Goal: Task Accomplishment & Management: Manage account settings

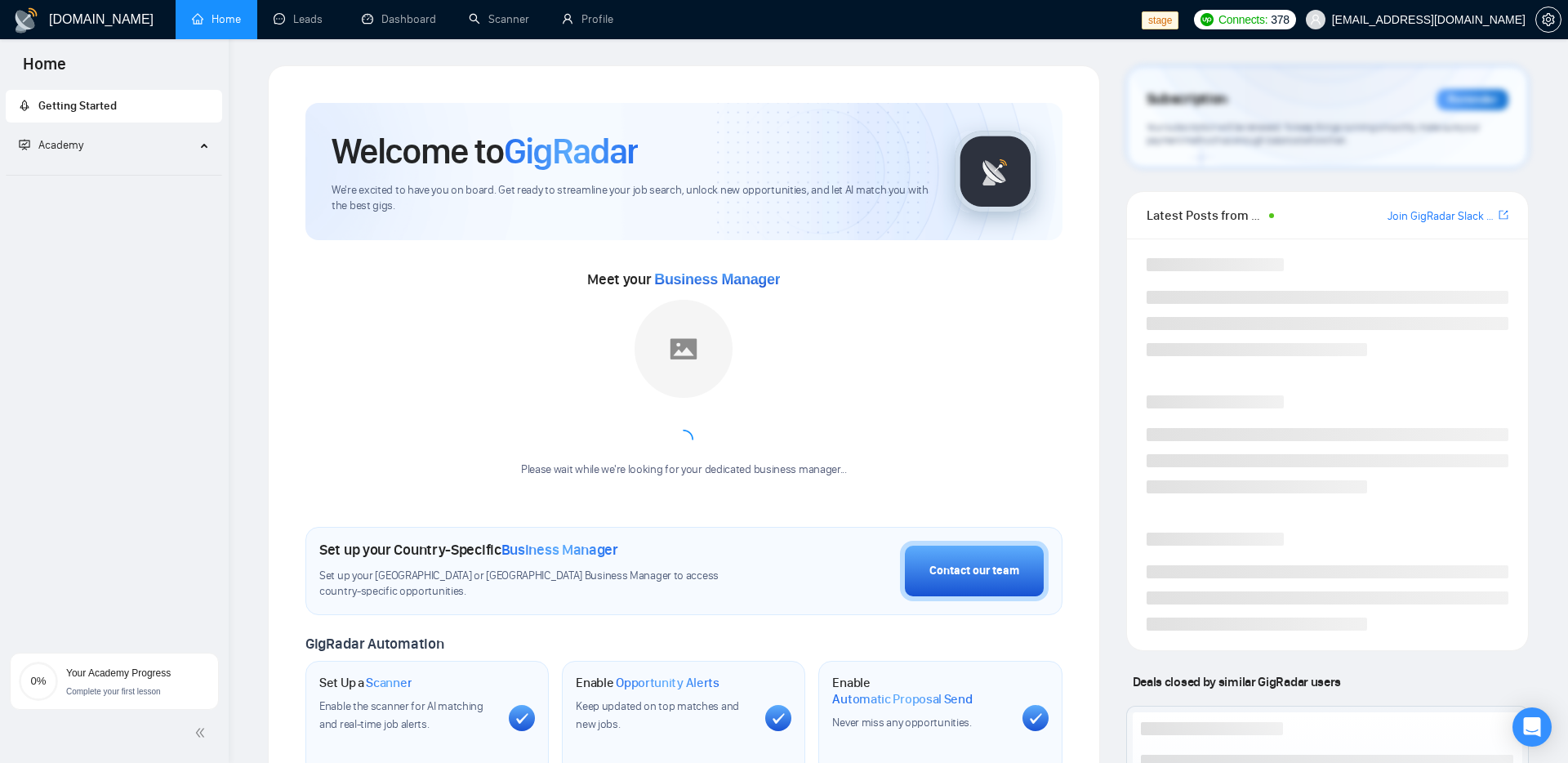
click at [1364, 381] on div at bounding box center [1327, 444] width 362 height 372
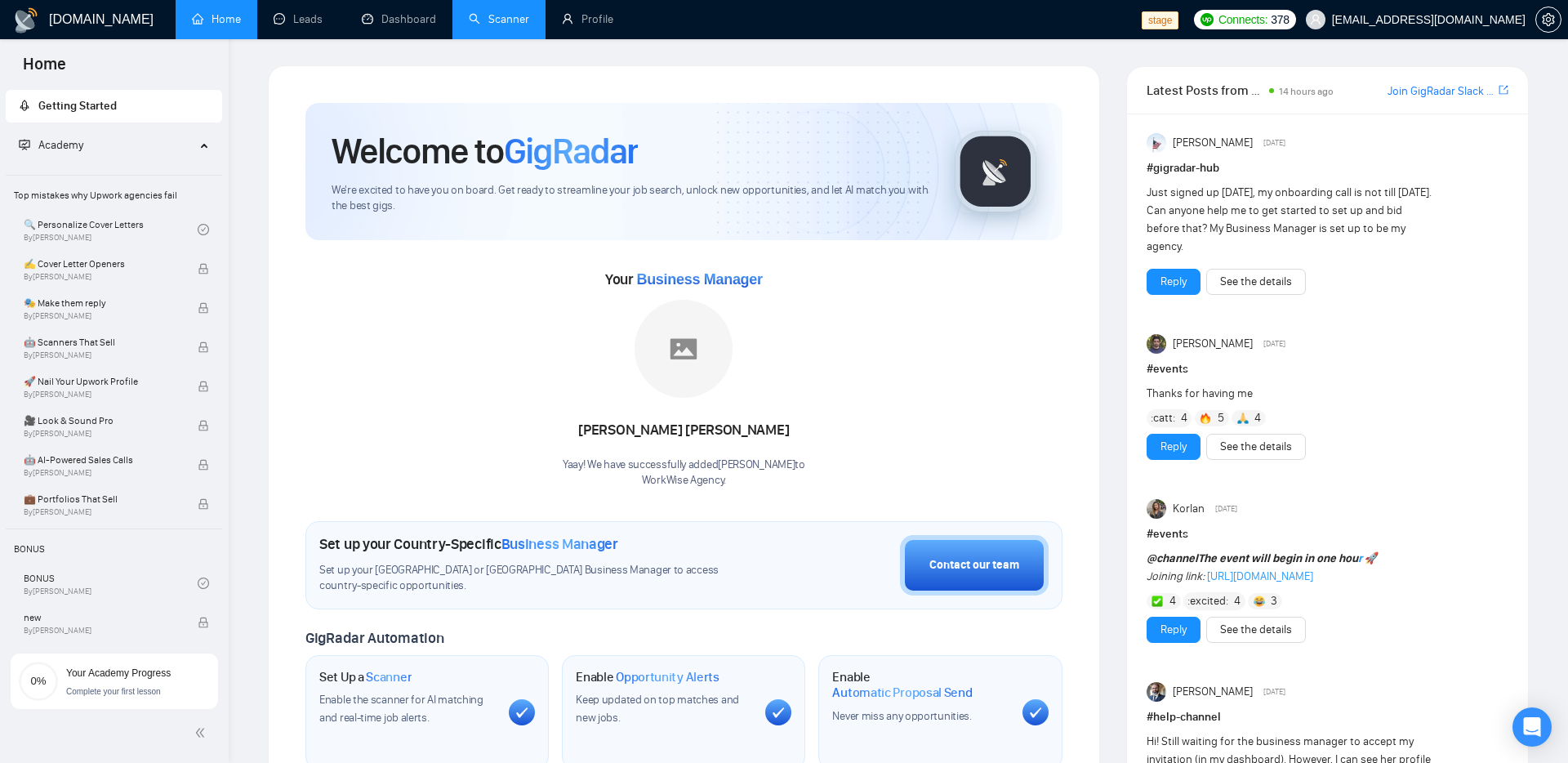
click at [491, 22] on link "Scanner" at bounding box center [498, 19] width 60 height 14
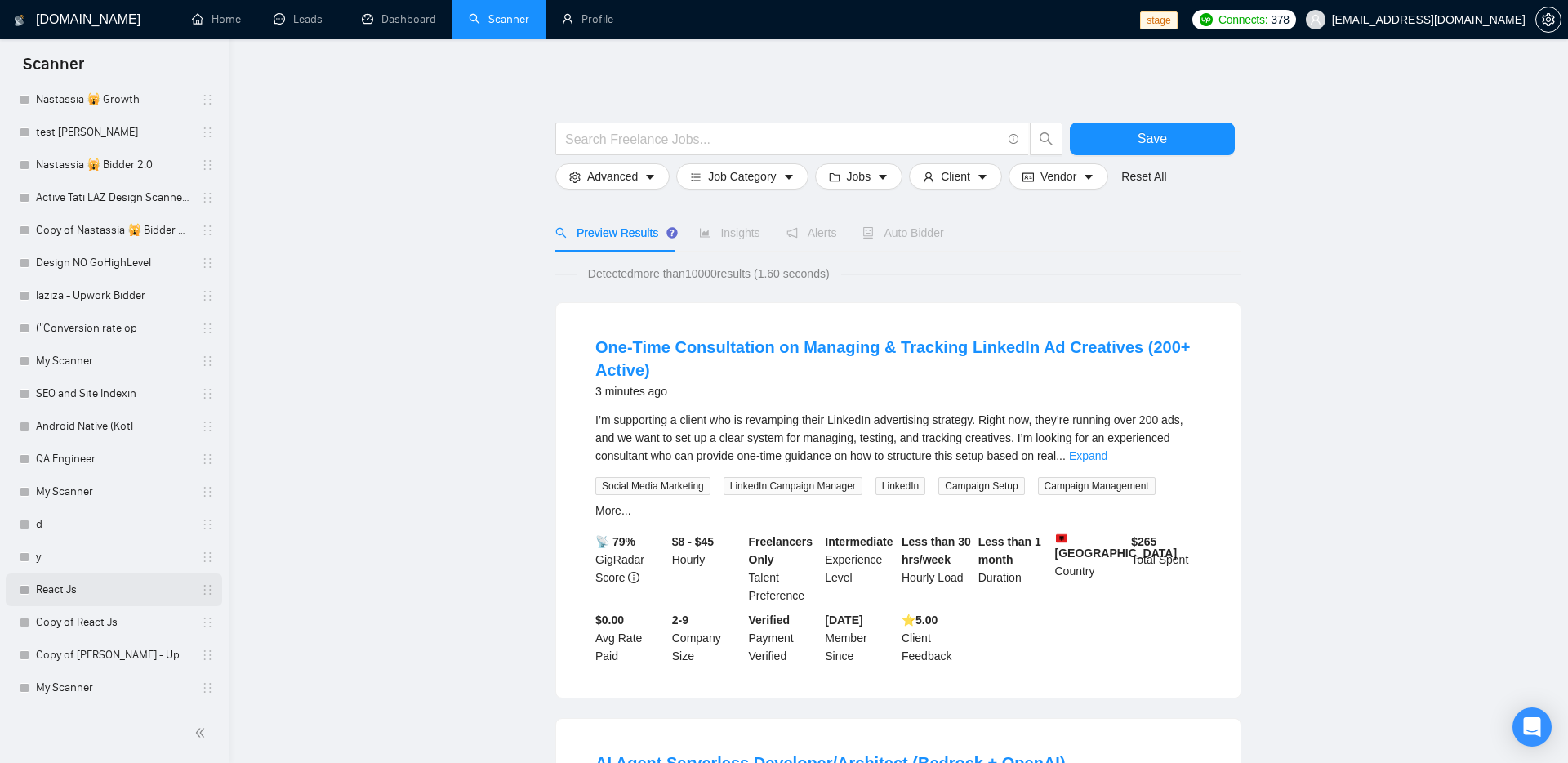
scroll to position [1556, 0]
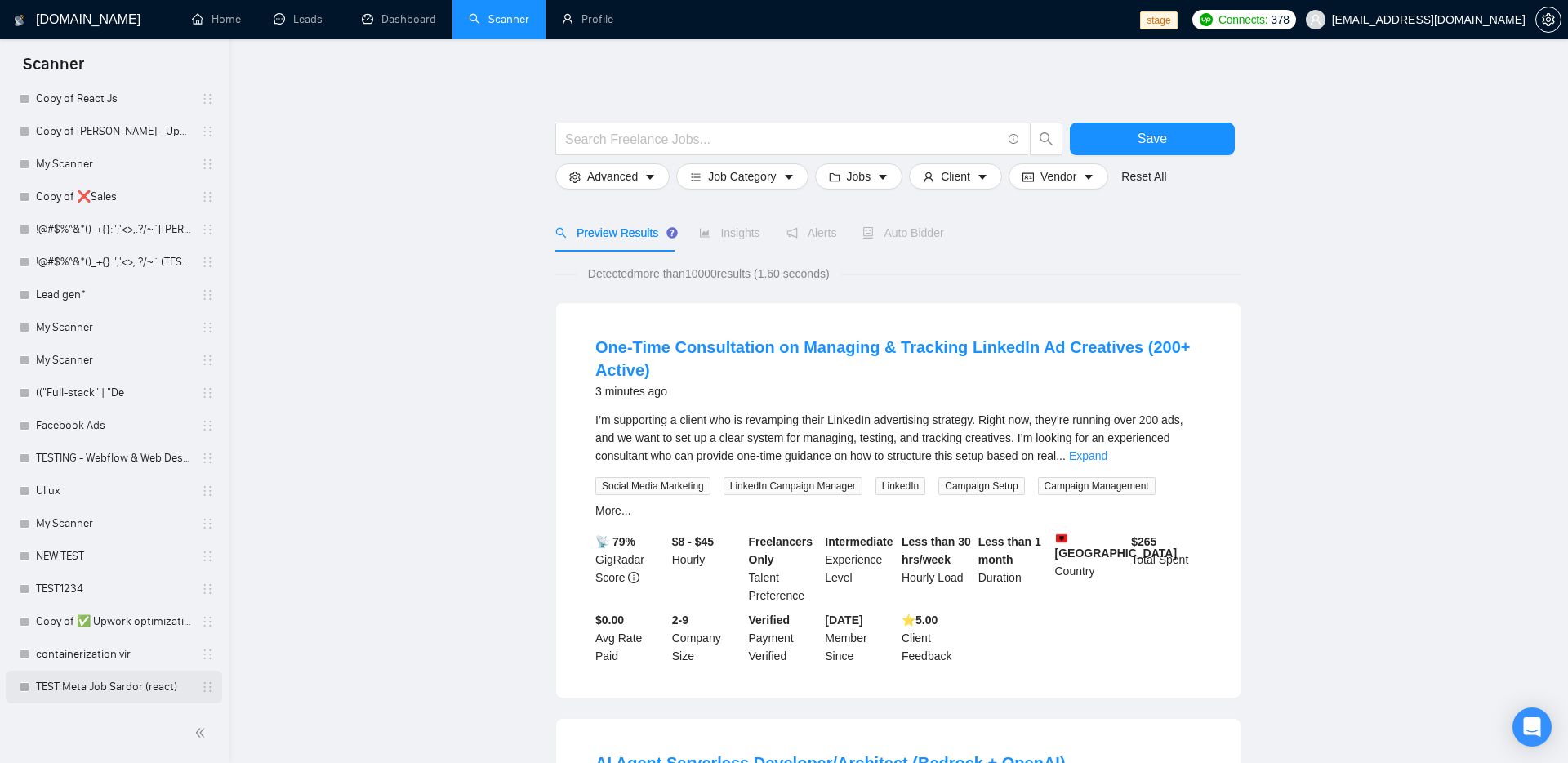
click at [77, 682] on link "TEST Meta Job Sardor (react)" at bounding box center [112, 687] width 155 height 33
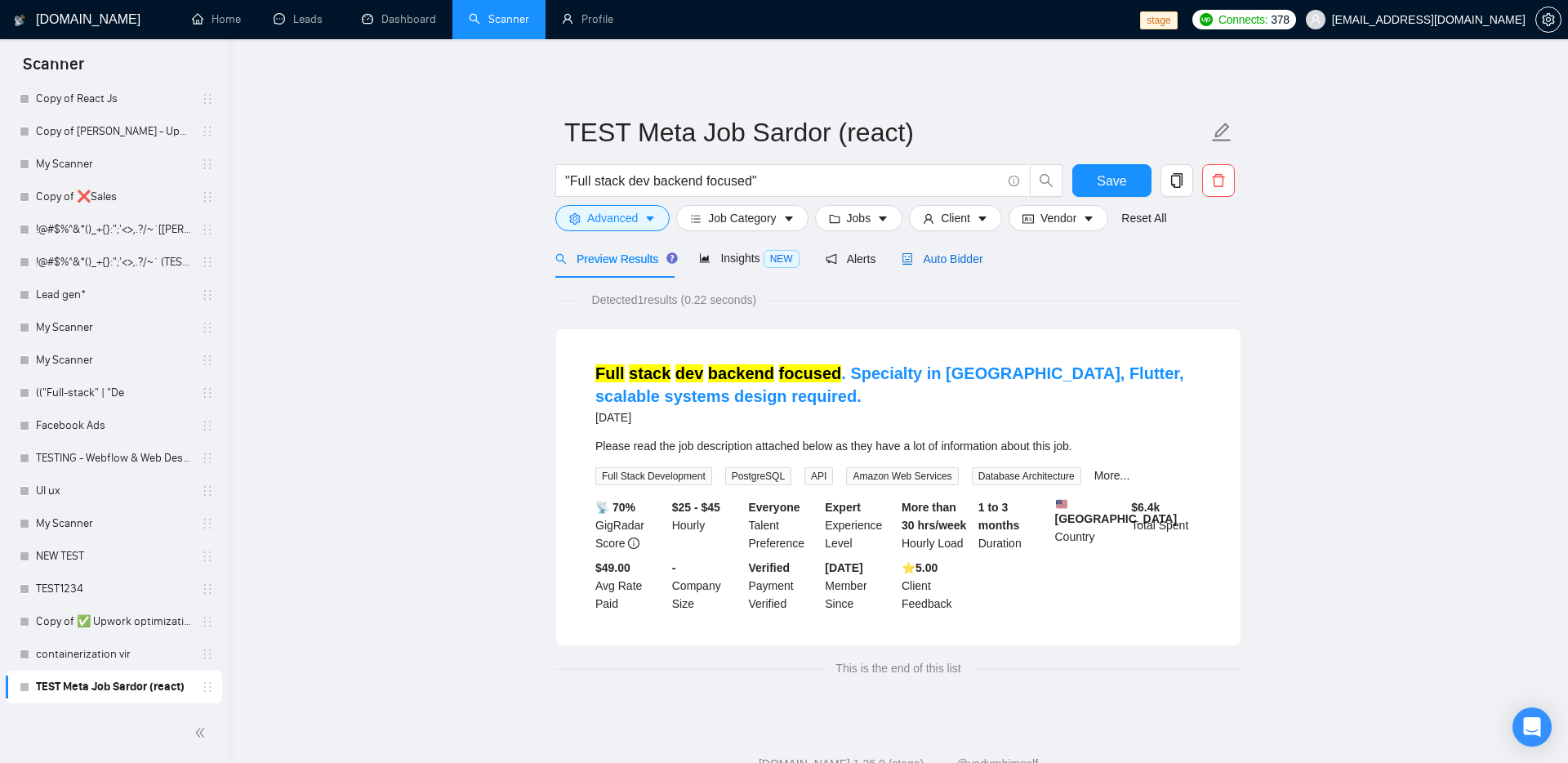
click at [936, 259] on span "Auto Bidder" at bounding box center [942, 259] width 81 height 13
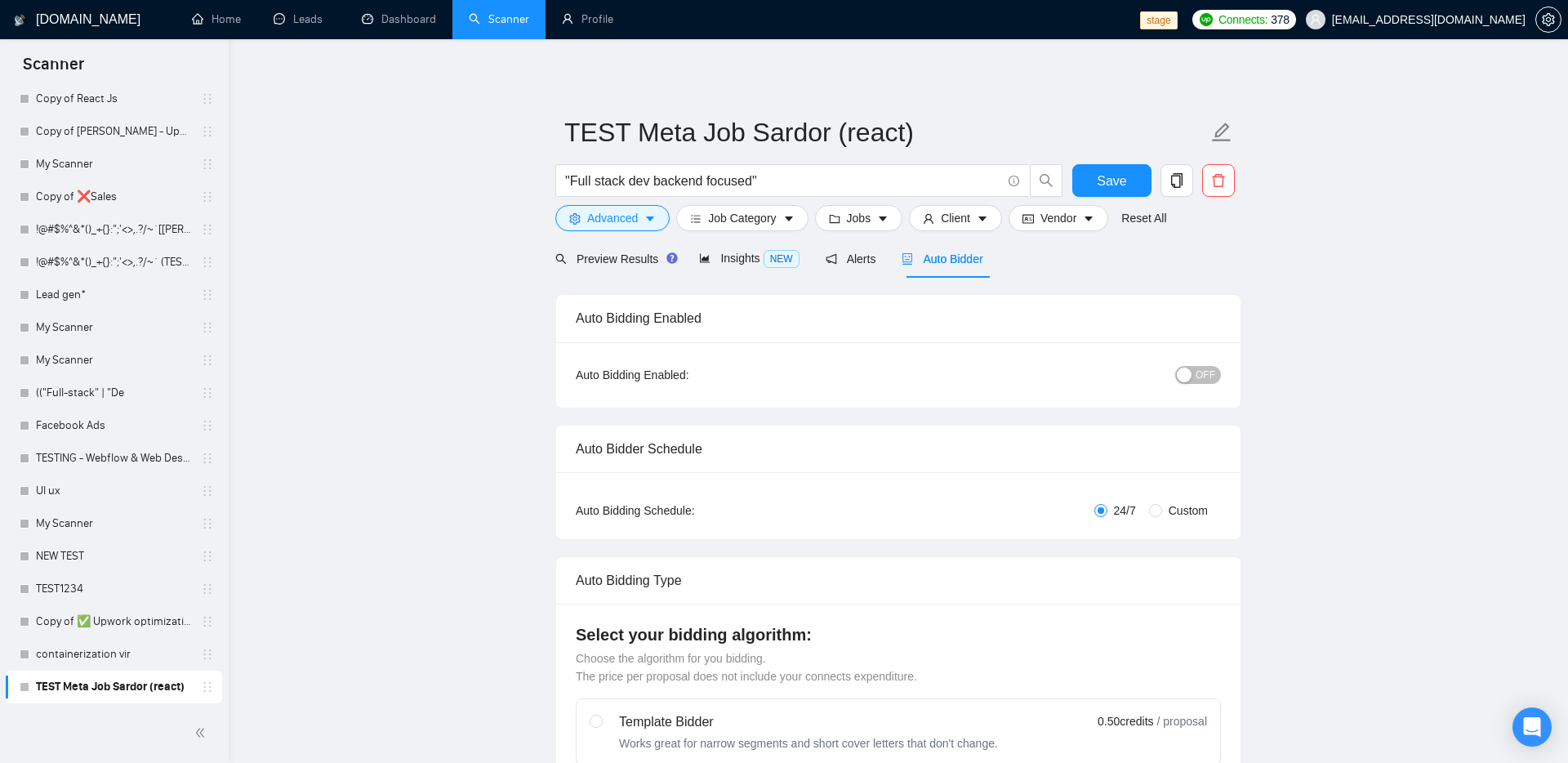
click at [1203, 377] on span "OFF" at bounding box center [1206, 375] width 20 height 18
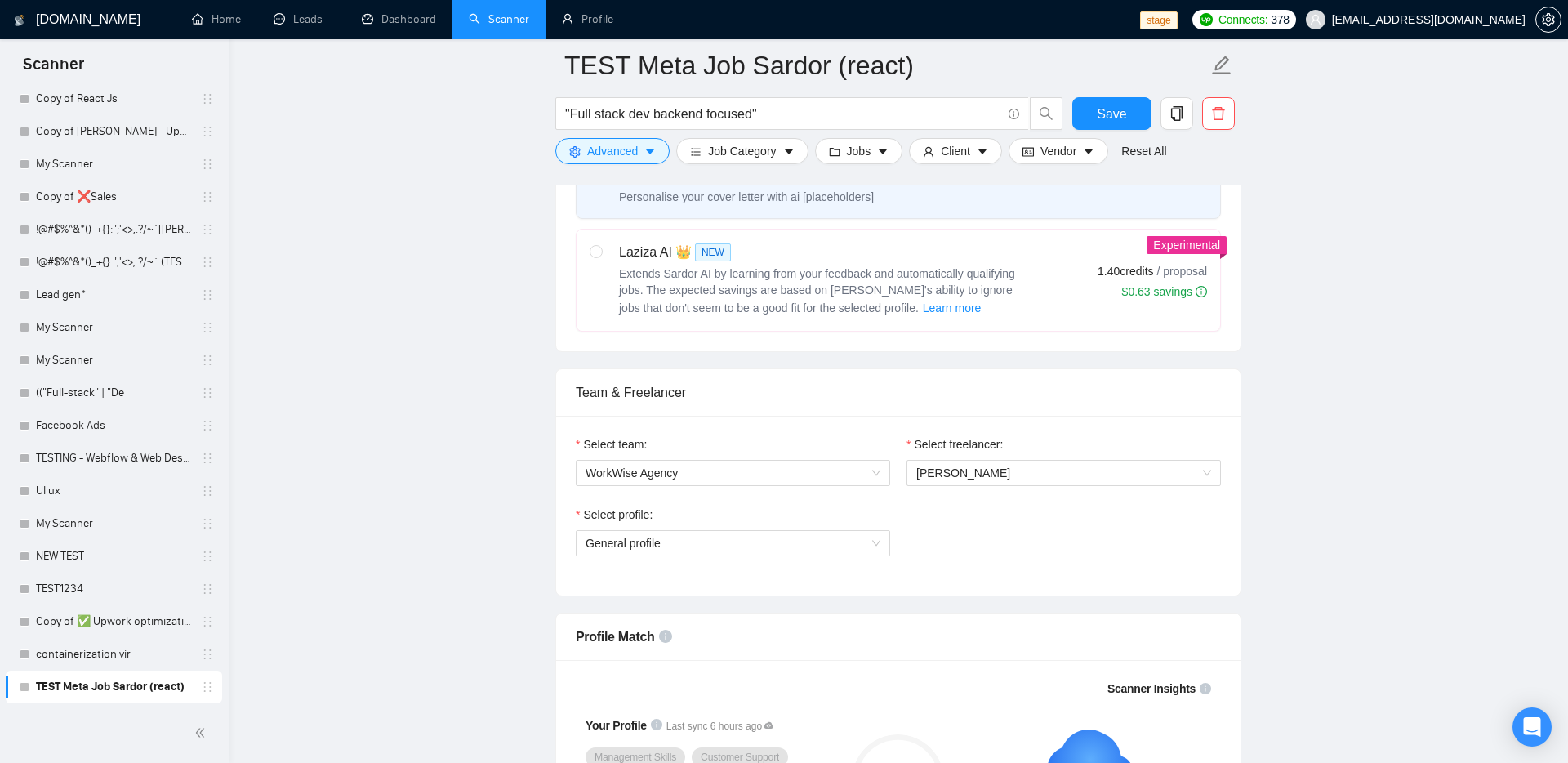
scroll to position [627, 0]
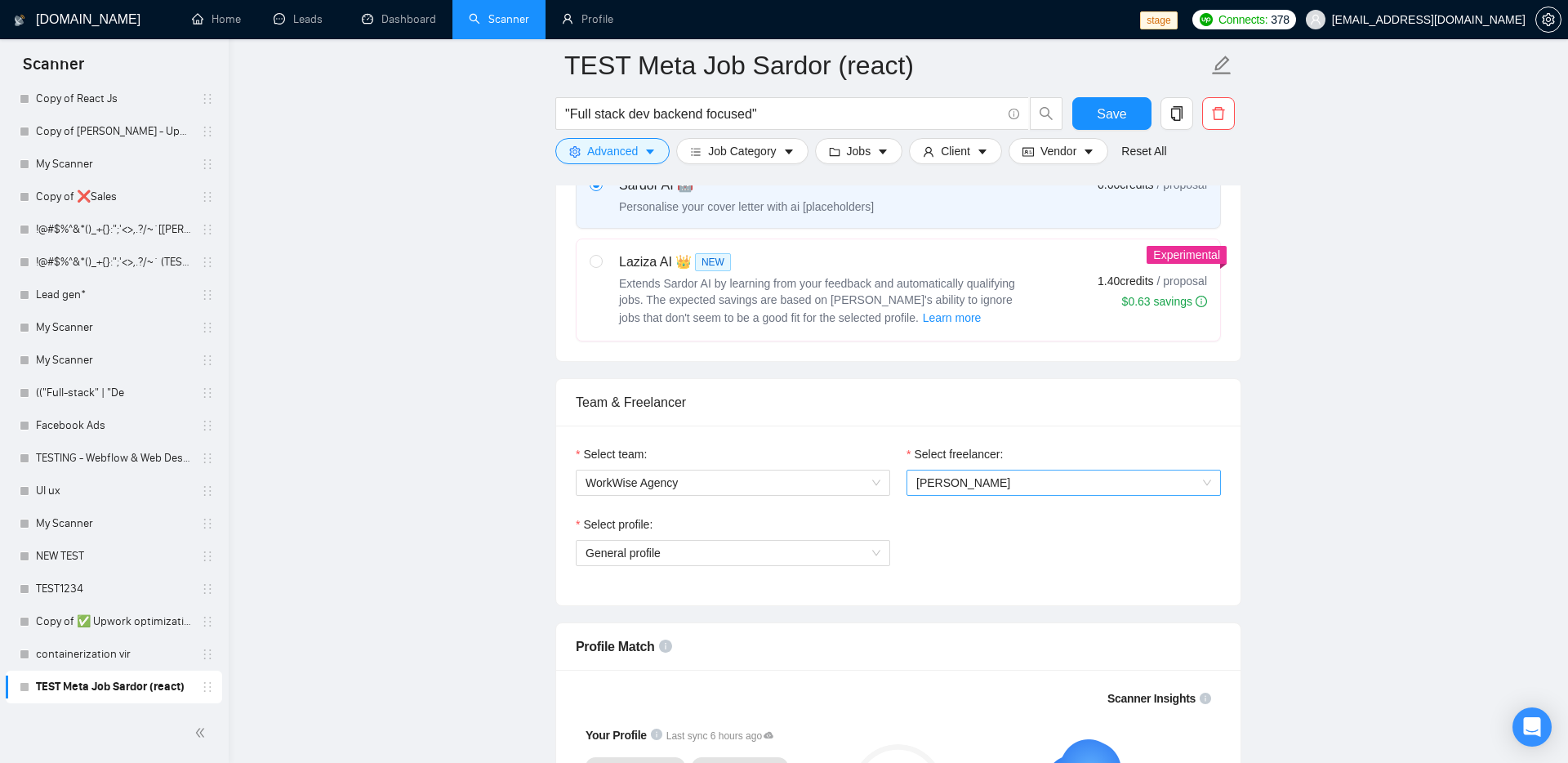
click at [1111, 479] on span "[PERSON_NAME]" at bounding box center [1064, 483] width 295 height 25
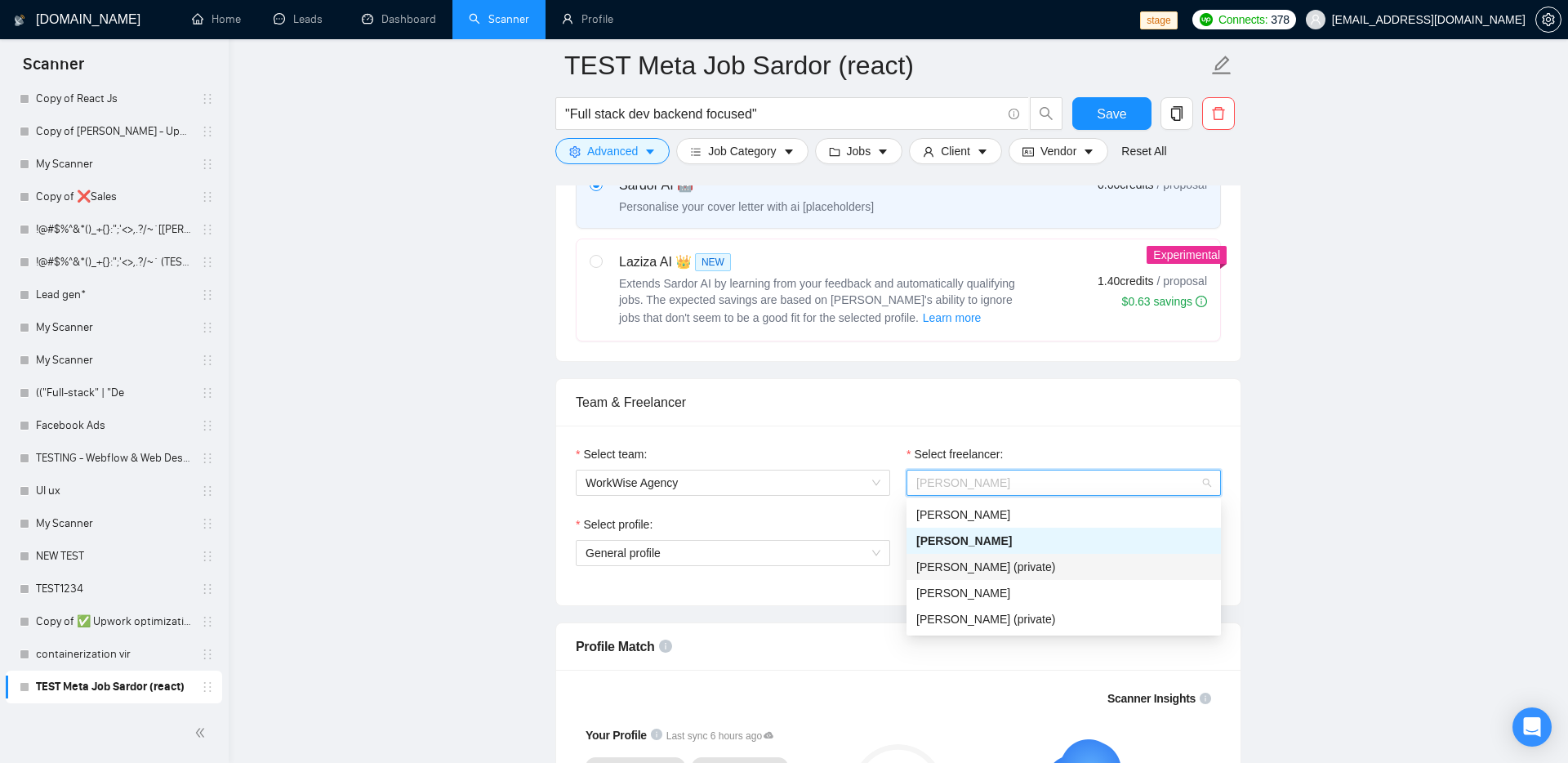
click at [1042, 561] on span "[PERSON_NAME] (private)" at bounding box center [986, 567] width 139 height 13
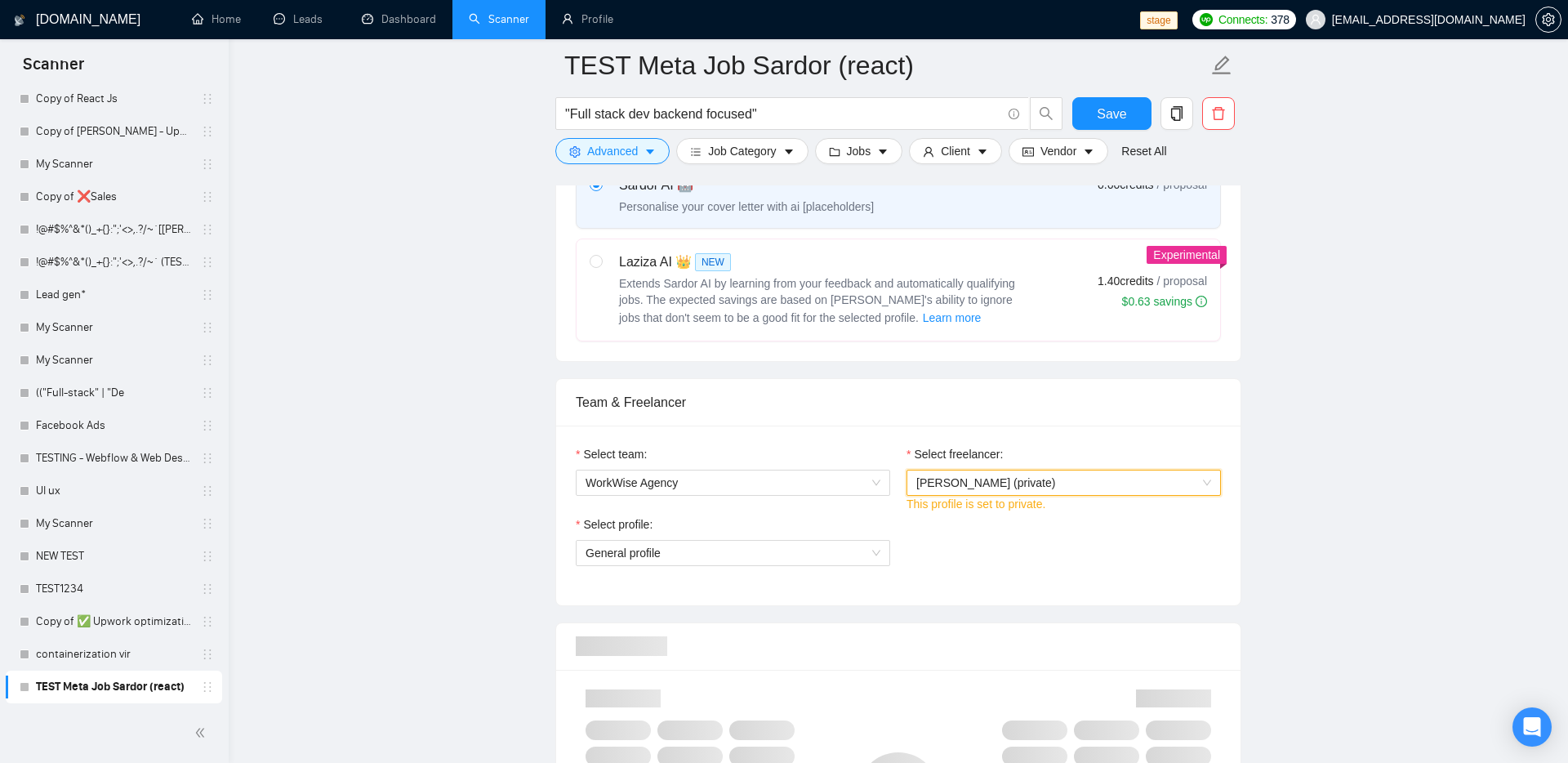
click at [1003, 487] on span "[PERSON_NAME] (private)" at bounding box center [986, 483] width 139 height 13
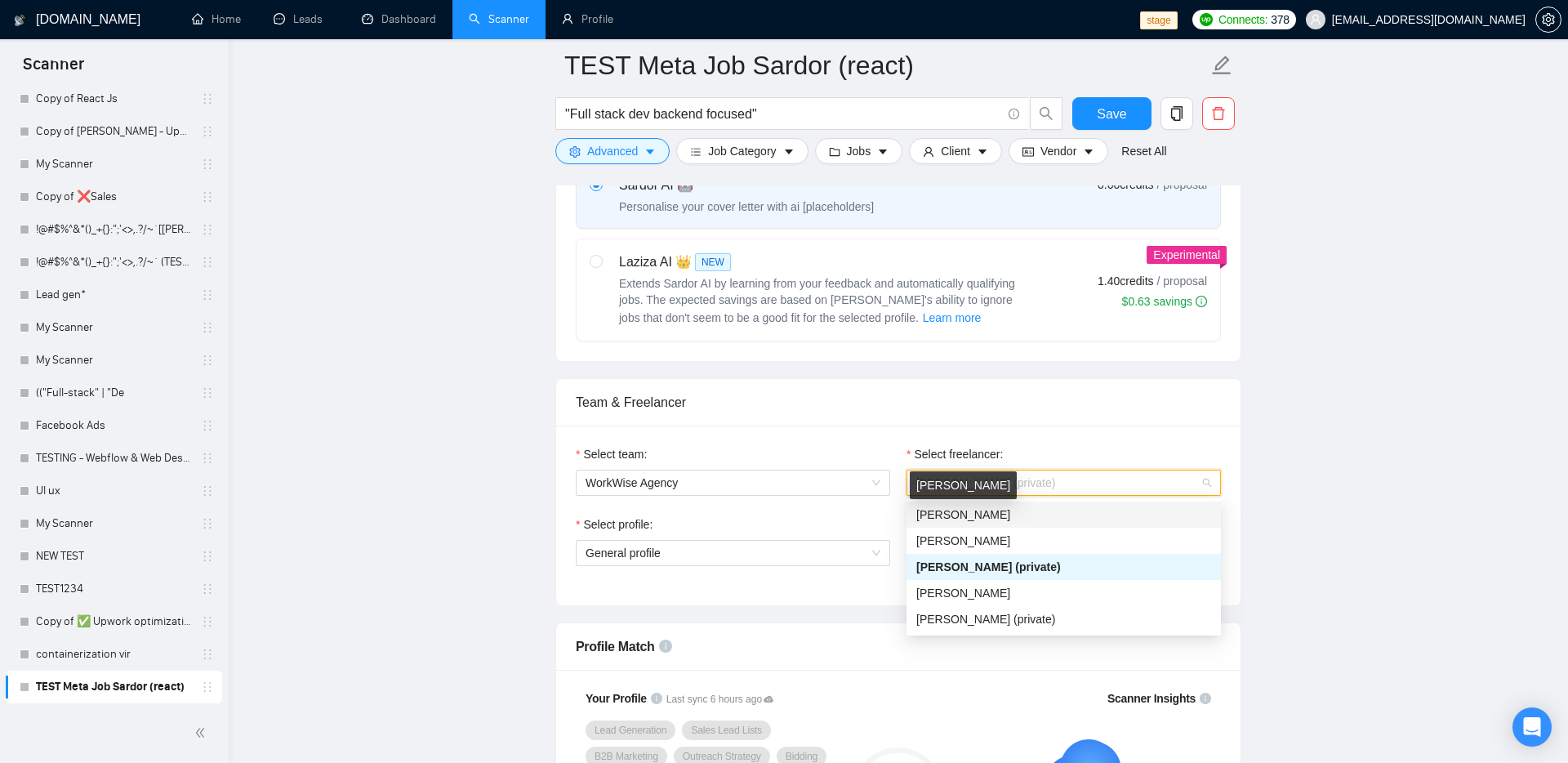
click at [991, 517] on span "[PERSON_NAME]" at bounding box center [963, 514] width 94 height 13
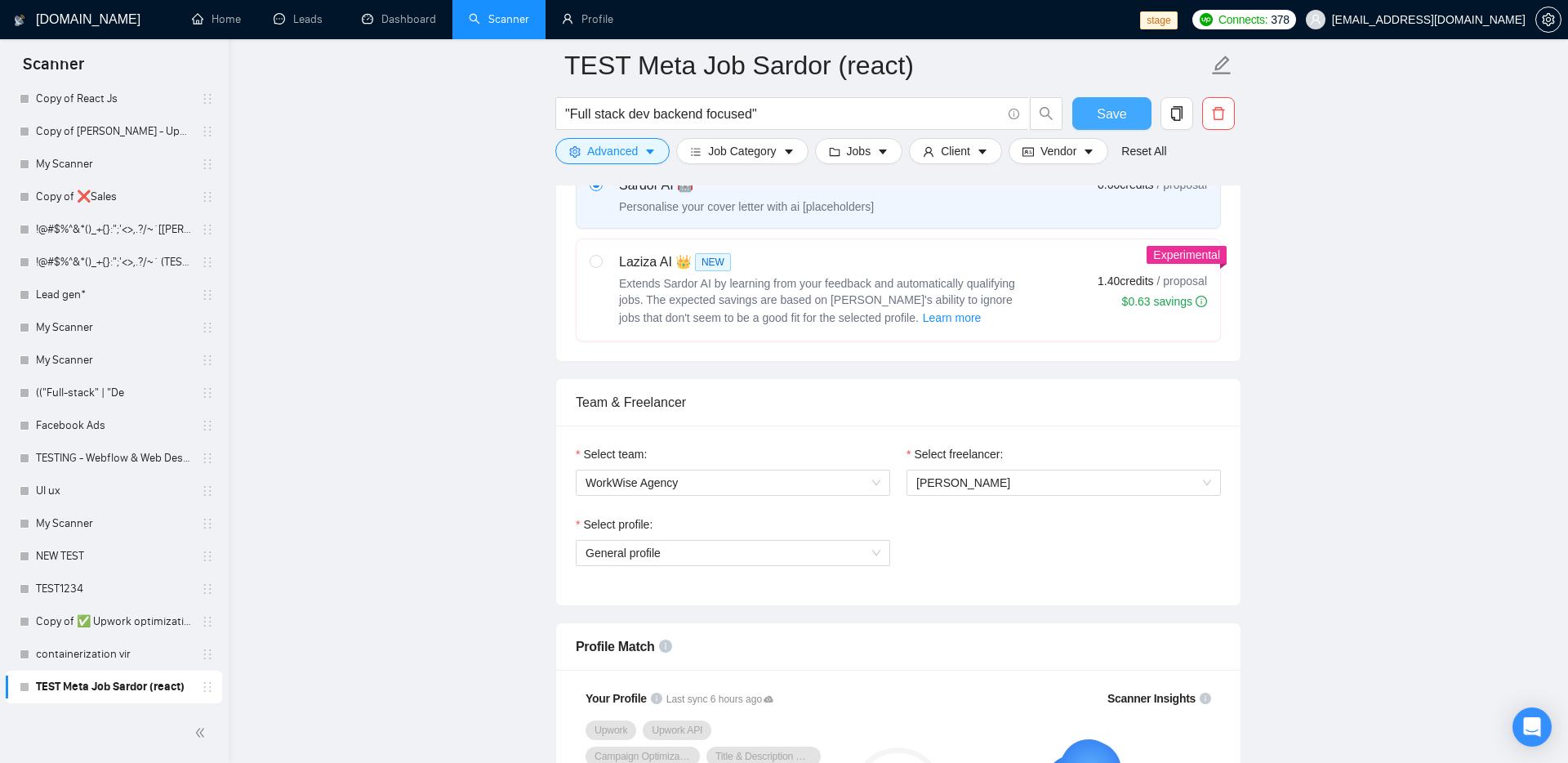
click at [1123, 118] on span "Save" at bounding box center [1112, 114] width 30 height 21
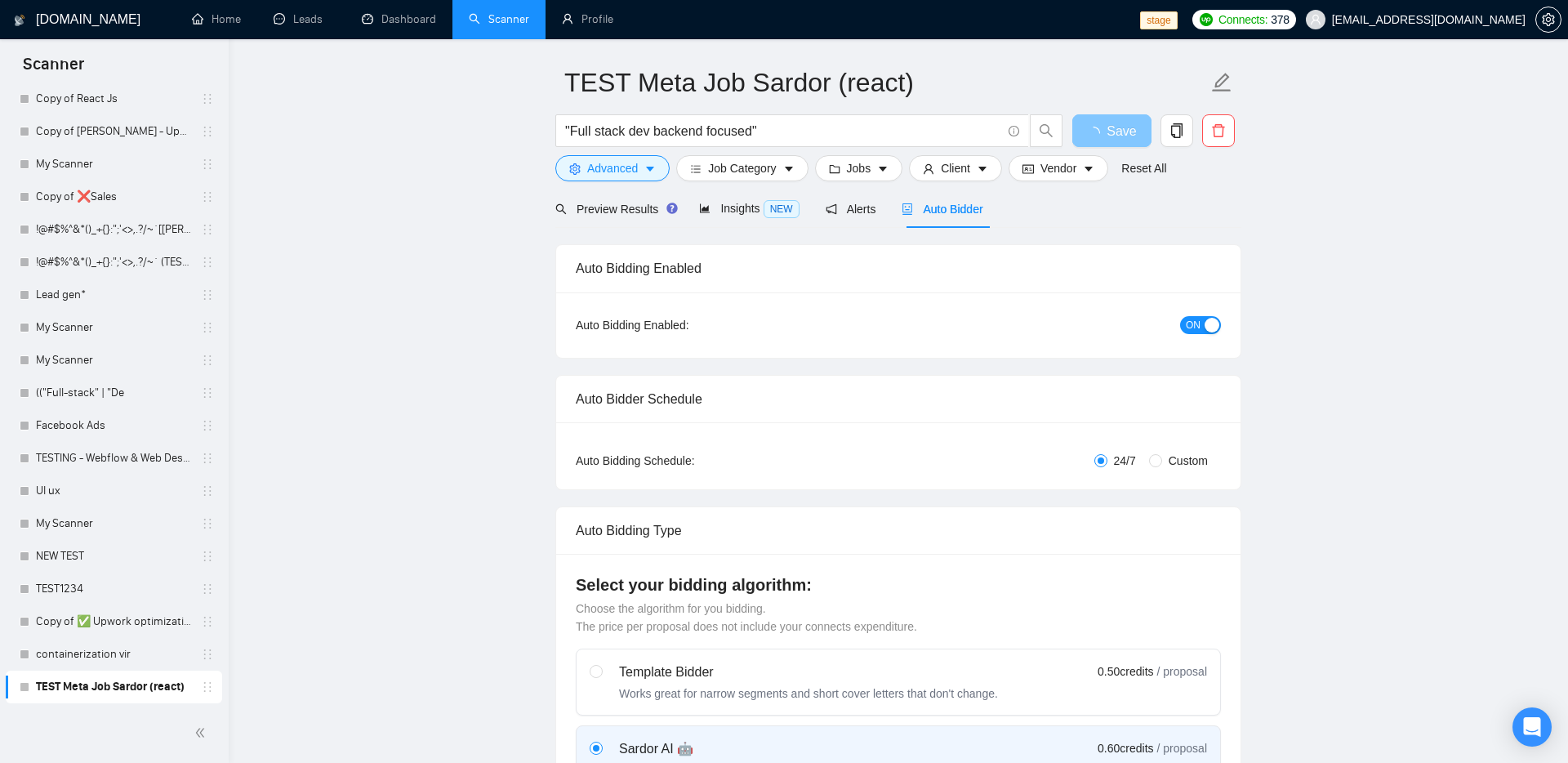
scroll to position [0, 0]
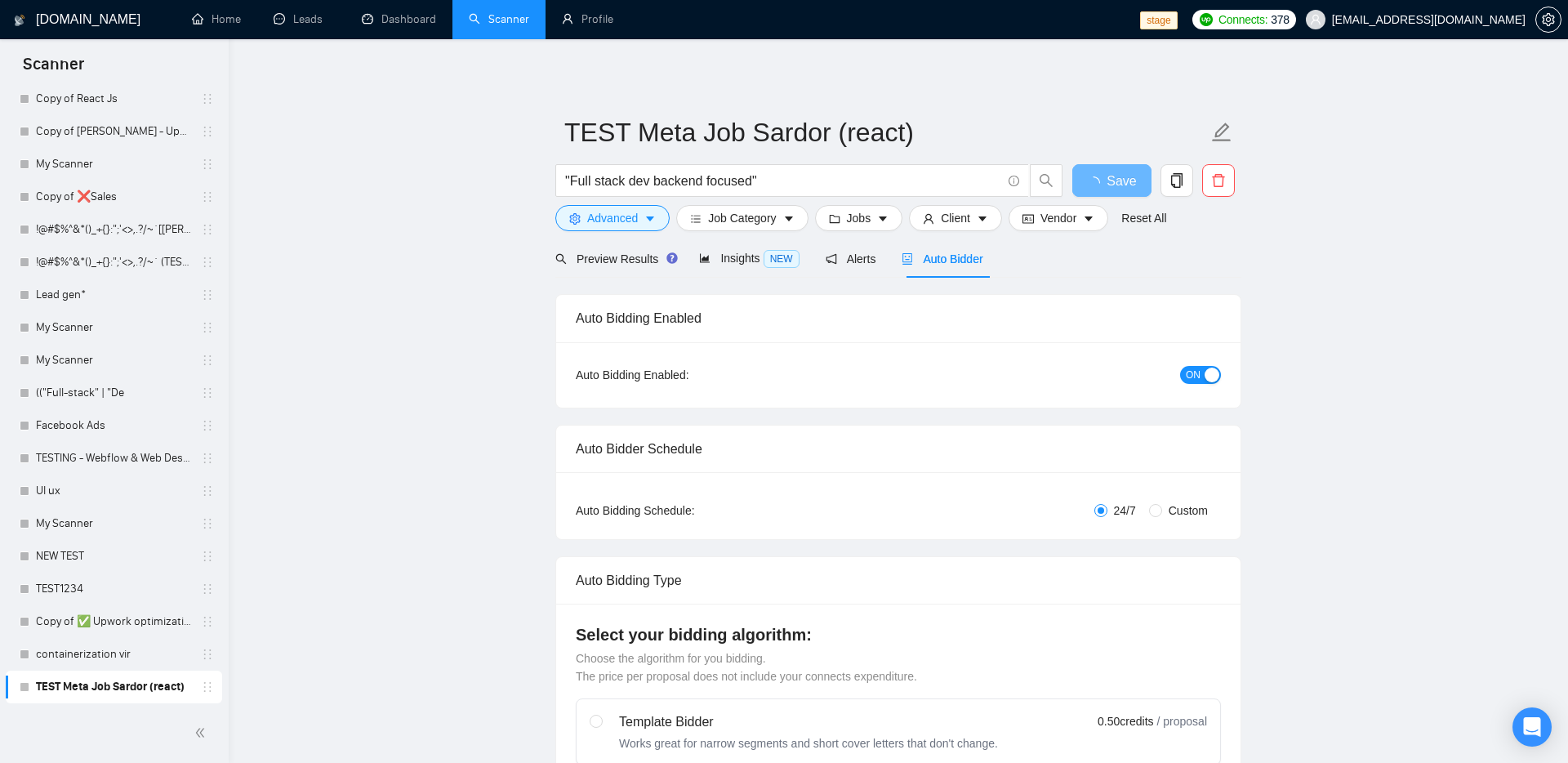
click at [1183, 377] on button "ON" at bounding box center [1200, 375] width 40 height 18
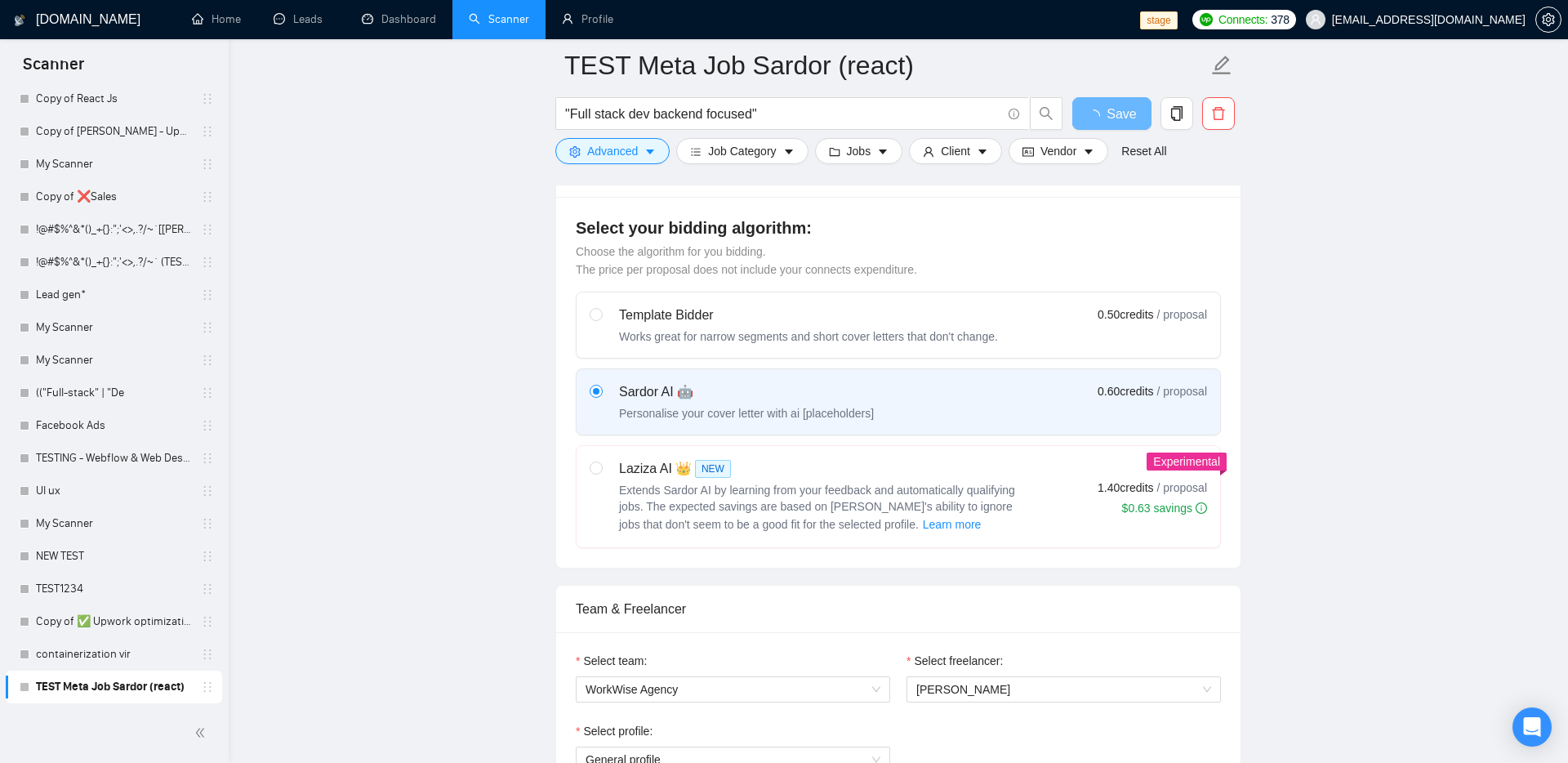
scroll to position [487, 0]
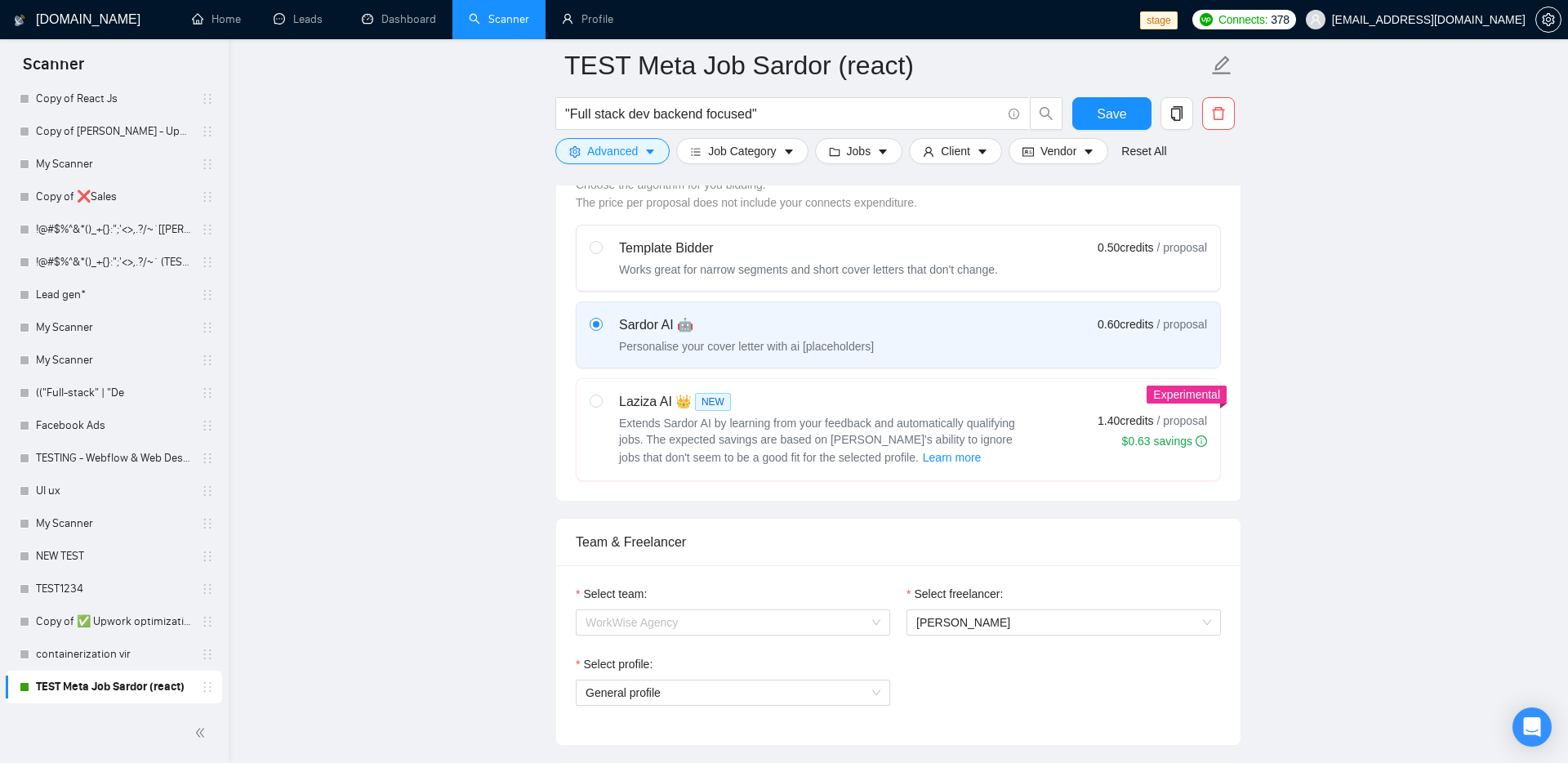
click at [826, 624] on span "WorkWise Agency" at bounding box center [733, 622] width 295 height 25
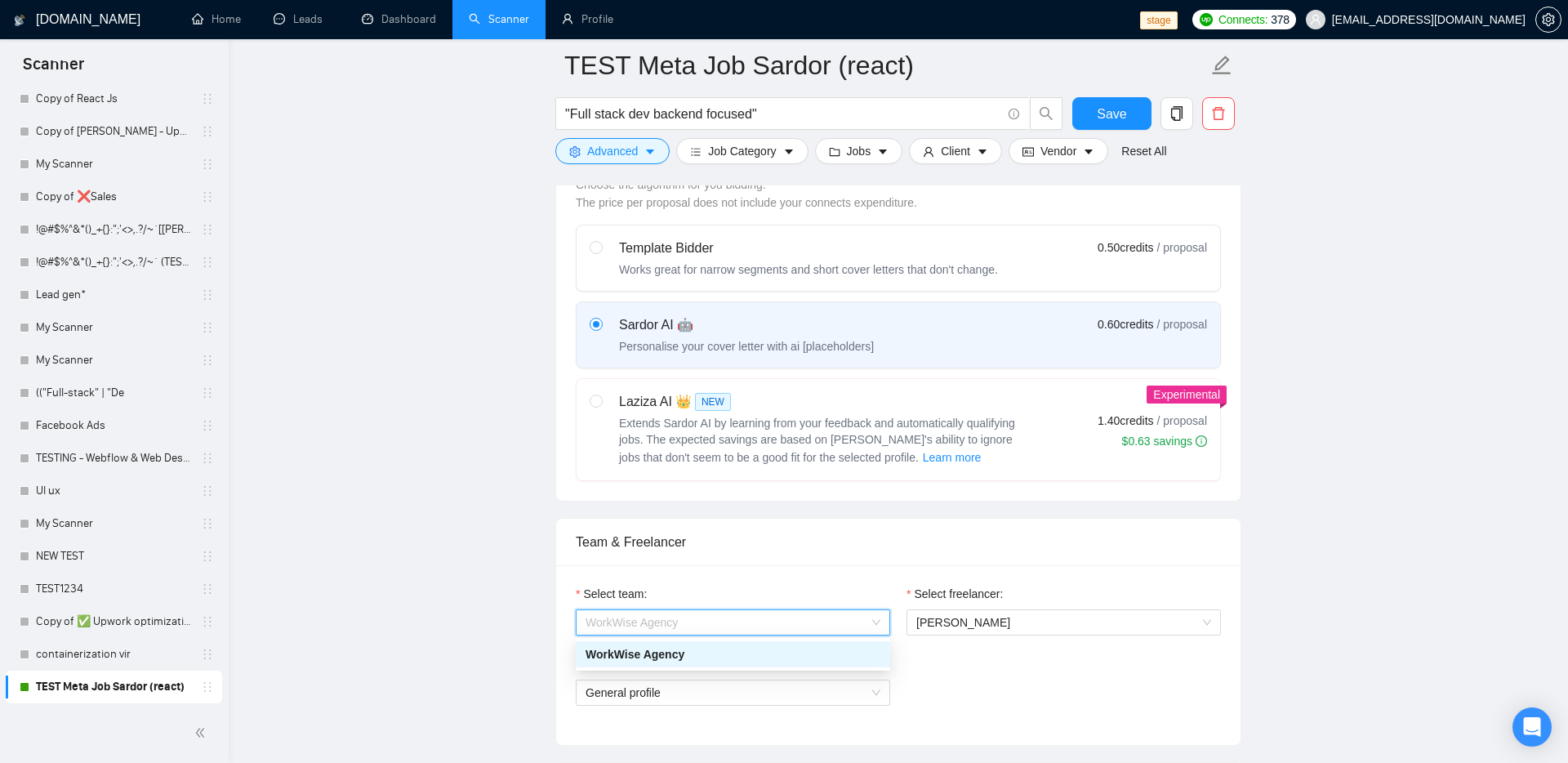
click at [773, 655] on div "WorkWise Agency" at bounding box center [733, 654] width 295 height 18
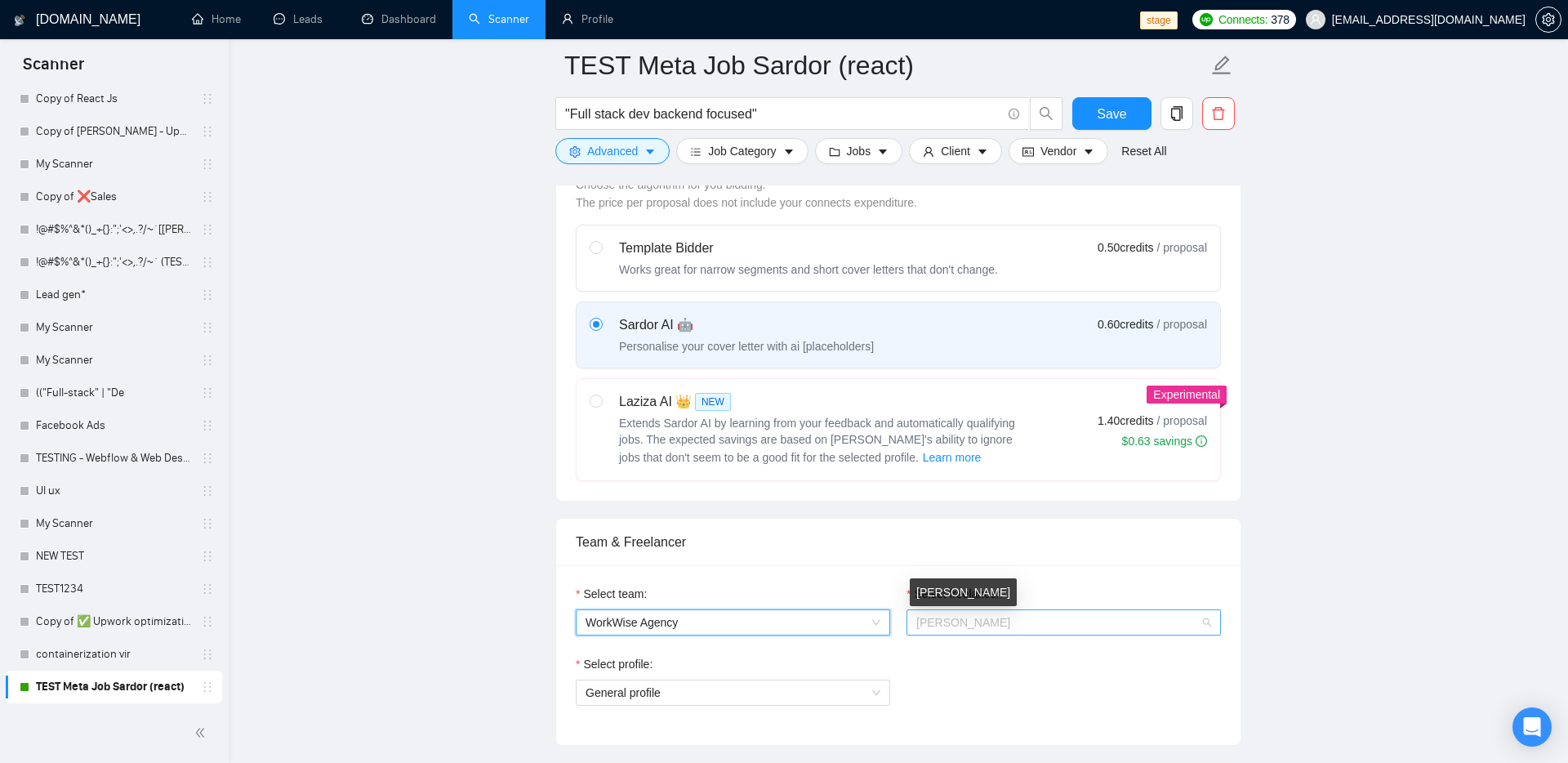
click at [936, 624] on span "[PERSON_NAME]" at bounding box center [963, 622] width 94 height 13
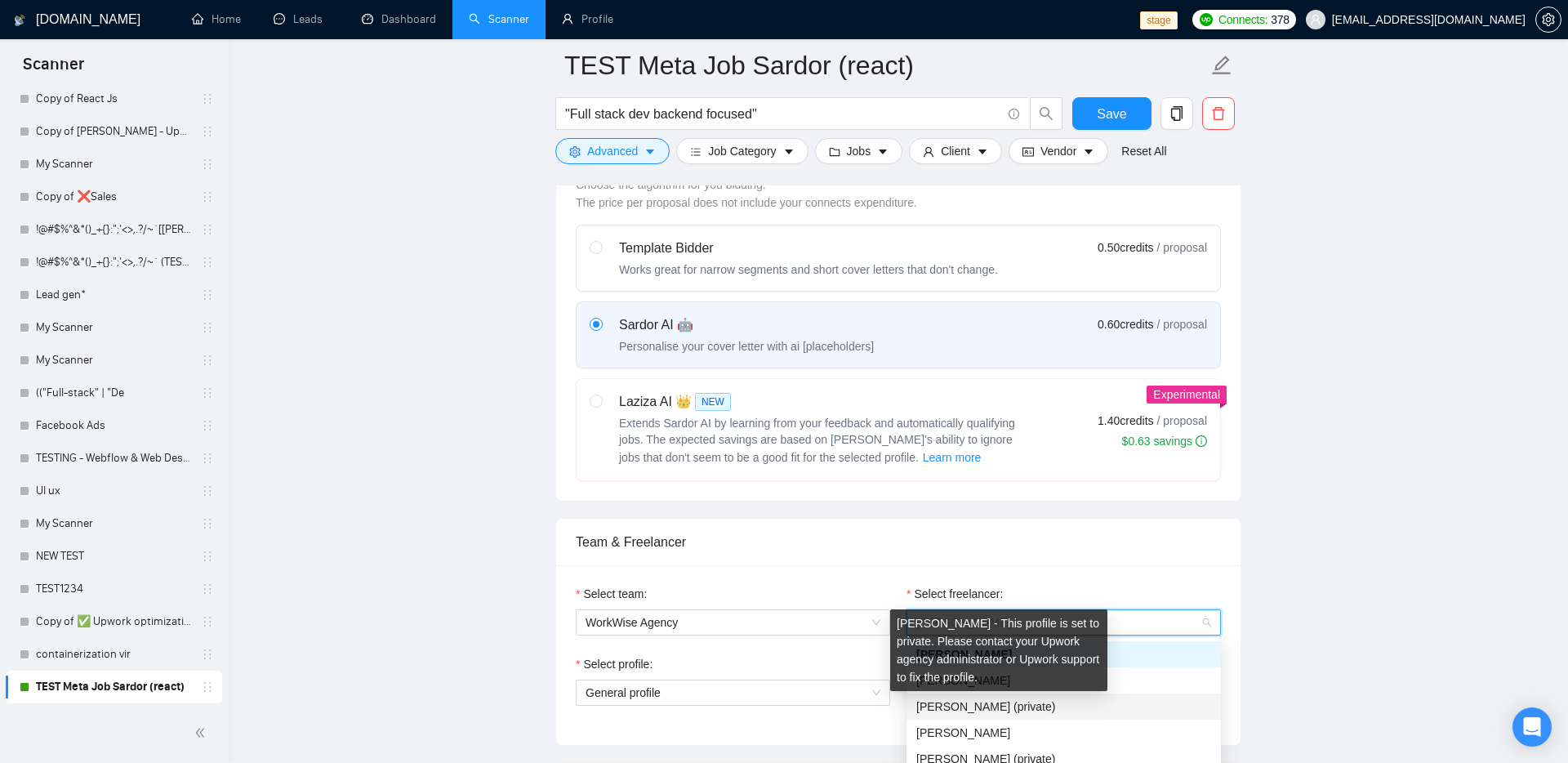
click at [964, 708] on span "[PERSON_NAME] (private)" at bounding box center [986, 706] width 139 height 13
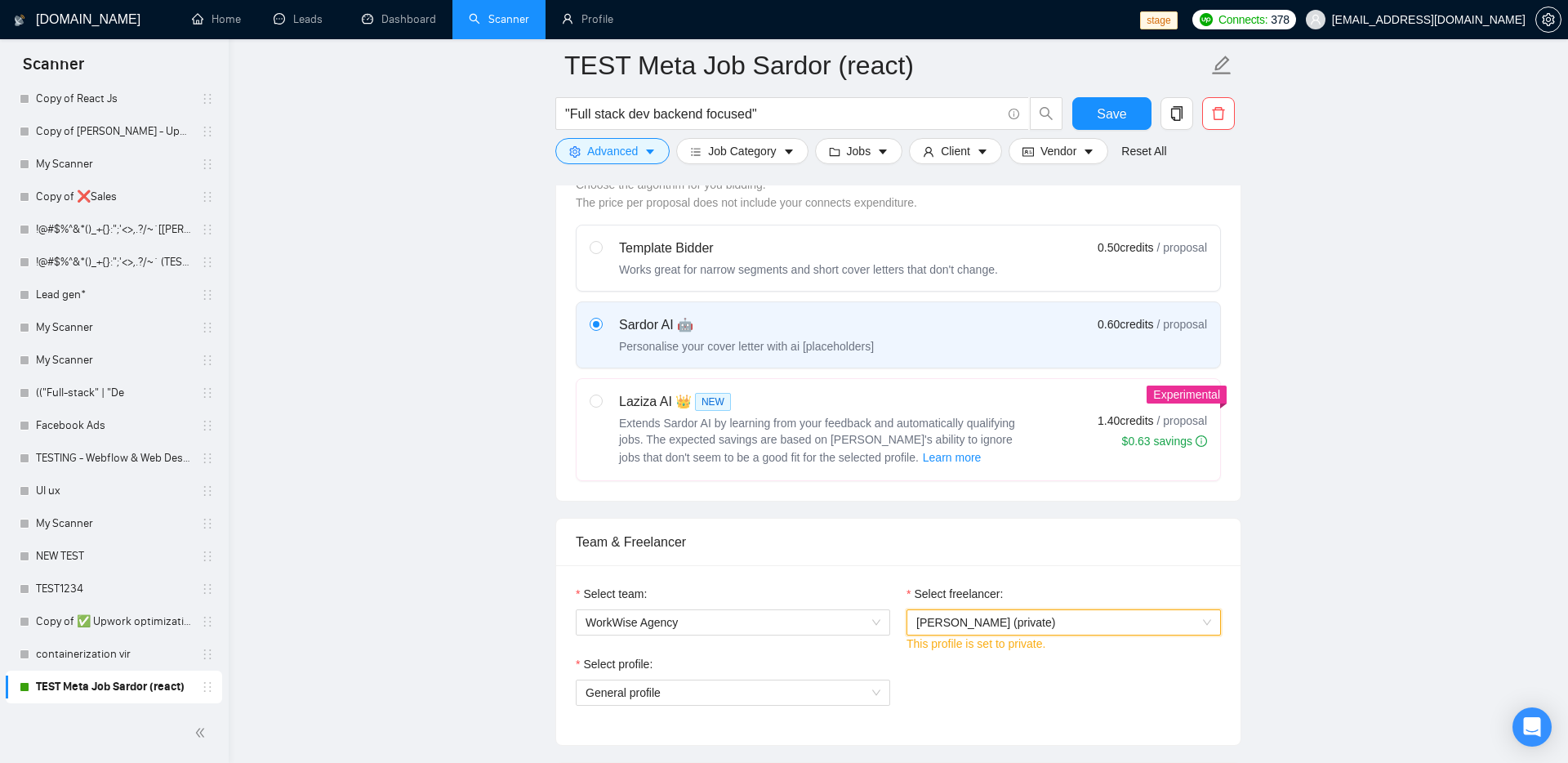
click at [1017, 621] on span "[PERSON_NAME] (private)" at bounding box center [986, 622] width 139 height 13
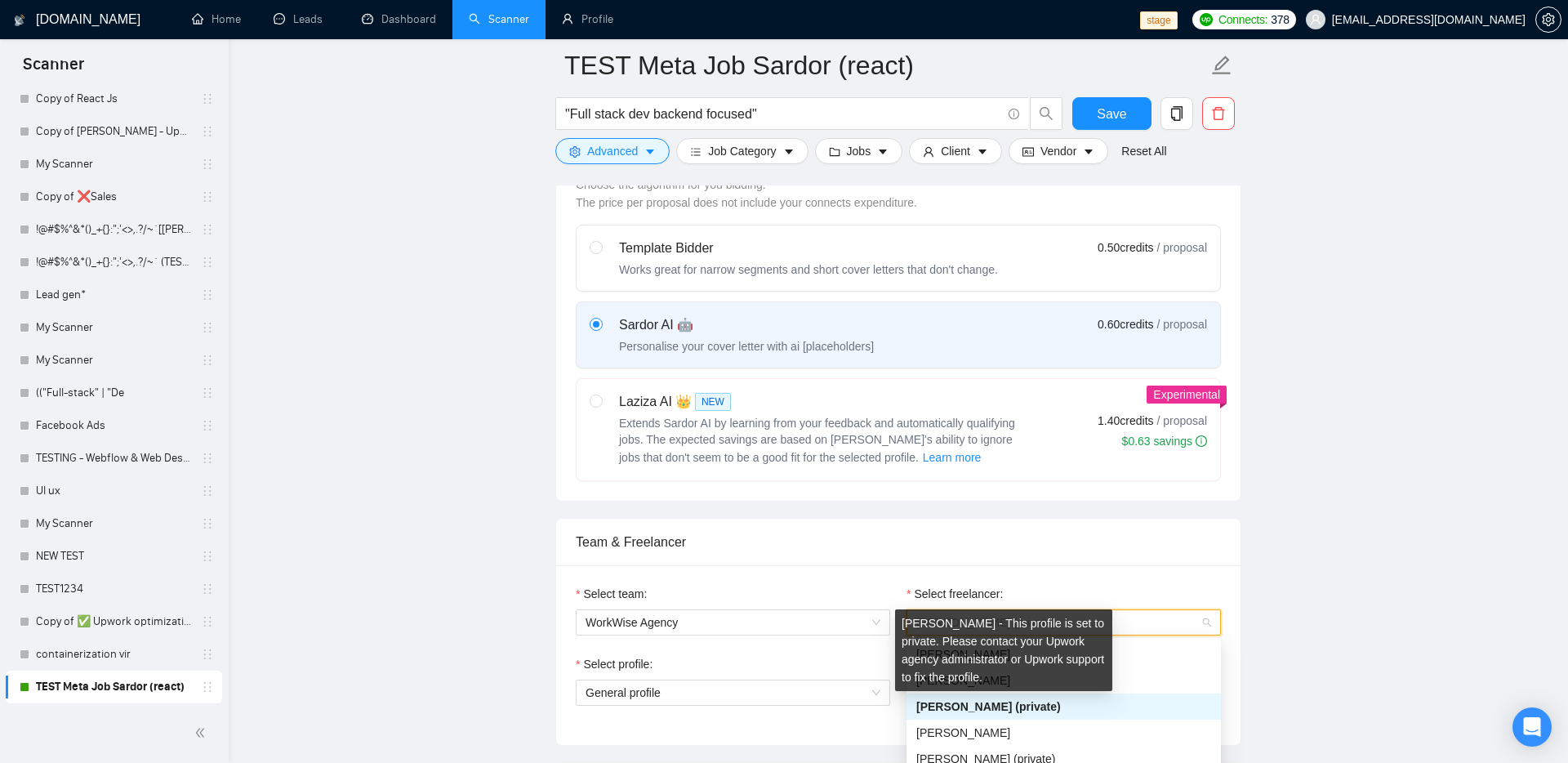
scroll to position [592, 0]
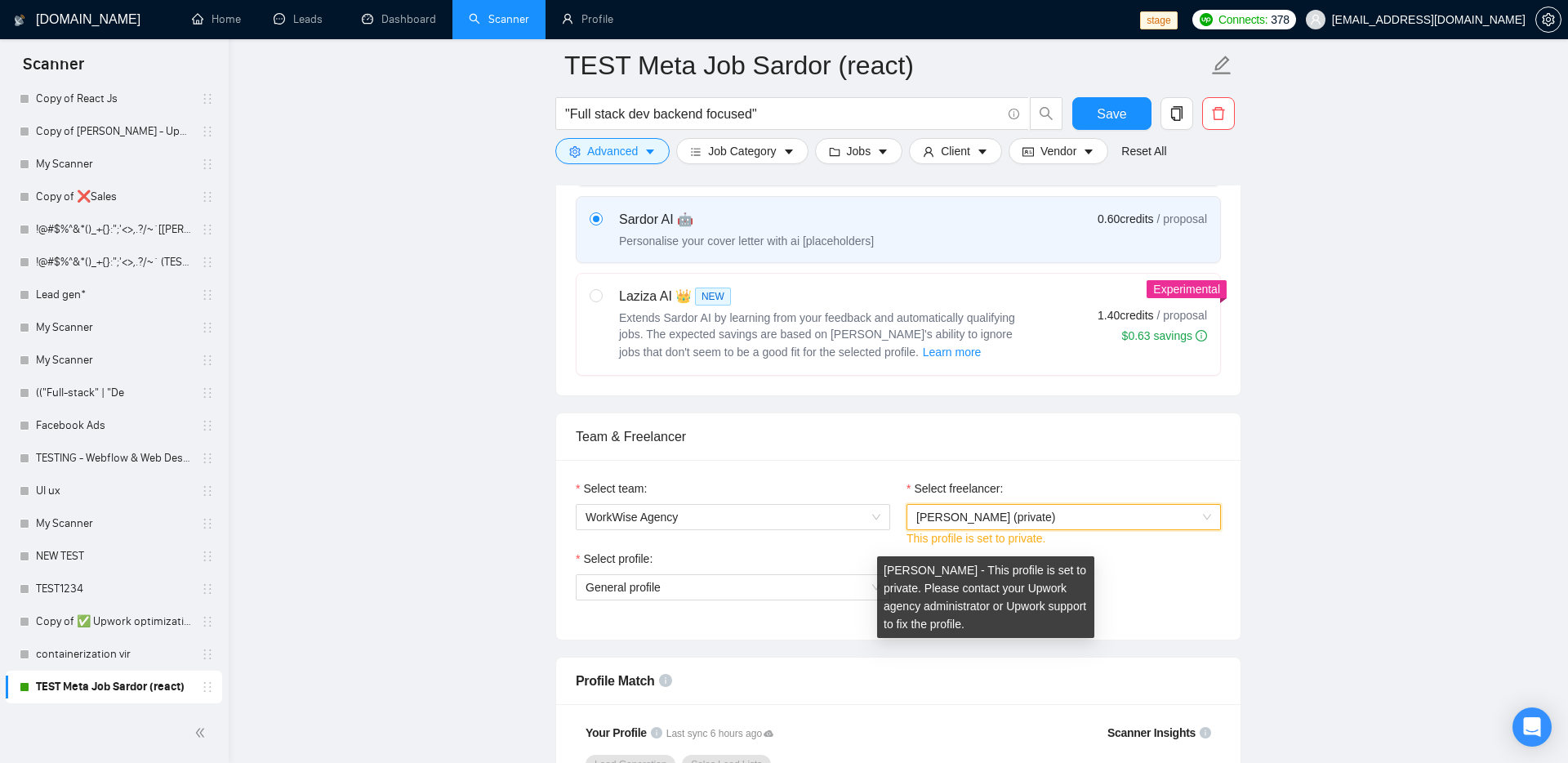
drag, startPoint x: 972, startPoint y: 624, endPoint x: 1013, endPoint y: 632, distance: 41.8
click at [1013, 632] on div "Oleksandr Bratko - This profile is set to private. Please contact your Upwork a…" at bounding box center [986, 597] width 217 height 82
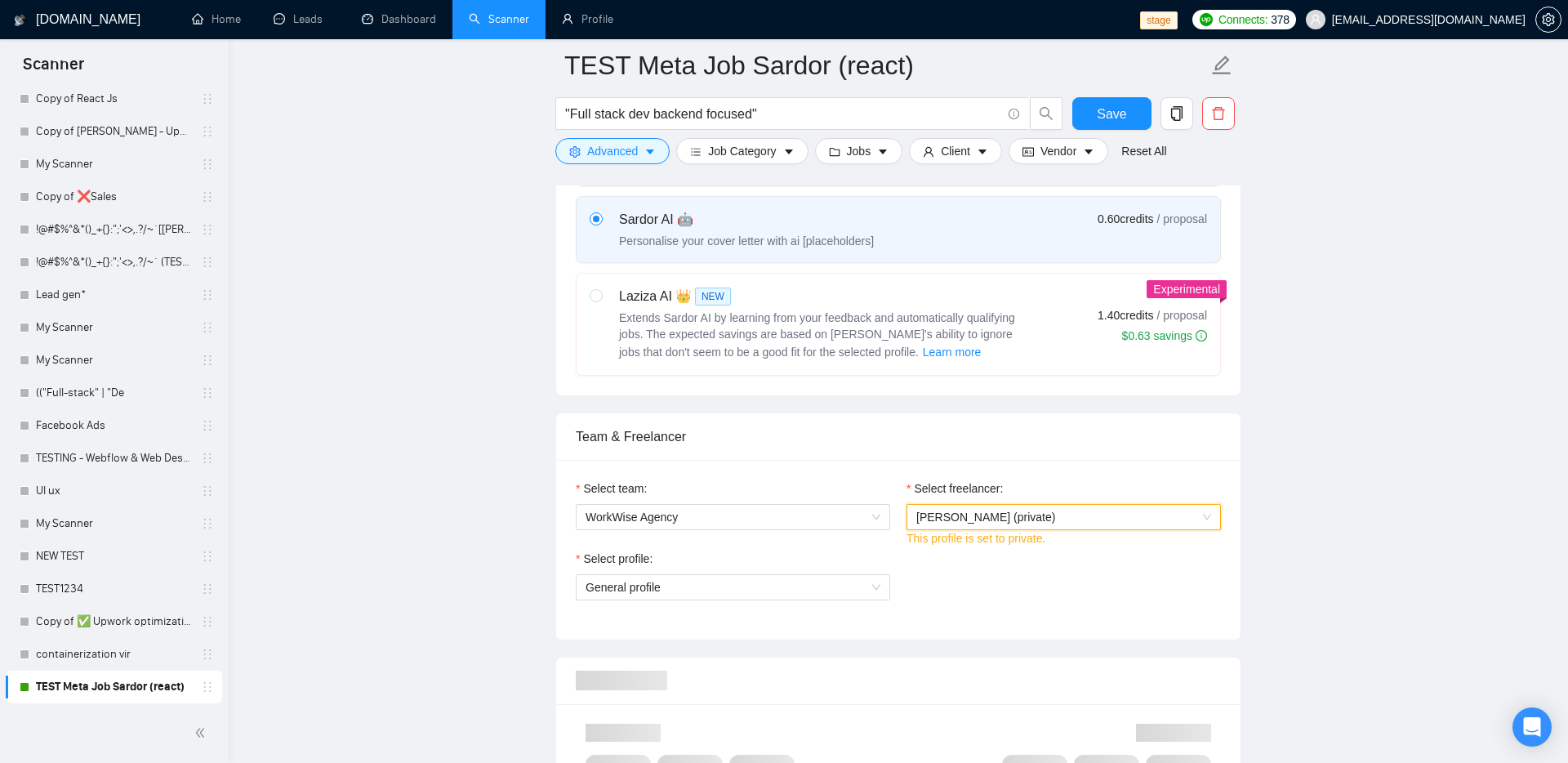
click at [1103, 522] on span "[PERSON_NAME] (private)" at bounding box center [1064, 517] width 295 height 25
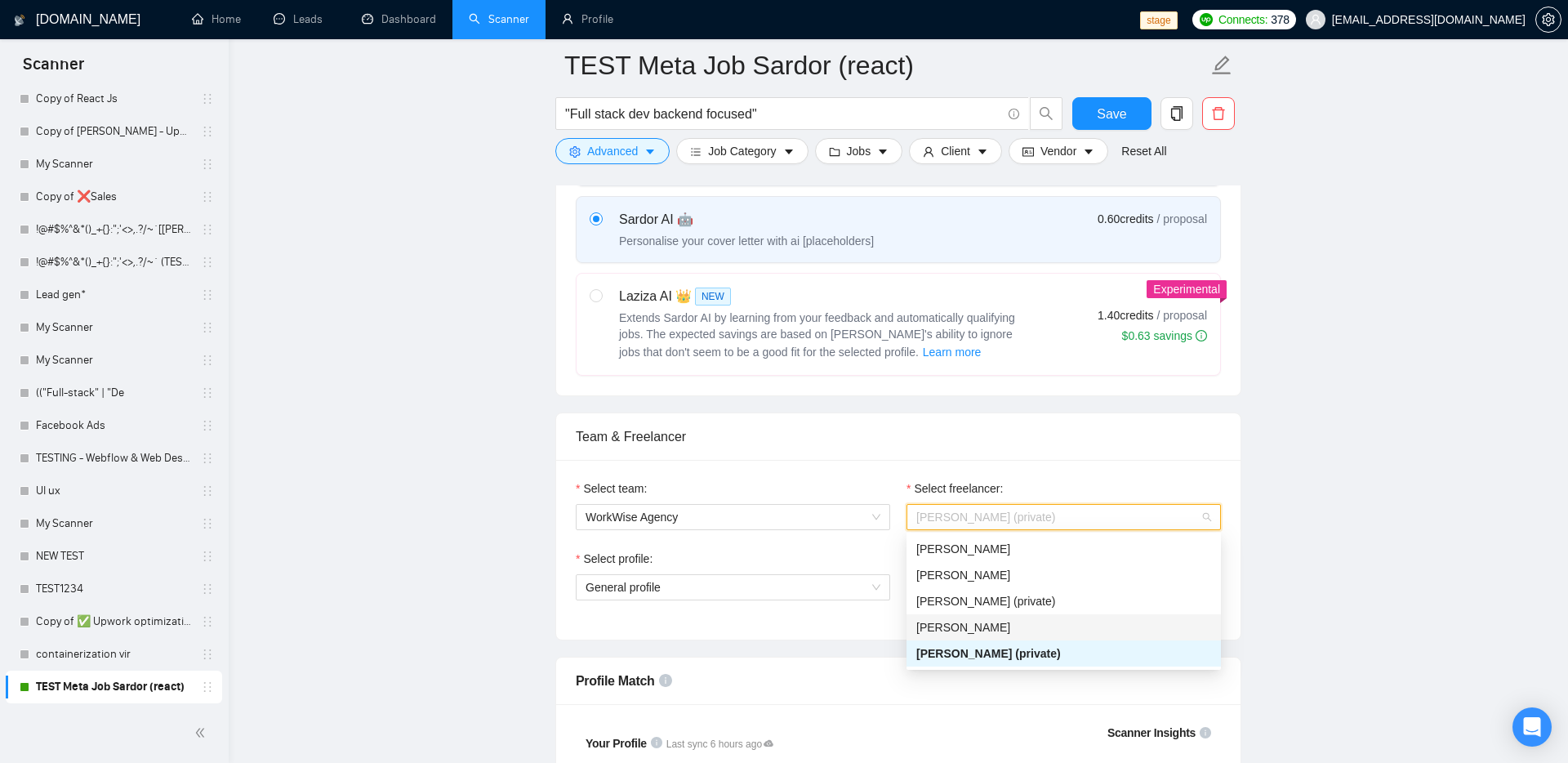
click at [1107, 634] on div "[PERSON_NAME]" at bounding box center [1064, 628] width 295 height 18
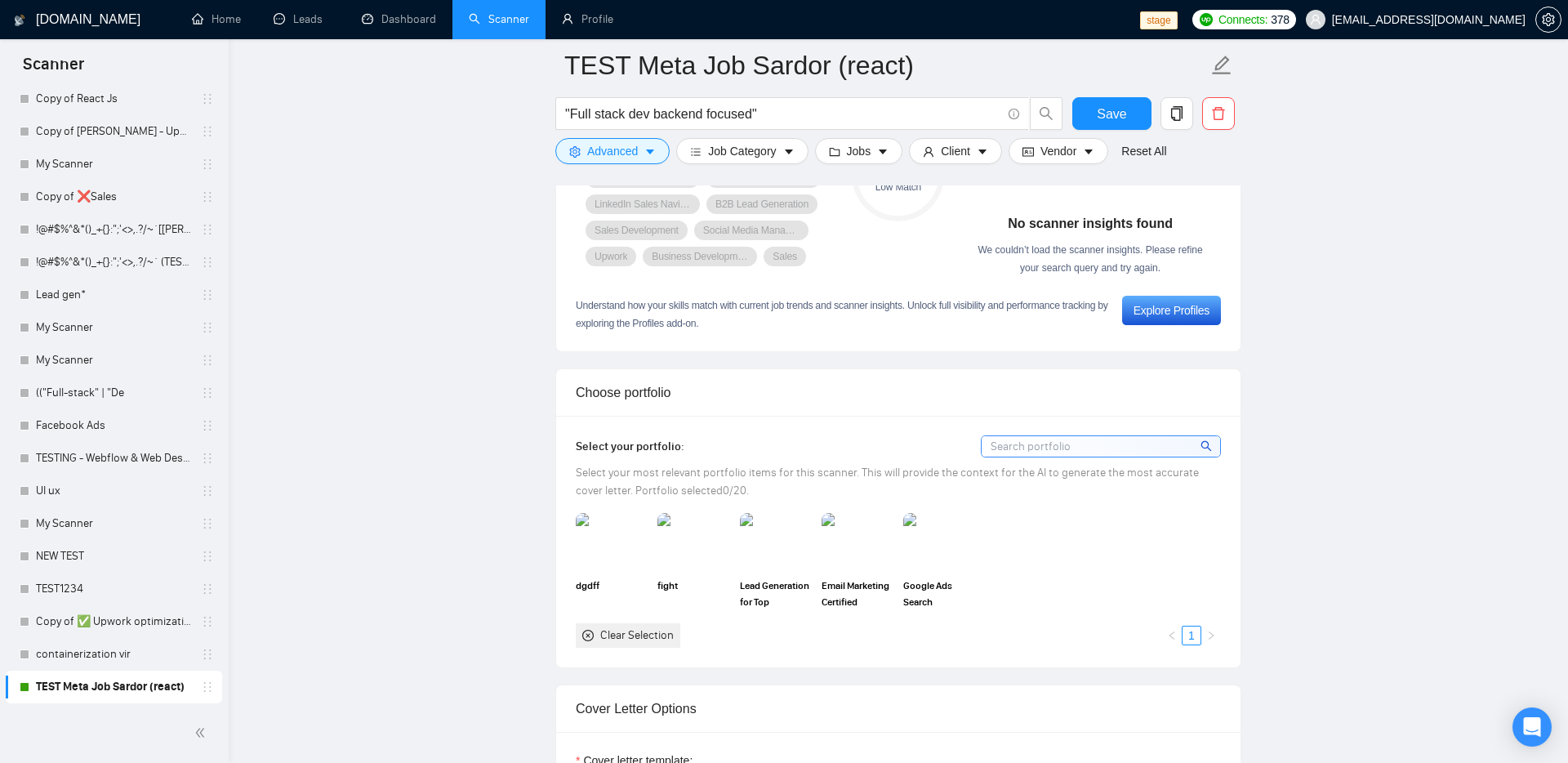
scroll to position [1245, 0]
click at [1104, 114] on span "Save" at bounding box center [1112, 114] width 30 height 21
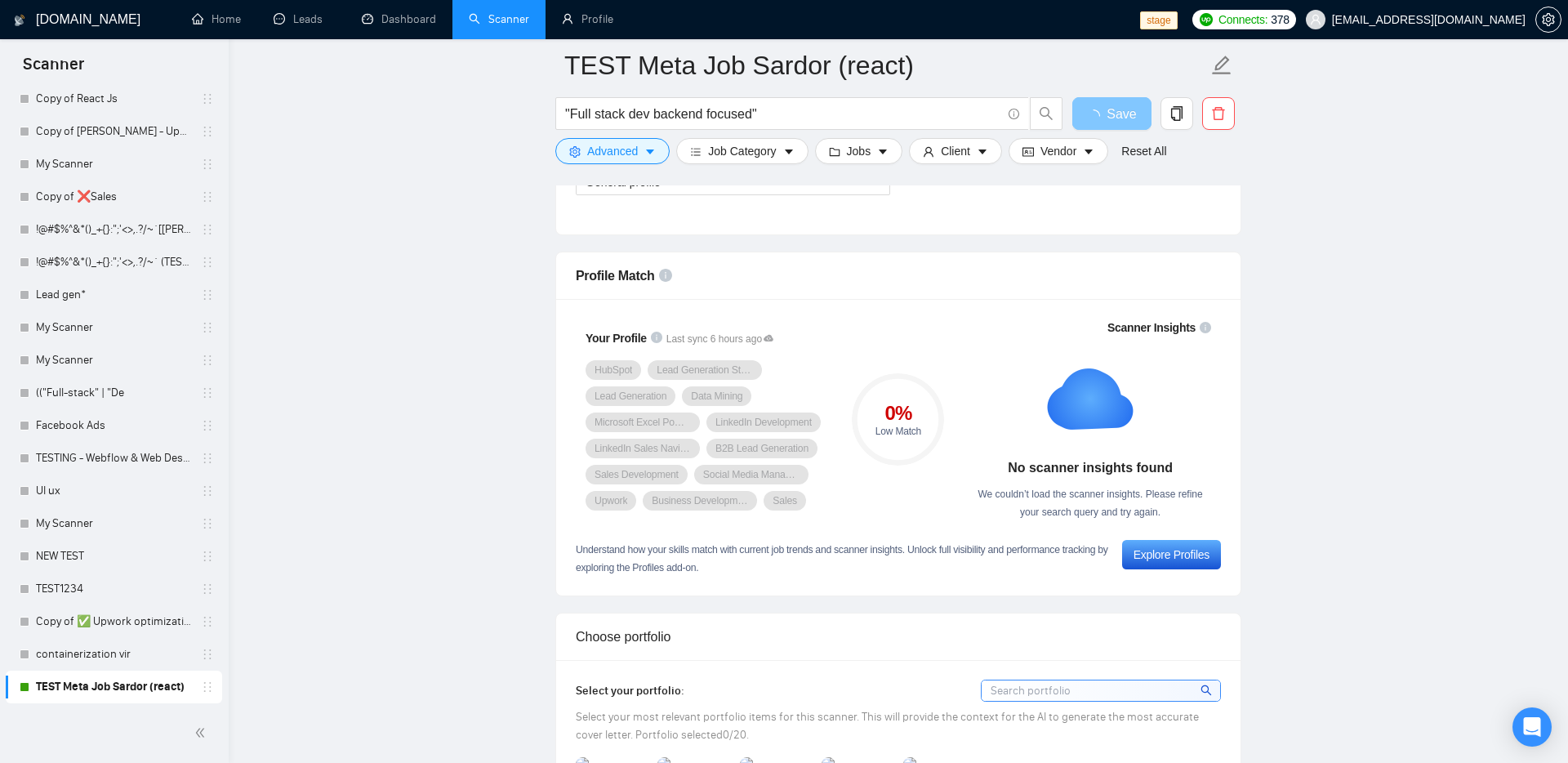
scroll to position [989, 0]
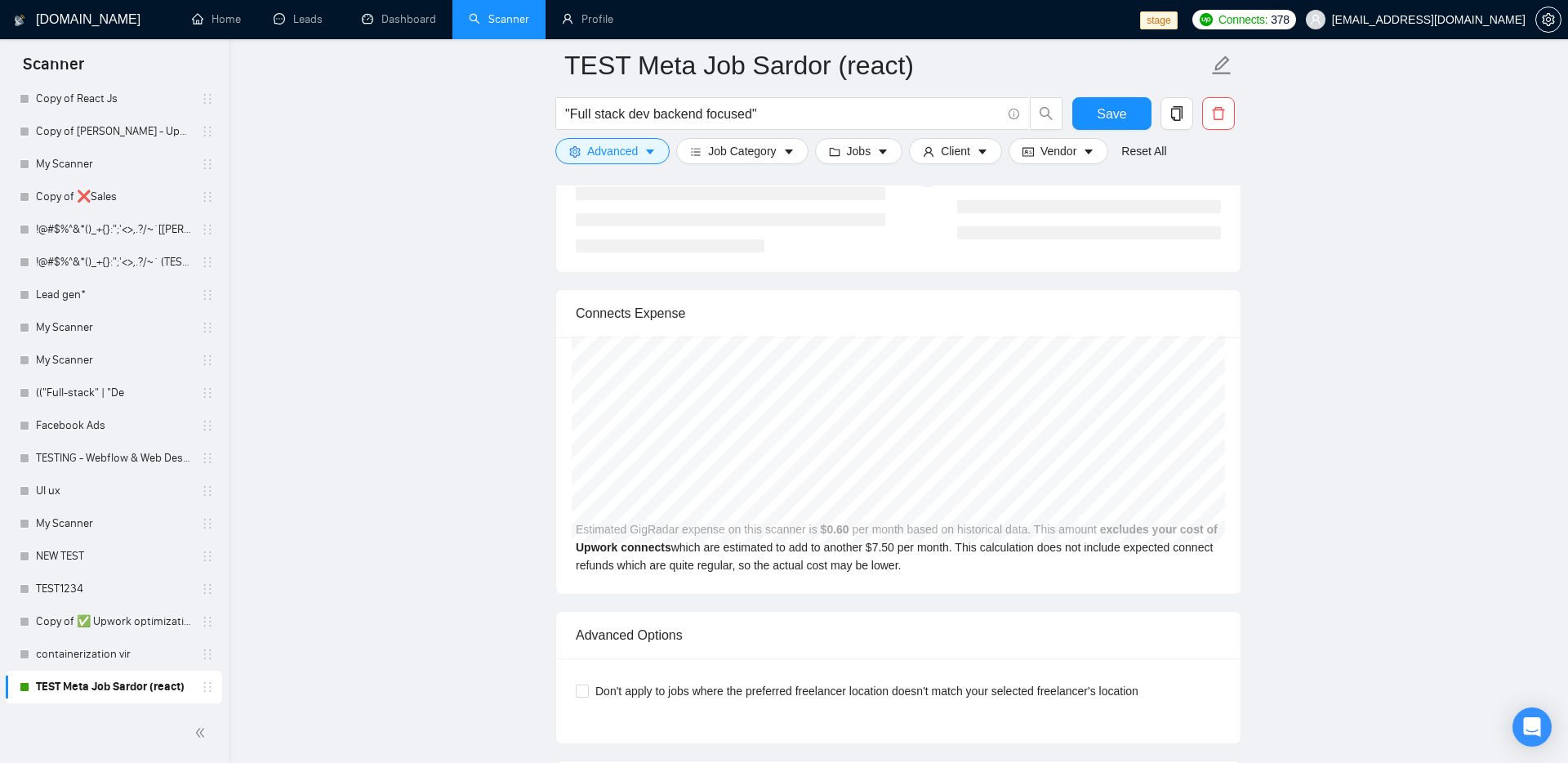
scroll to position [3127, 0]
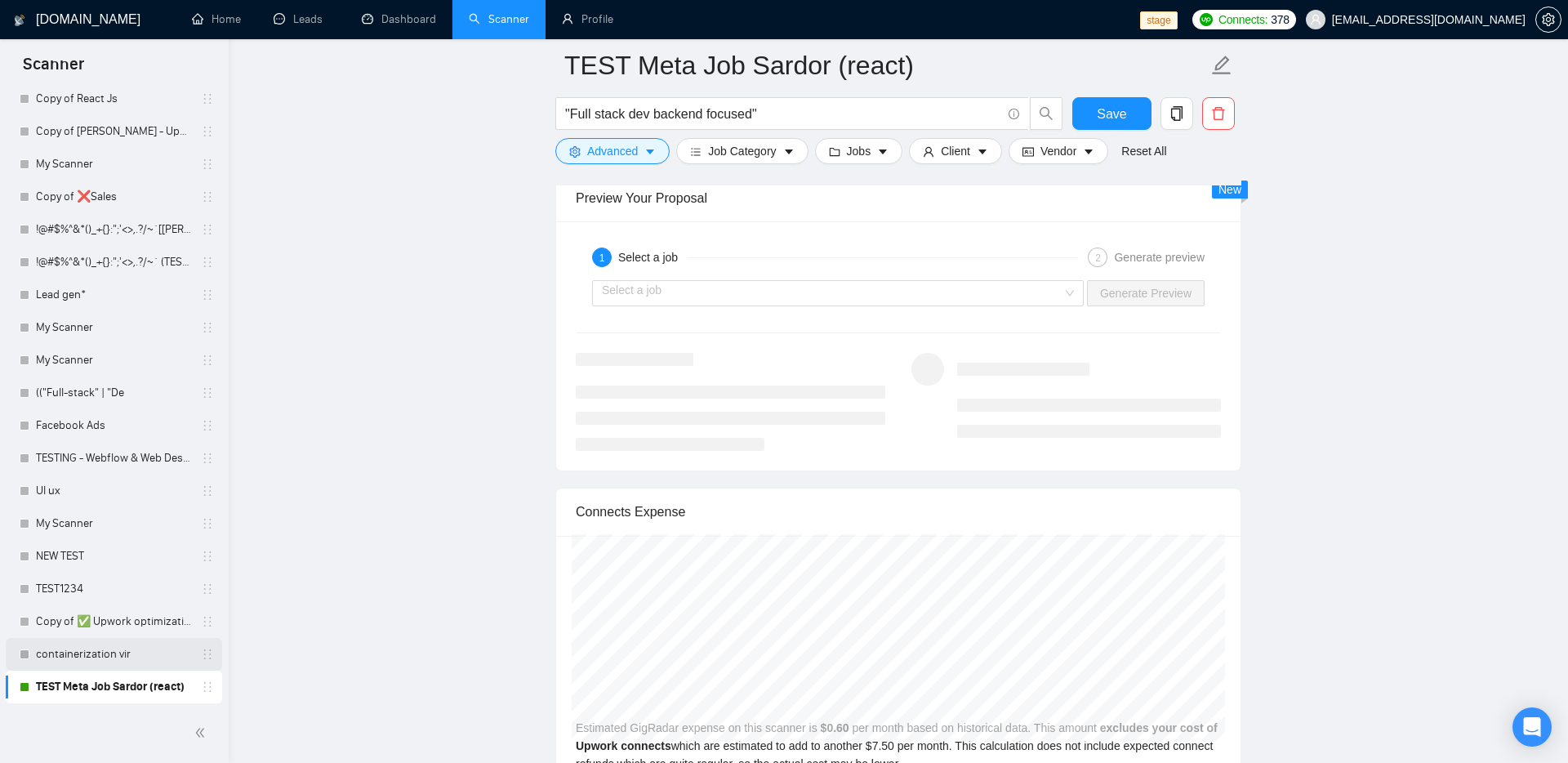
click at [156, 653] on link "containerization vir" at bounding box center [112, 654] width 155 height 33
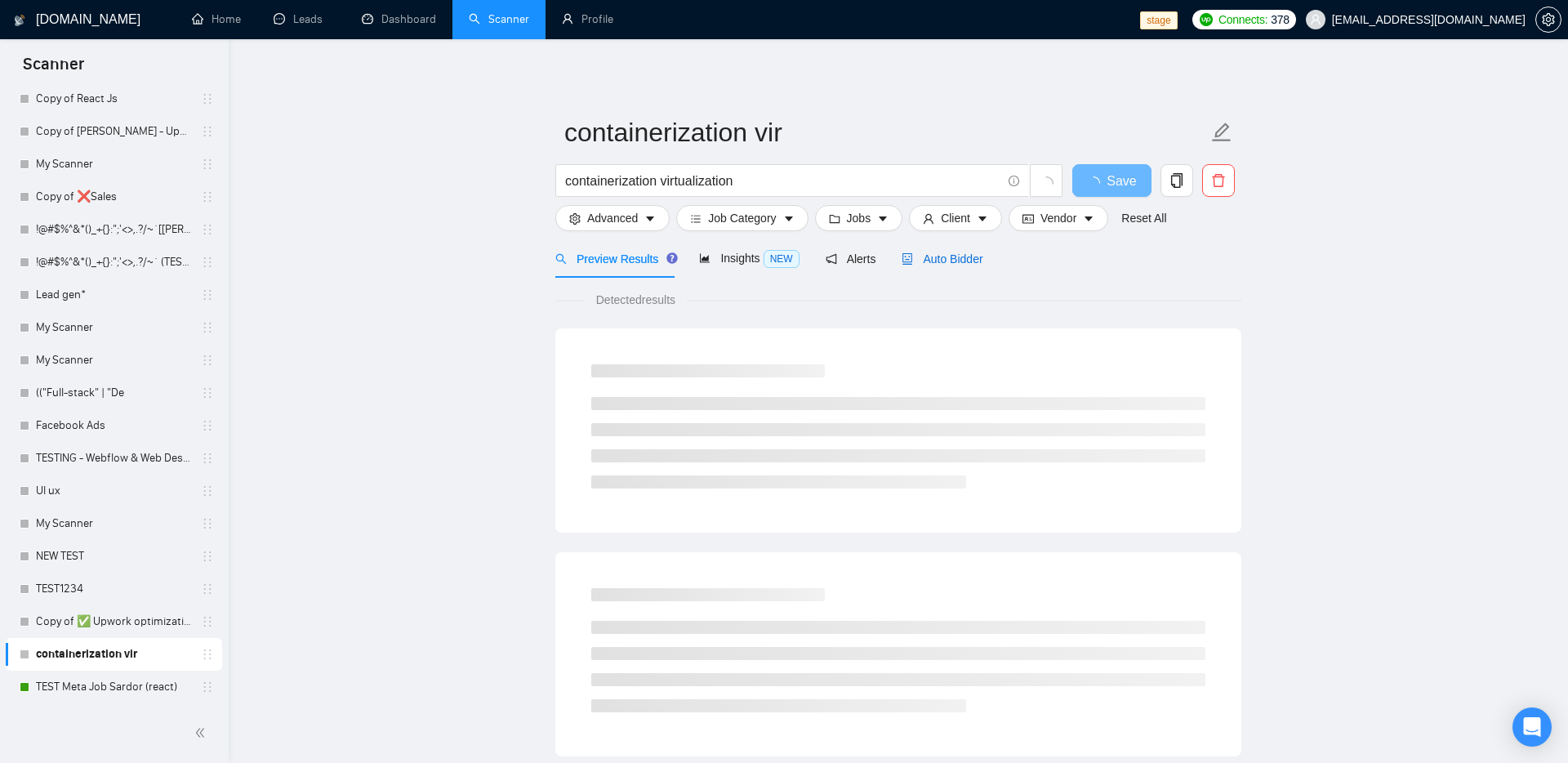
click at [967, 253] on span "Auto Bidder" at bounding box center [942, 259] width 81 height 13
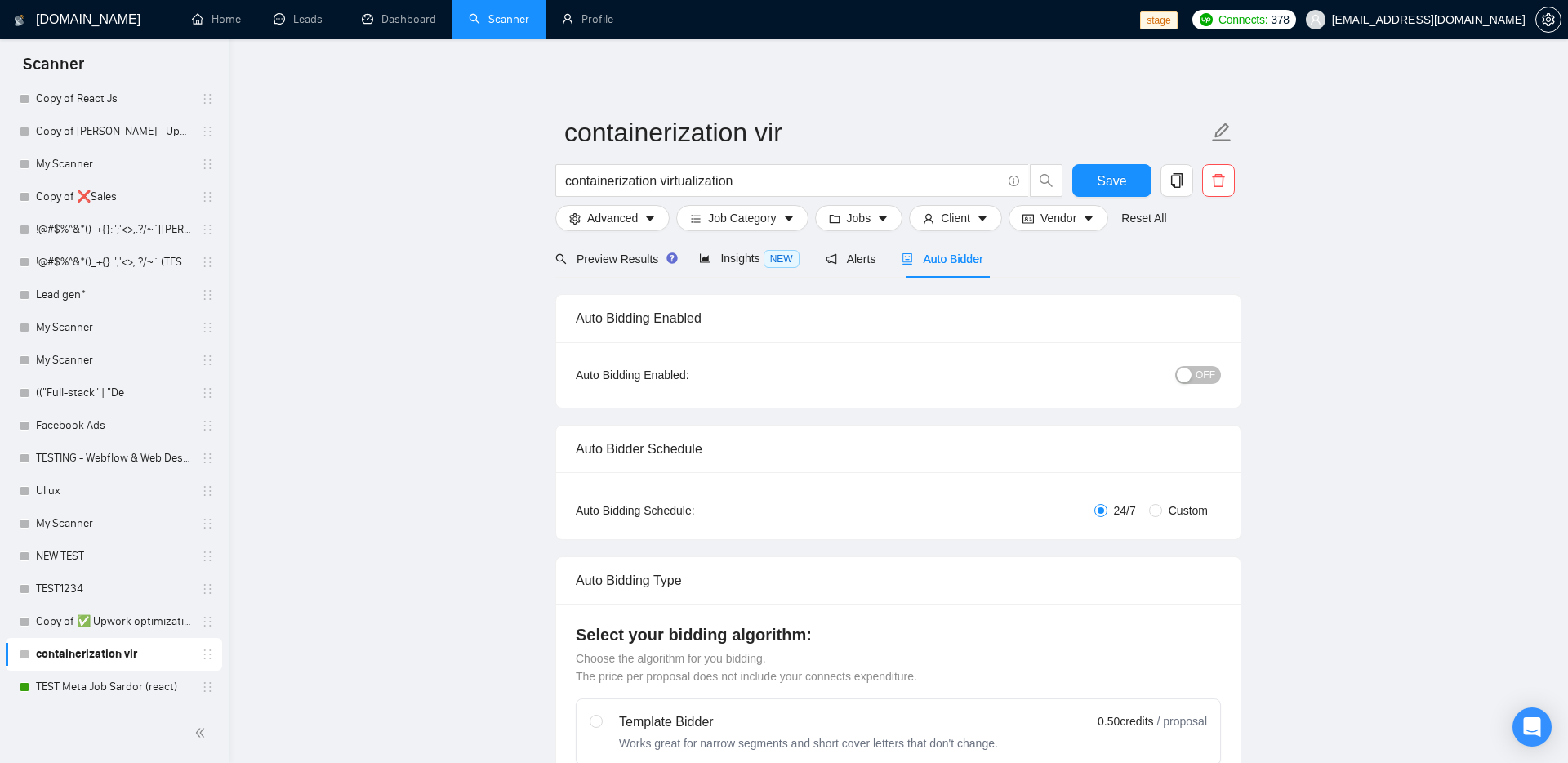
click at [1203, 377] on span "OFF" at bounding box center [1206, 375] width 20 height 18
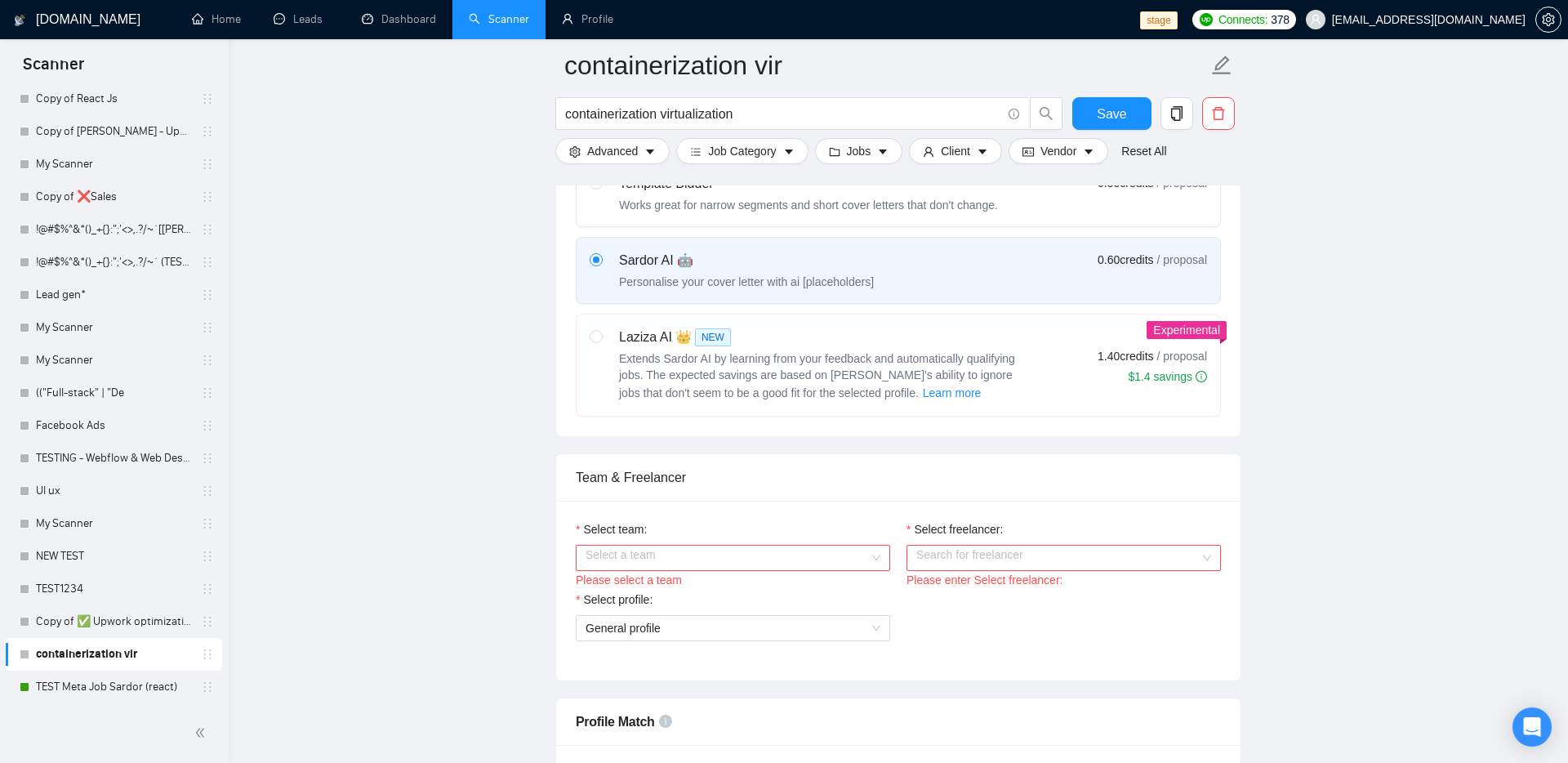
scroll to position [546, 0]
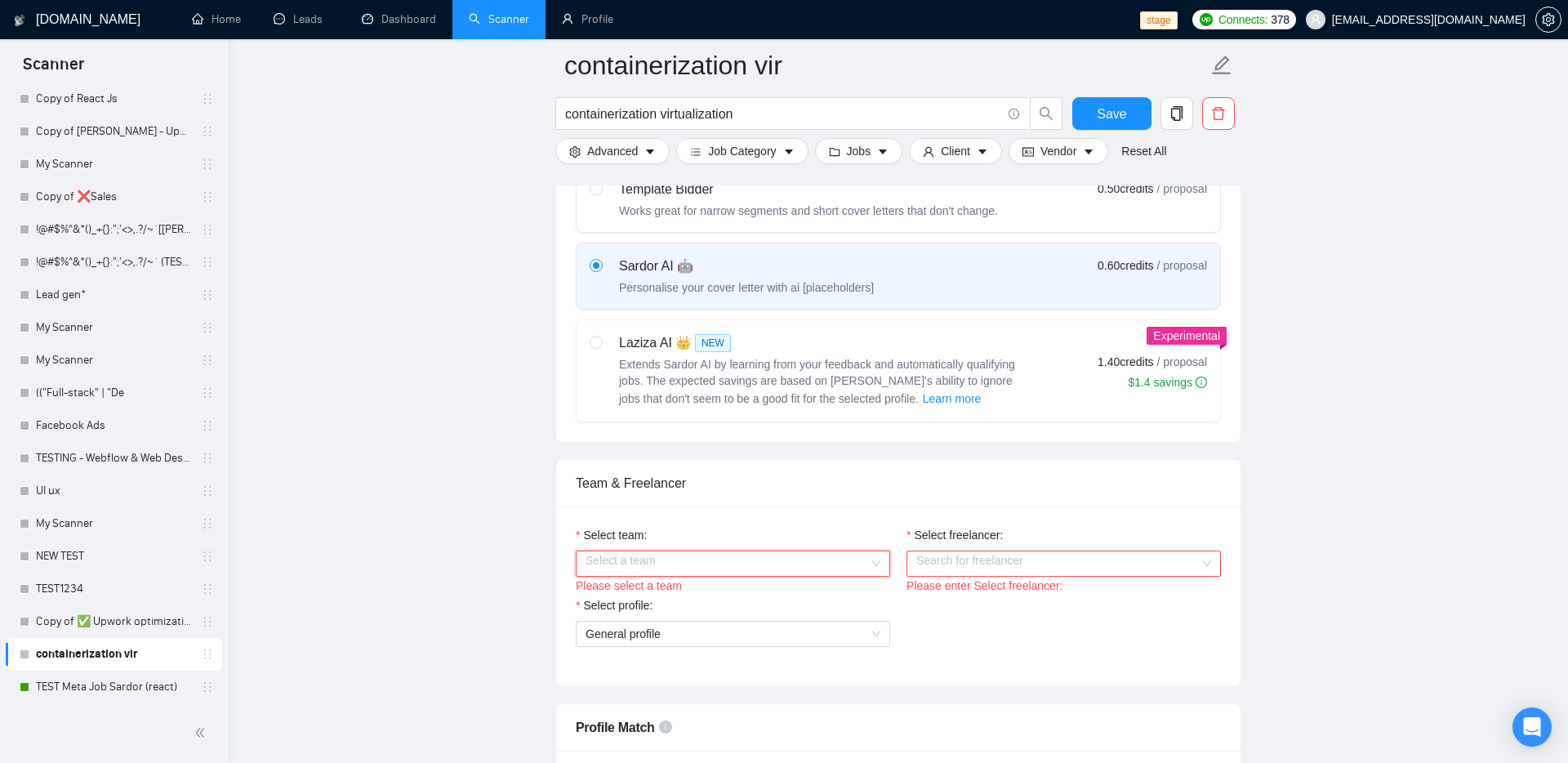
click at [776, 563] on input "Select team:" at bounding box center [727, 564] width 283 height 25
click at [809, 519] on div "Select team: Select a team Please select a team Select freelancer: Search for f…" at bounding box center [899, 596] width 685 height 180
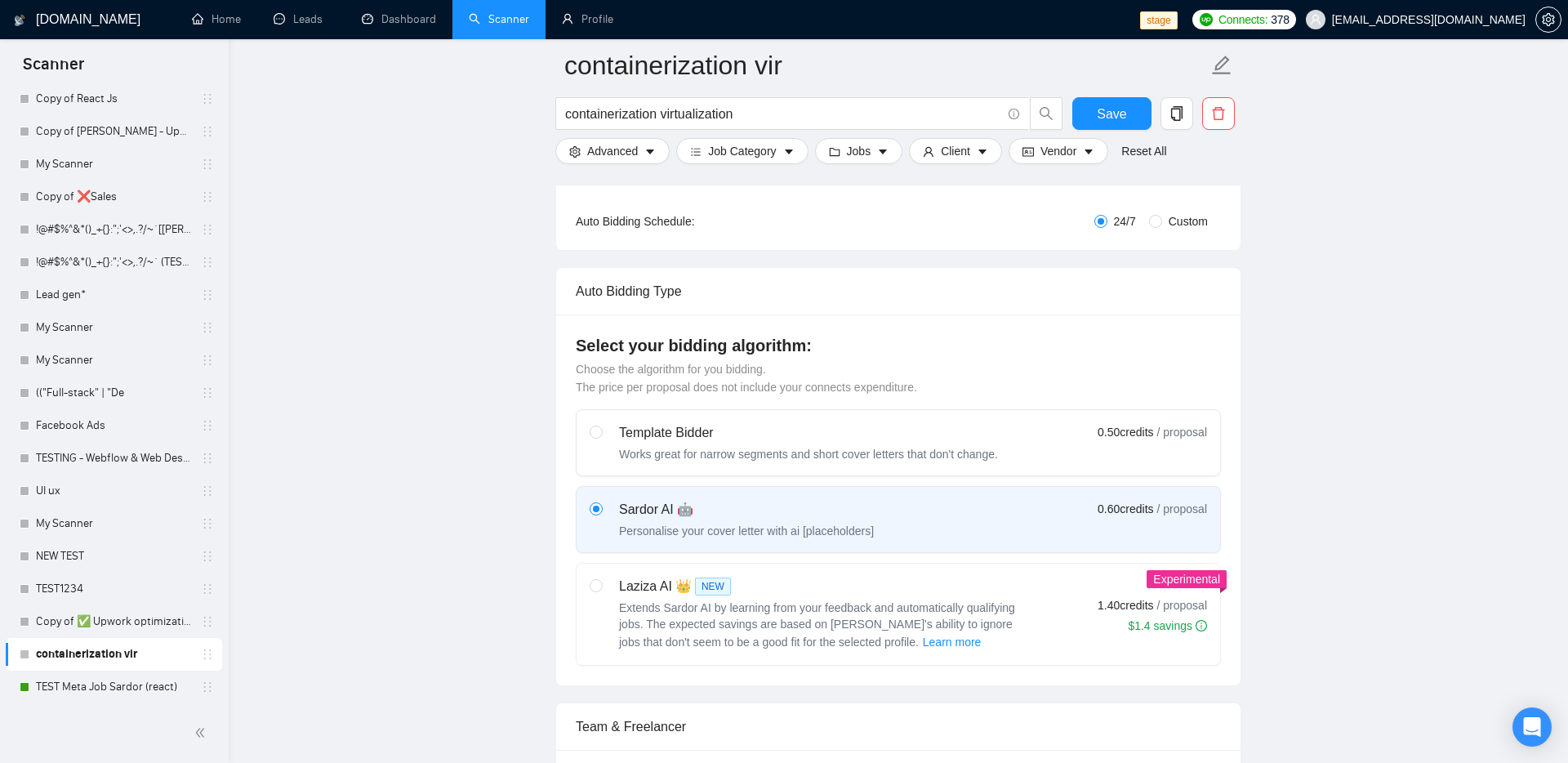
scroll to position [0, 0]
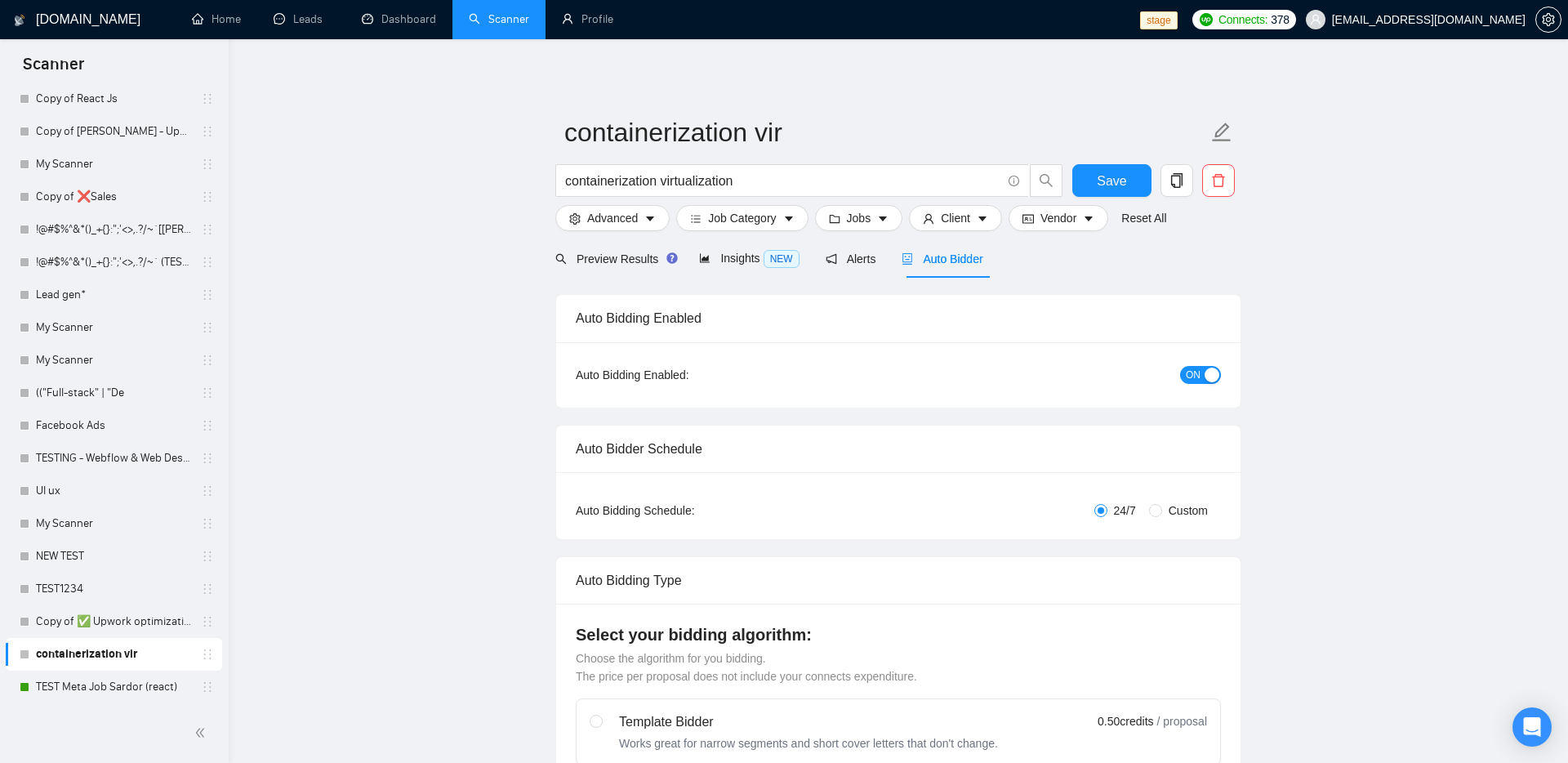
click at [1201, 365] on div "ON" at bounding box center [1114, 374] width 215 height 19
click at [1197, 382] on span "ON" at bounding box center [1193, 375] width 15 height 18
click at [1100, 175] on span "Save" at bounding box center [1112, 181] width 30 height 21
click at [1203, 377] on span "OFF" at bounding box center [1206, 375] width 20 height 18
click at [1103, 185] on span "Save" at bounding box center [1112, 181] width 30 height 21
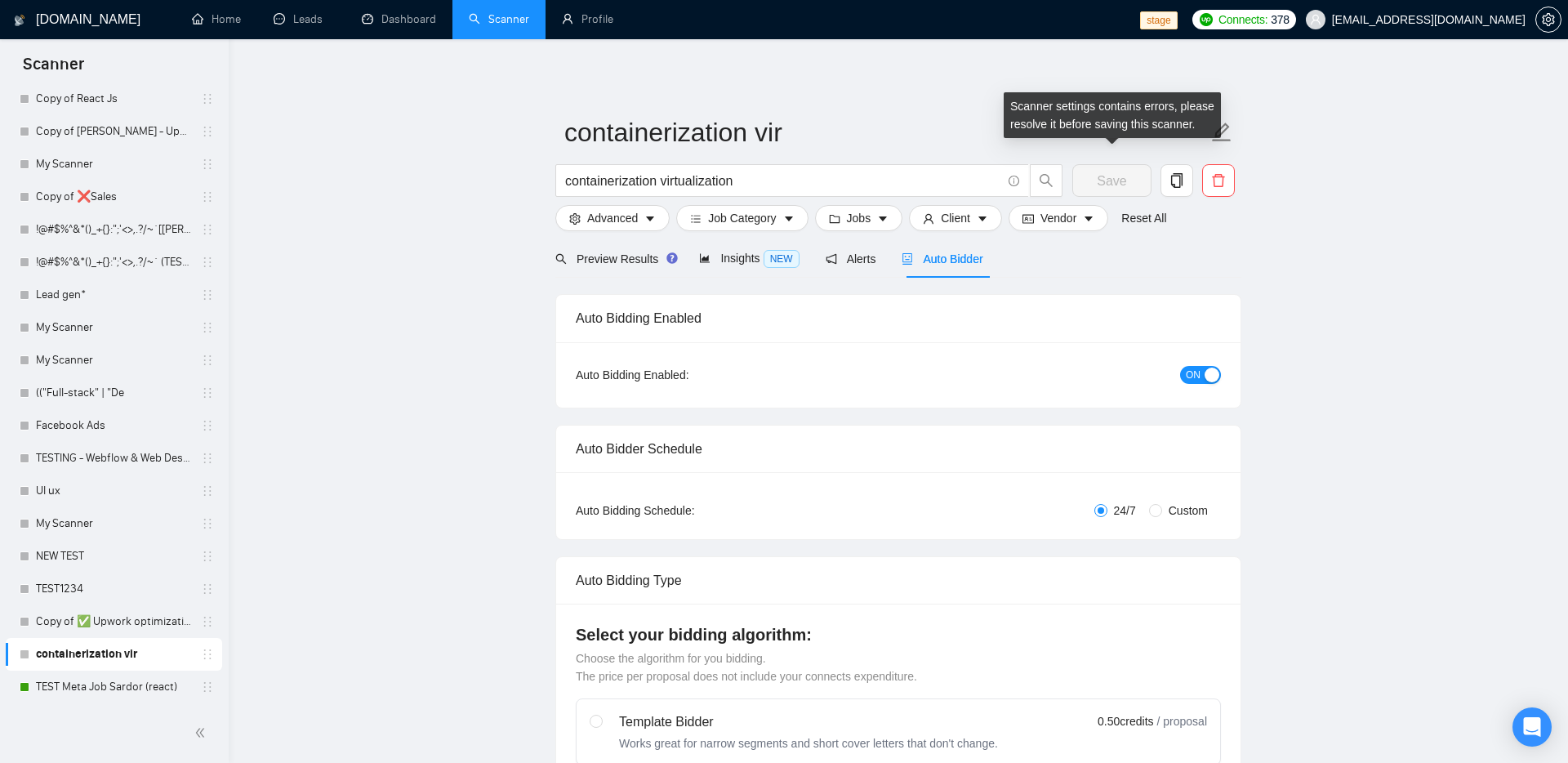
click at [1119, 180] on span "Save" at bounding box center [1112, 180] width 79 height 33
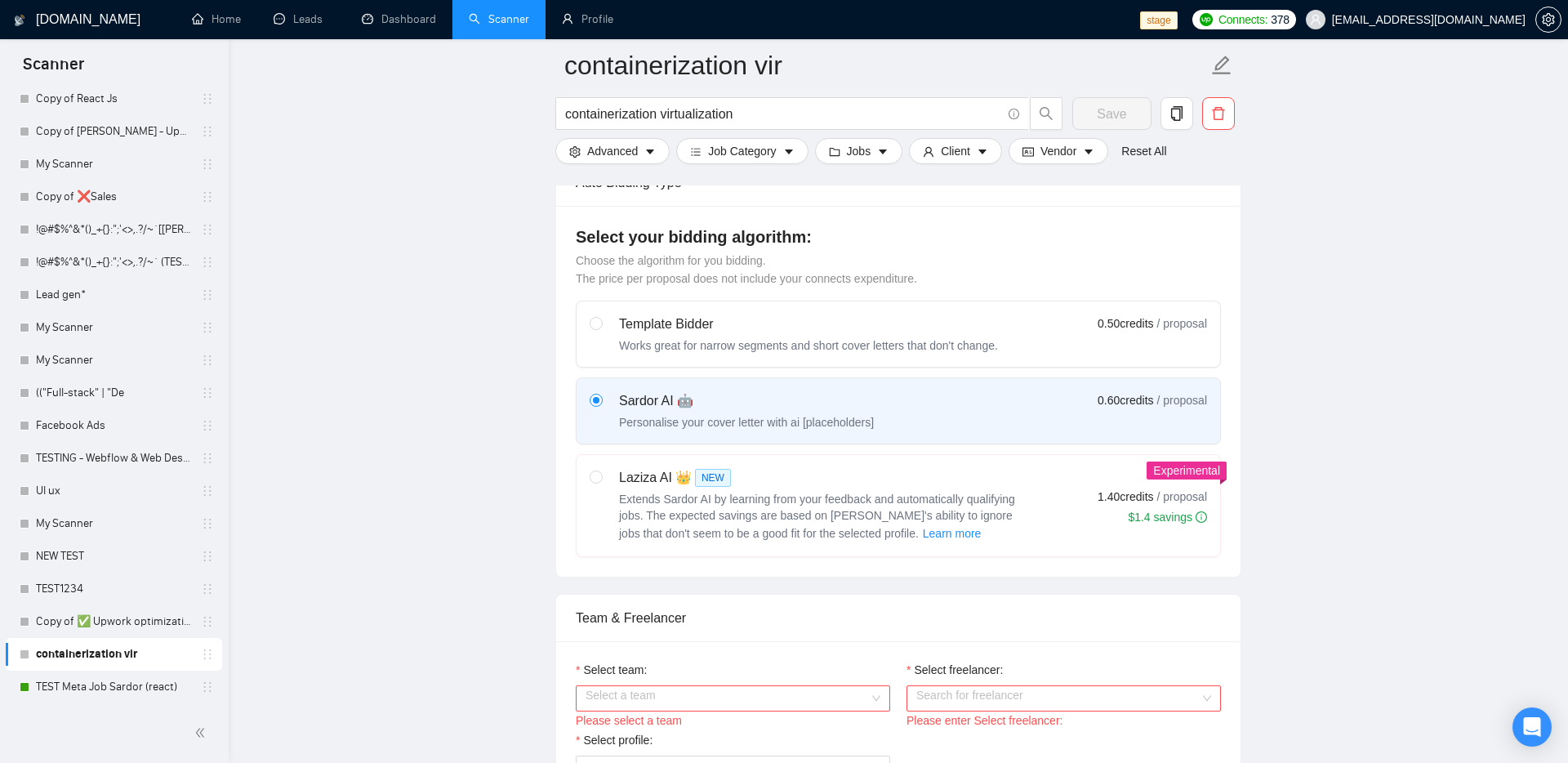
scroll to position [610, 0]
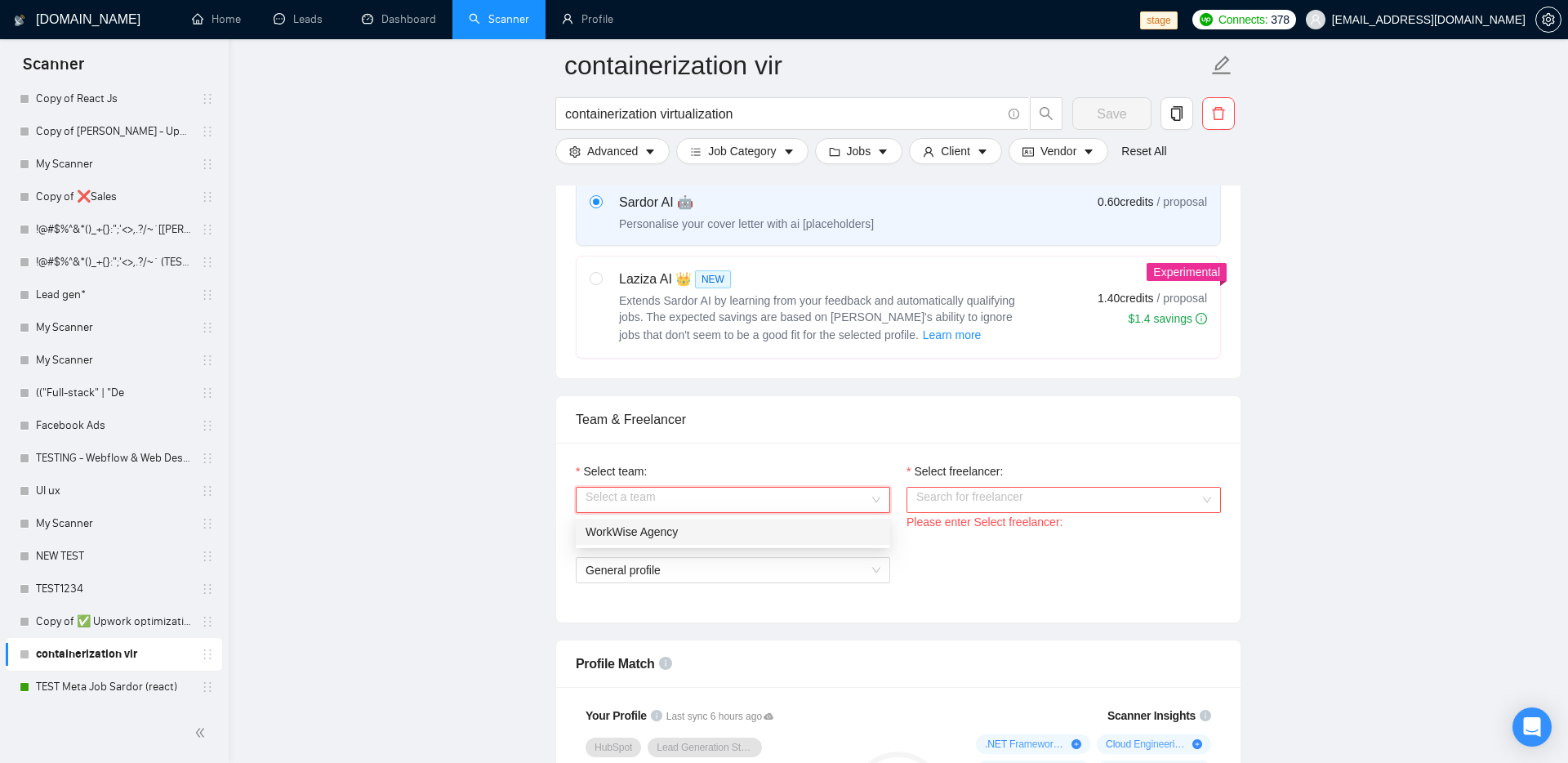
click at [794, 505] on input "Select team:" at bounding box center [727, 499] width 283 height 25
click at [749, 535] on div "WorkWise Agency" at bounding box center [733, 532] width 295 height 18
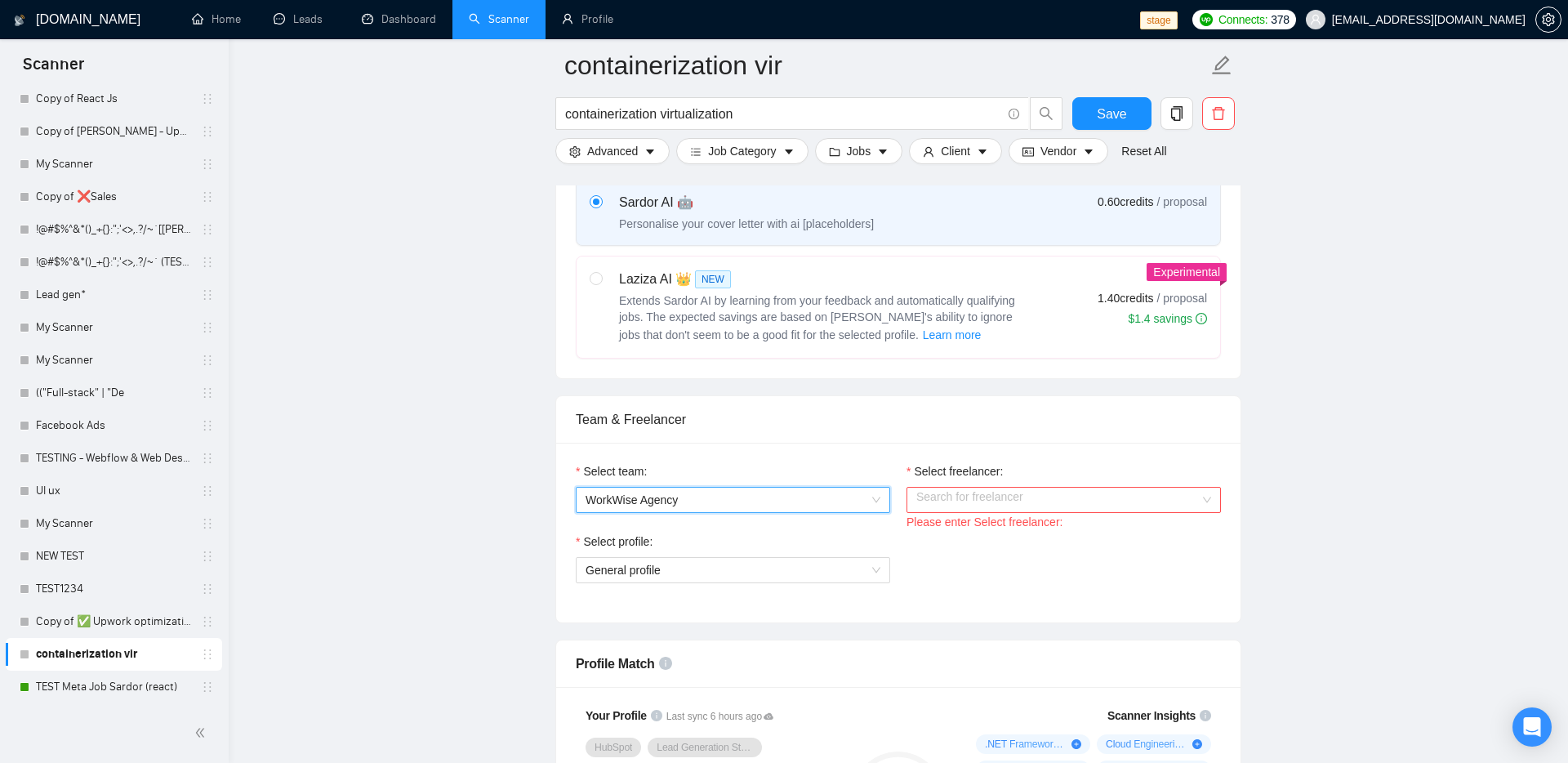
click at [983, 492] on input "Select freelancer:" at bounding box center [1058, 499] width 283 height 25
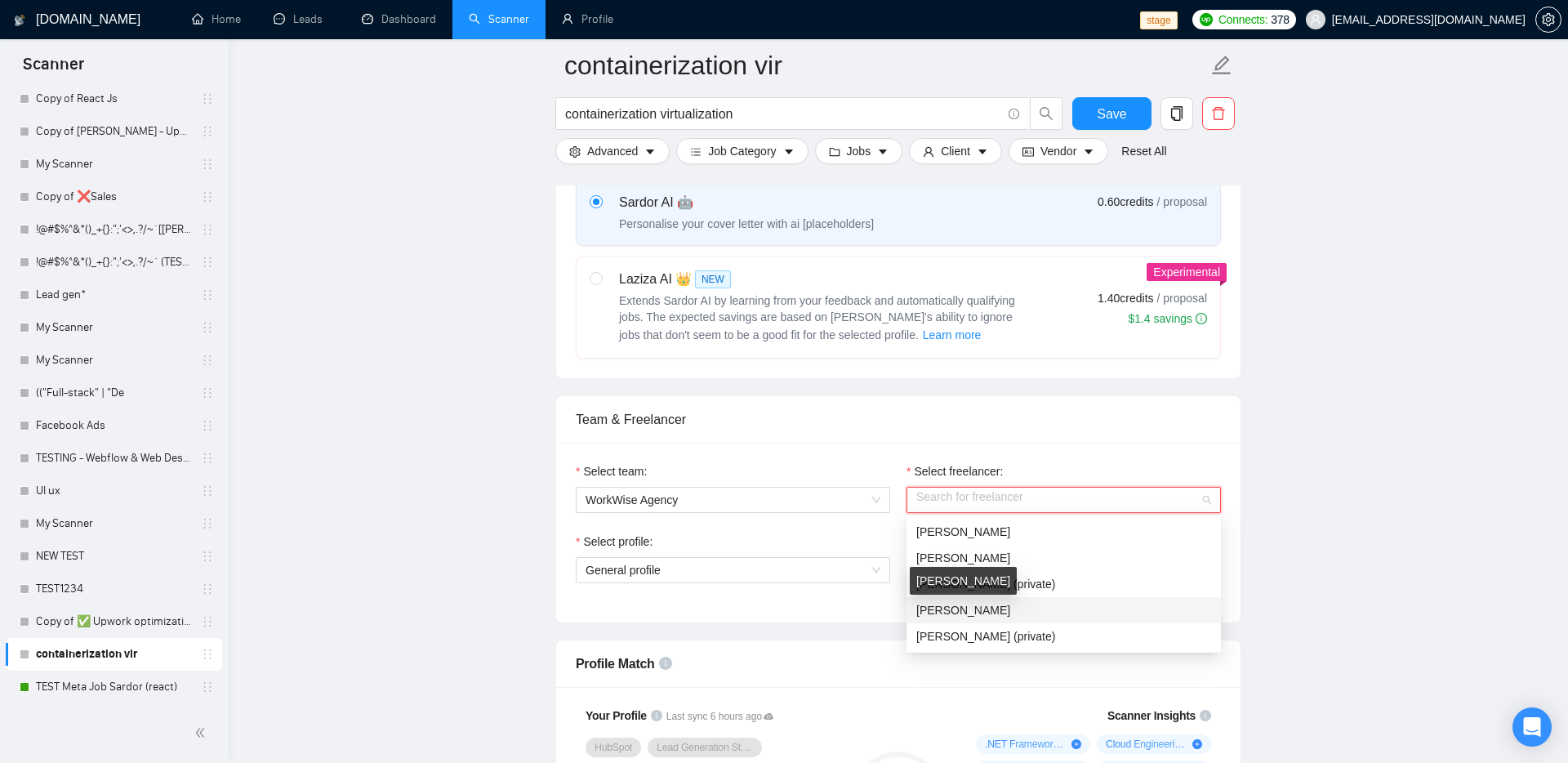
click at [984, 616] on span "[PERSON_NAME]" at bounding box center [963, 610] width 94 height 13
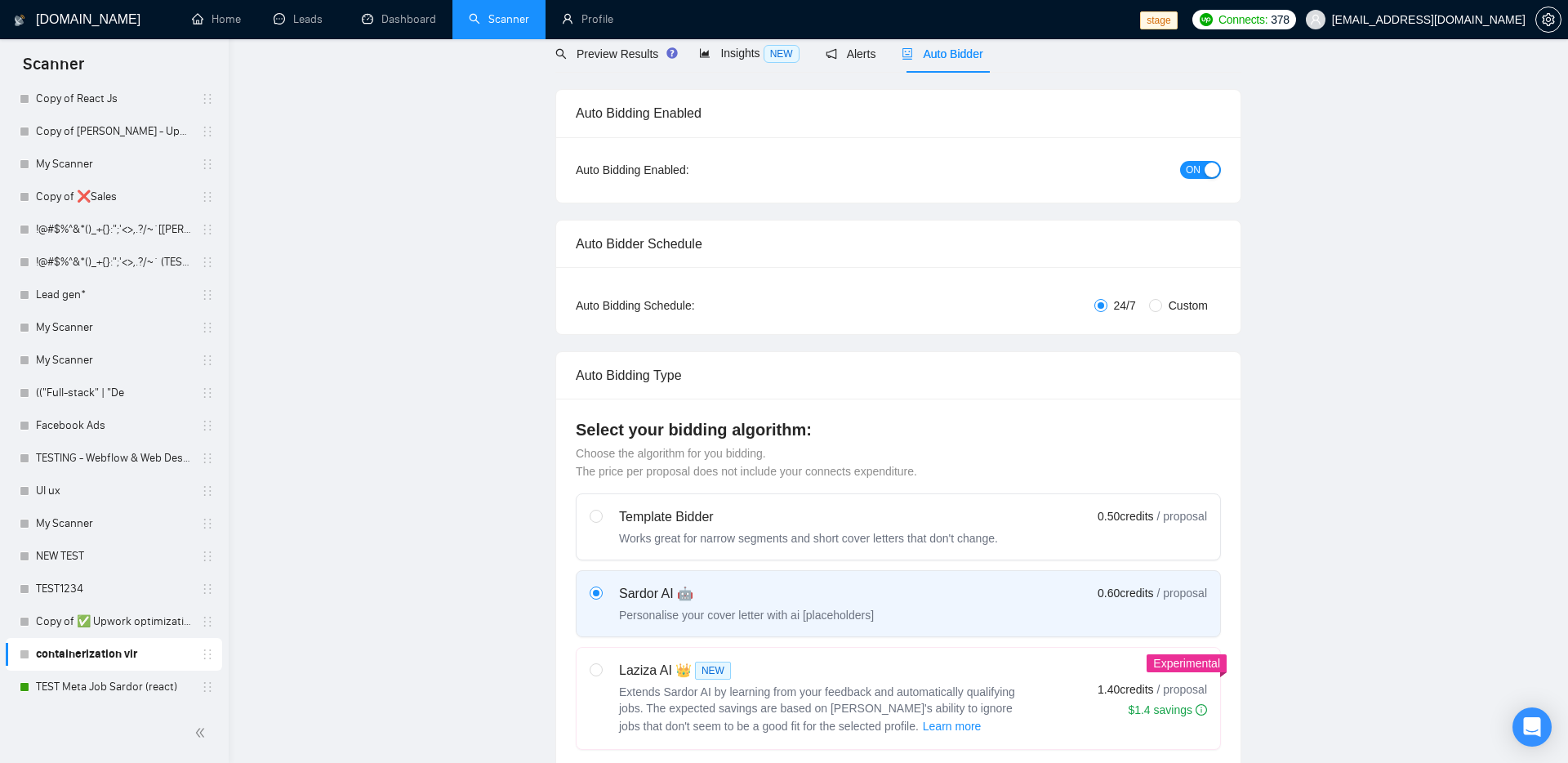
scroll to position [0, 0]
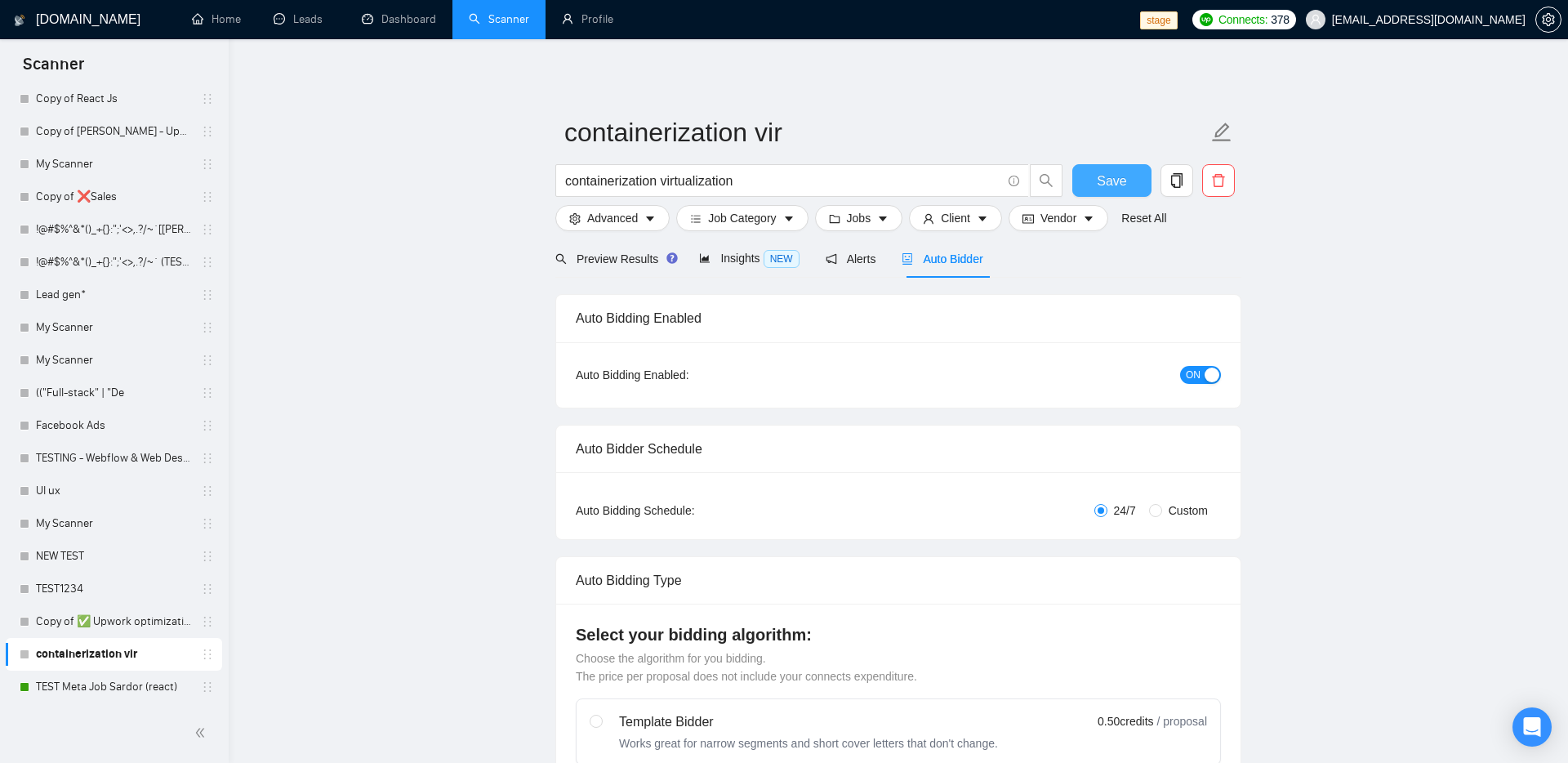
click at [1120, 188] on span "Save" at bounding box center [1112, 181] width 30 height 21
click at [91, 434] on link "Facebook Ads" at bounding box center [112, 425] width 155 height 33
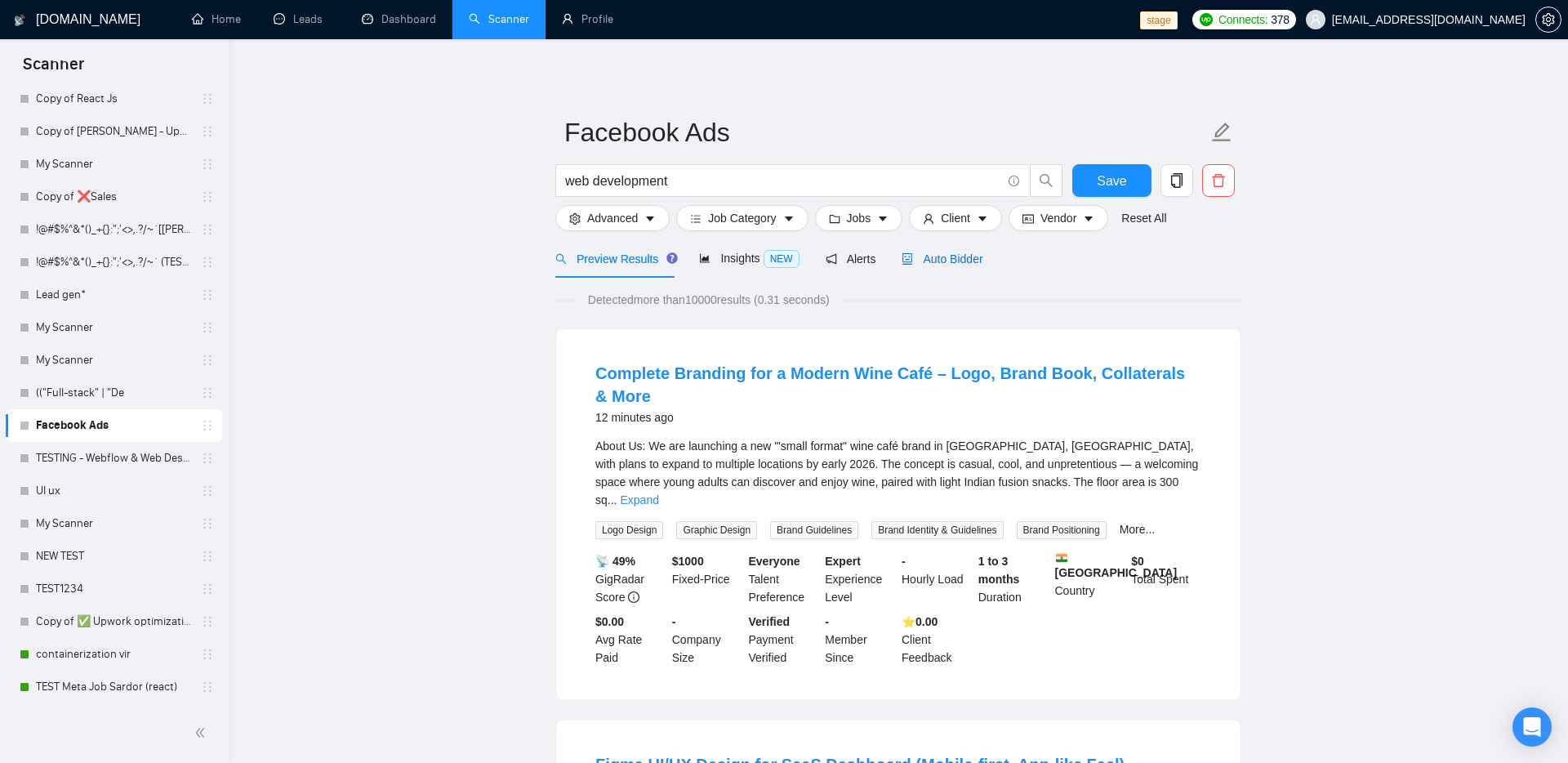
click at [937, 264] on span "Auto Bidder" at bounding box center [942, 259] width 81 height 13
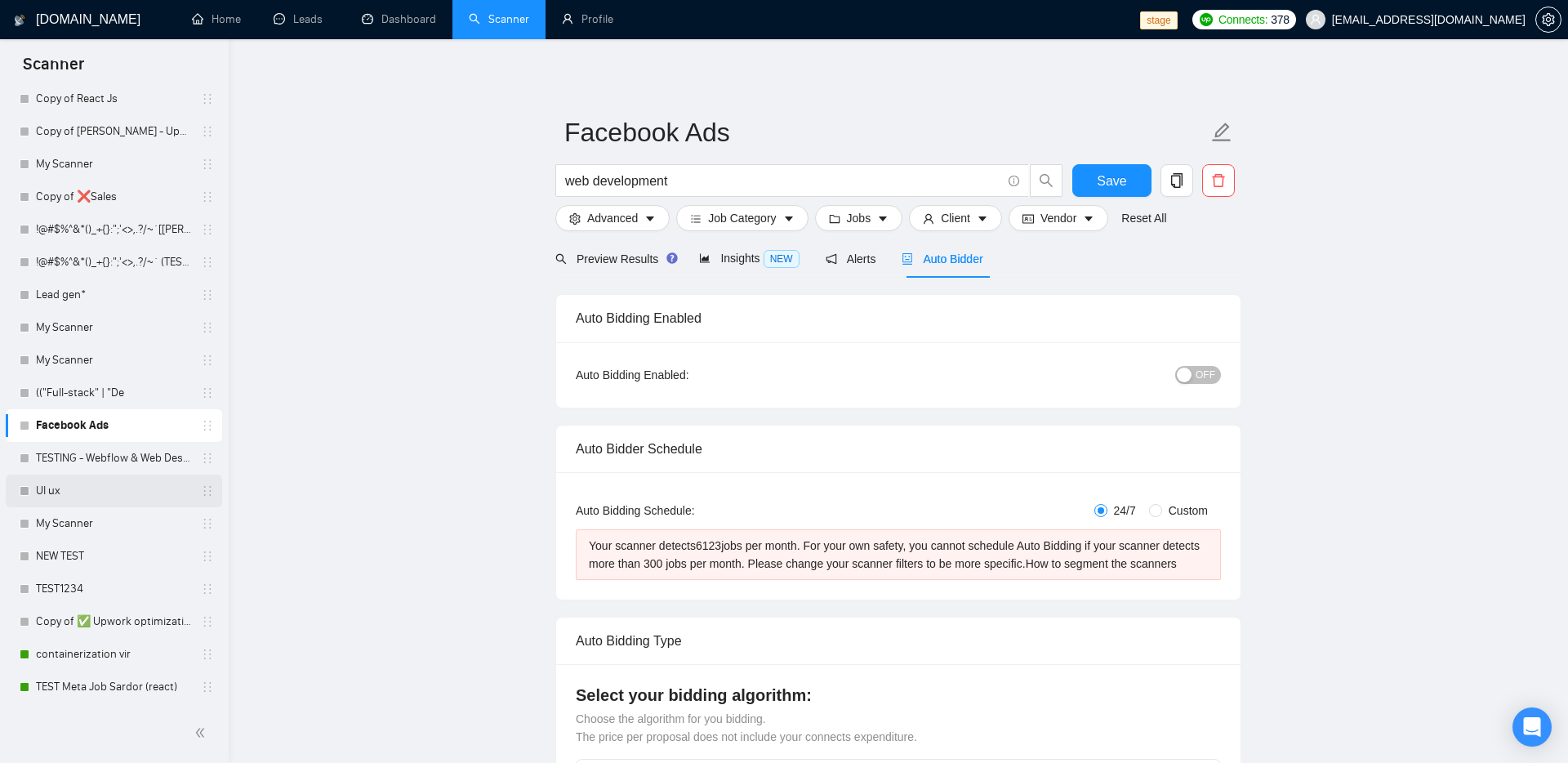
click at [110, 492] on link "UI ux" at bounding box center [112, 491] width 155 height 33
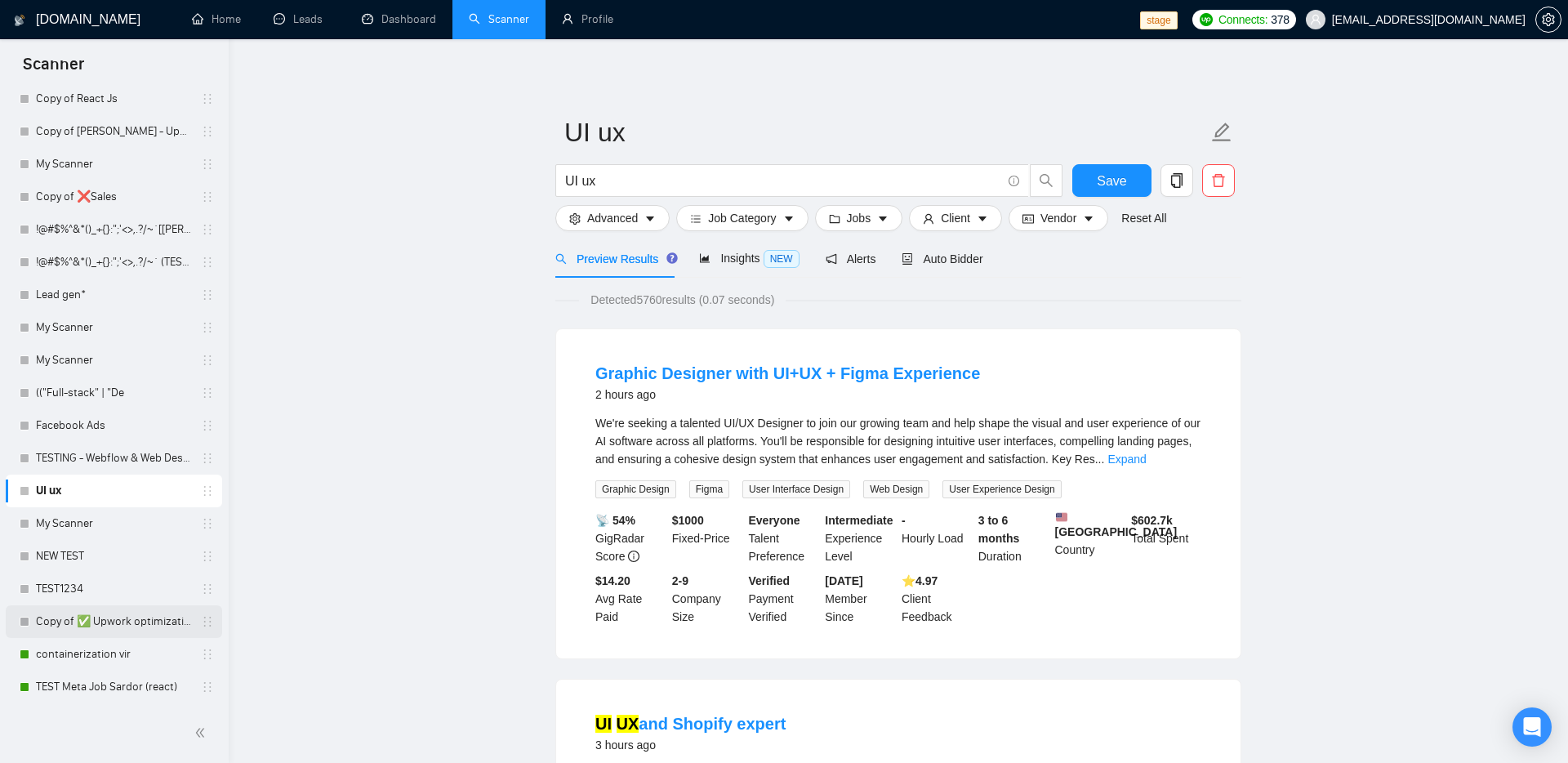
click at [125, 619] on link "Copy of ✅ Upwork optimization profile" at bounding box center [112, 621] width 155 height 33
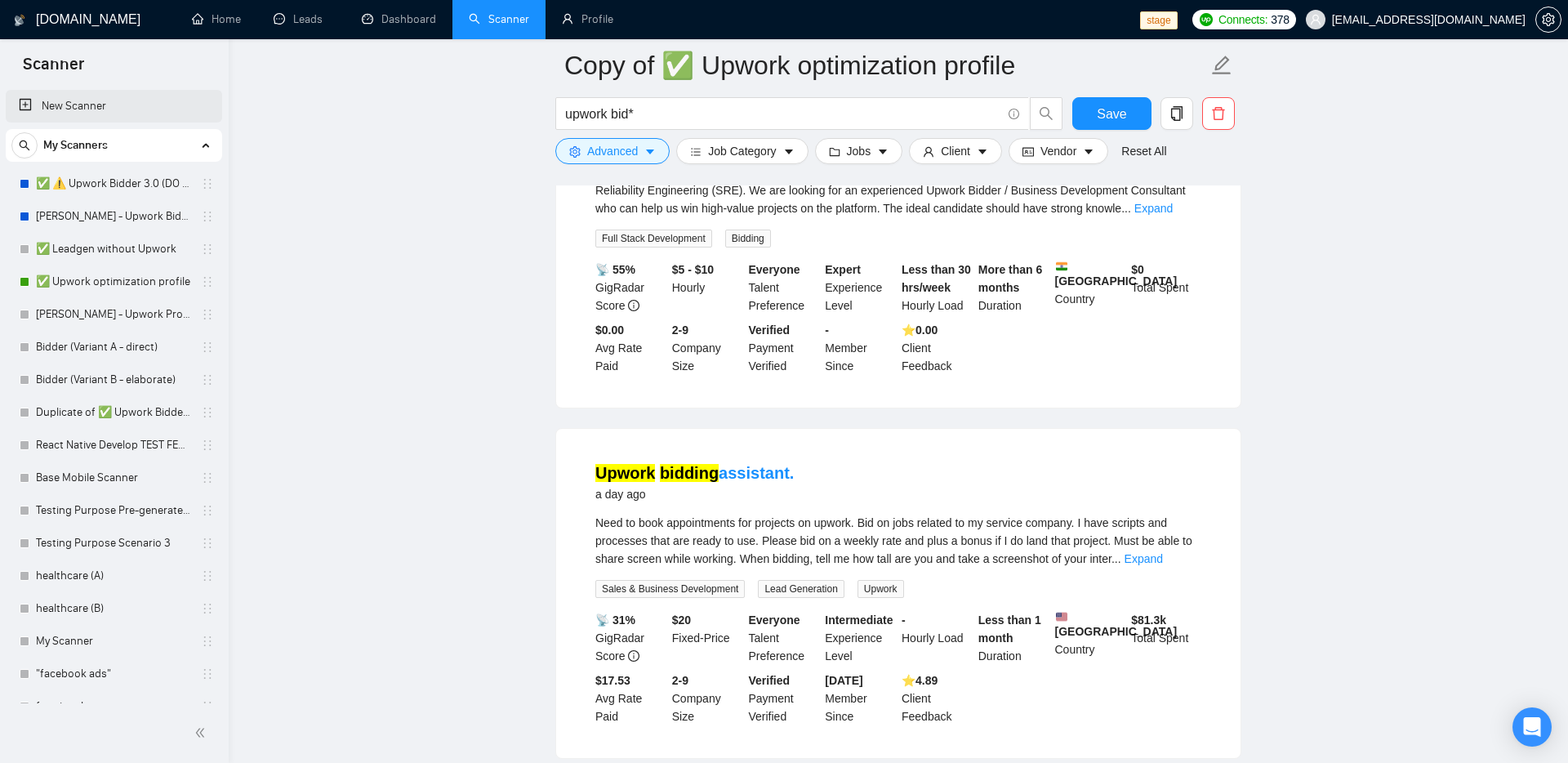
click at [81, 112] on link "New Scanner" at bounding box center [113, 106] width 190 height 33
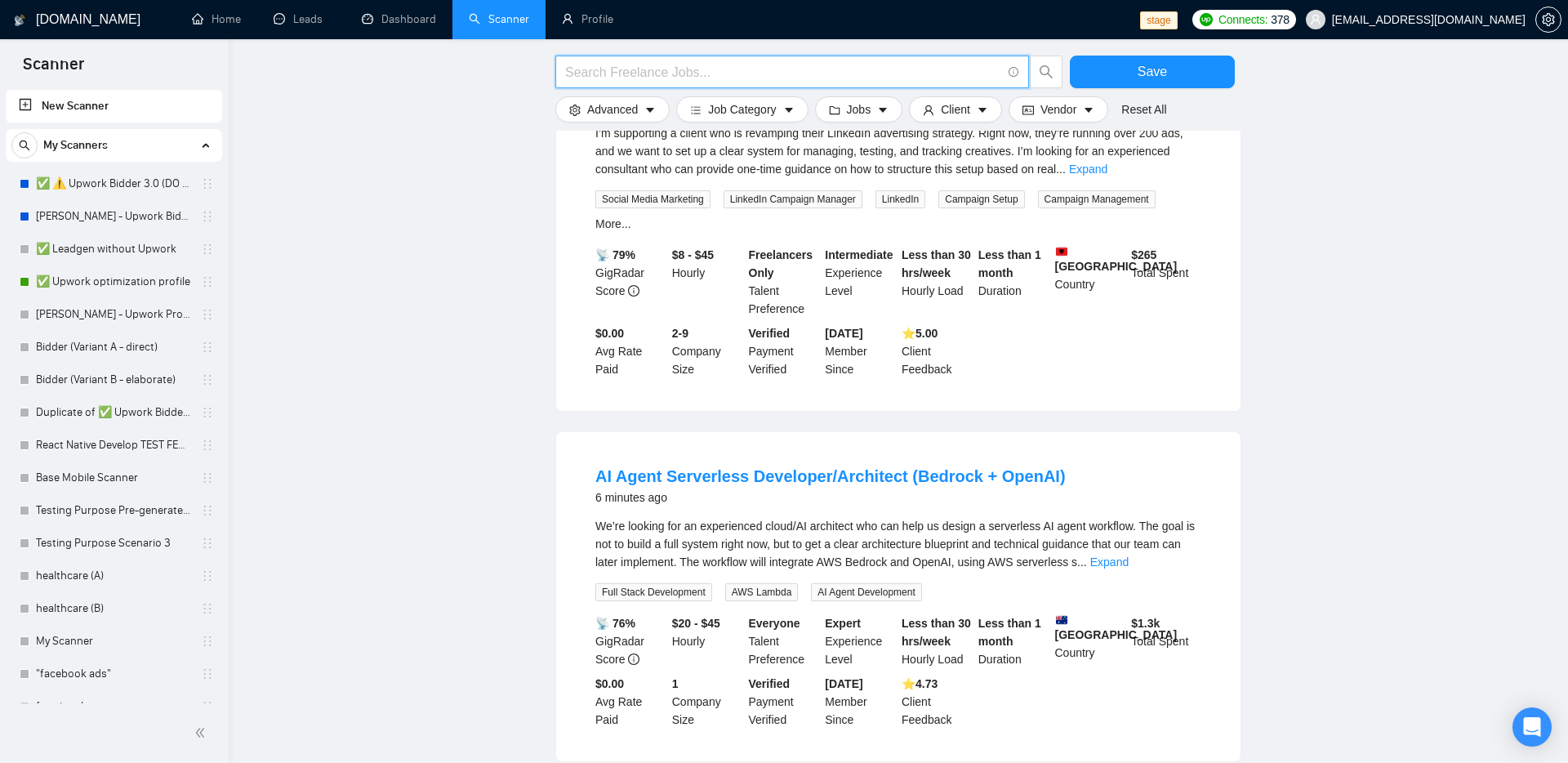
click at [701, 64] on input "text" at bounding box center [784, 72] width 436 height 21
type input "containerization virtualization"
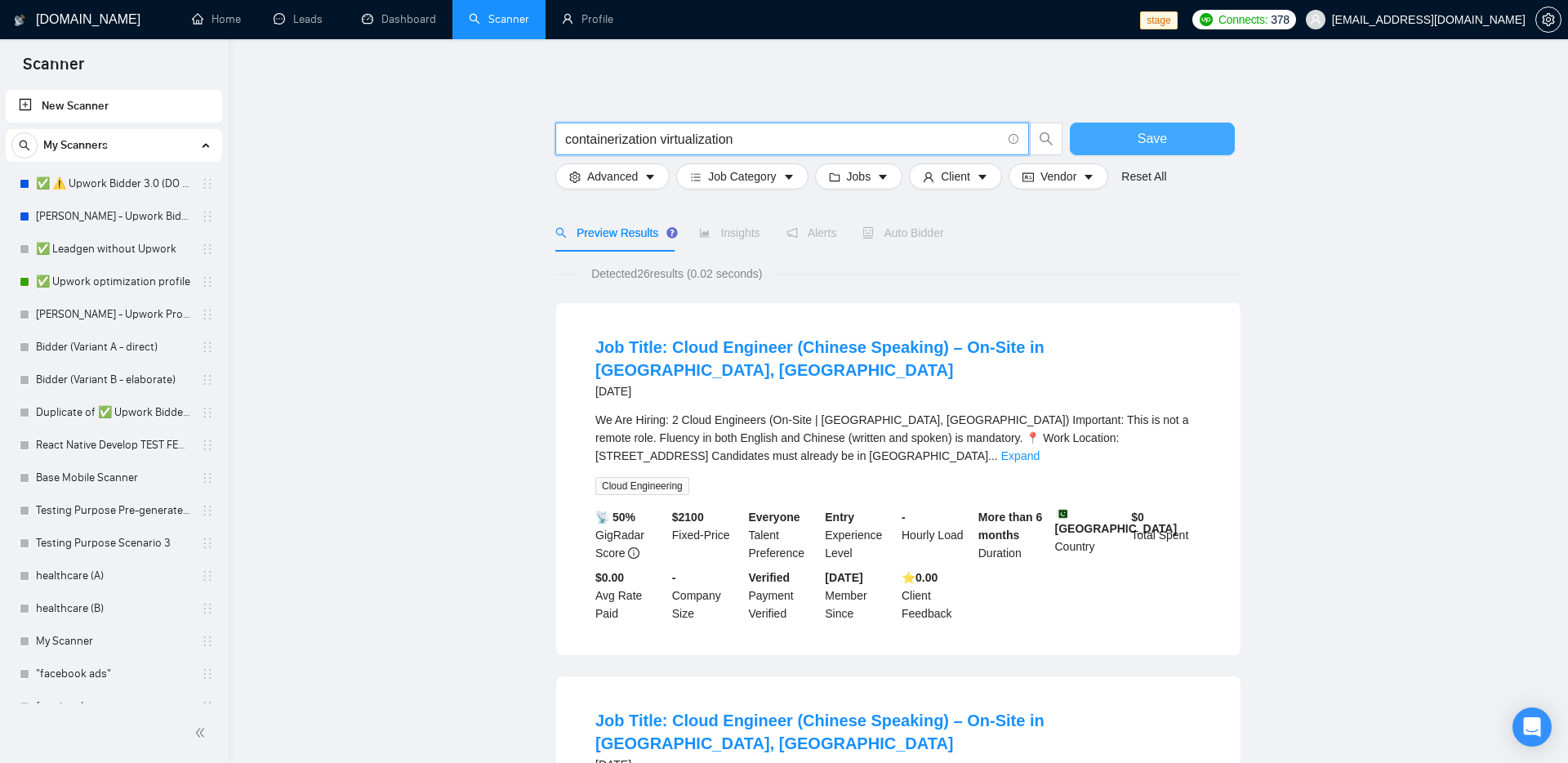
click at [1146, 134] on span "Save" at bounding box center [1153, 138] width 30 height 21
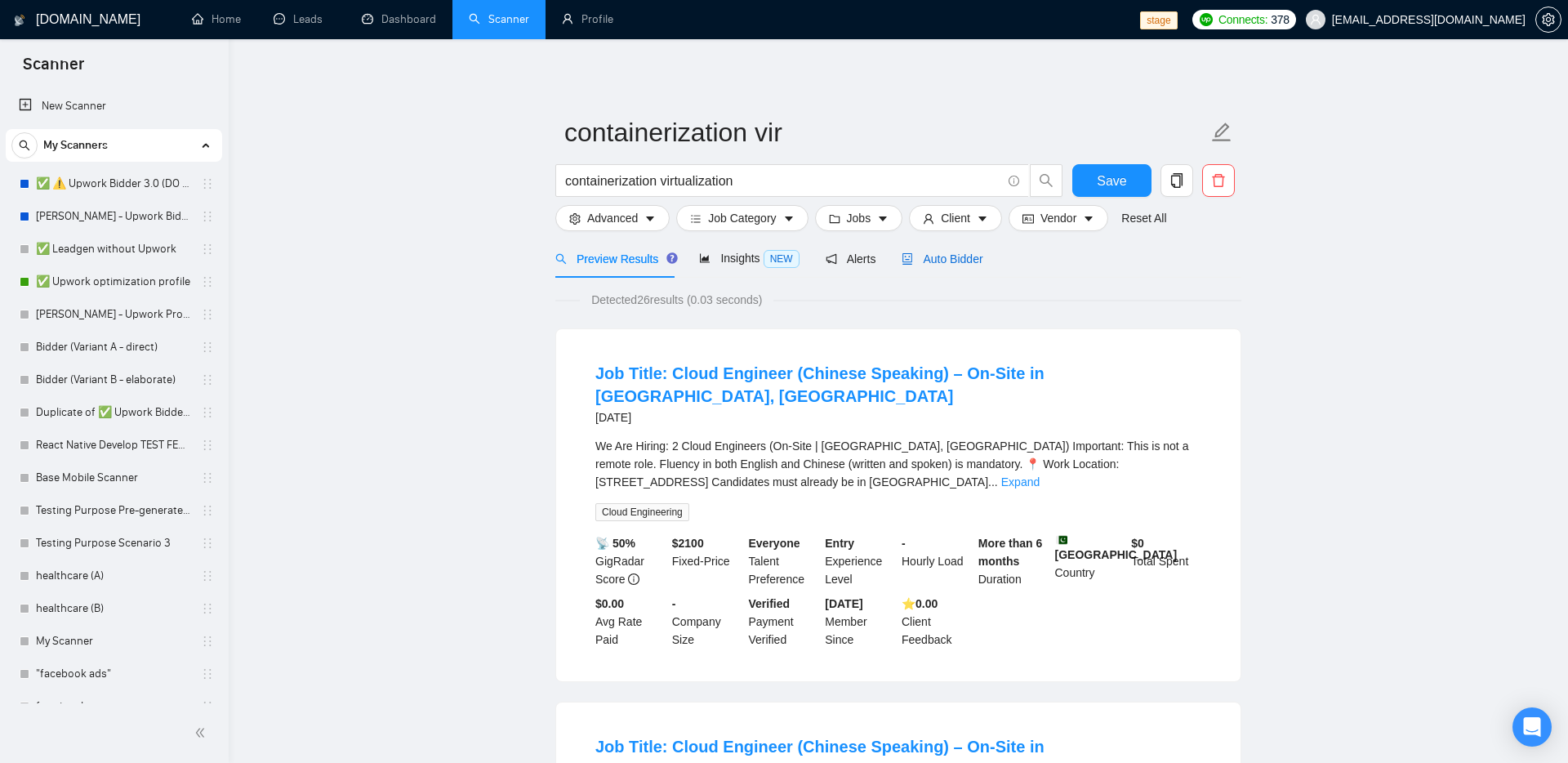
click at [951, 254] on span "Auto Bidder" at bounding box center [942, 259] width 81 height 13
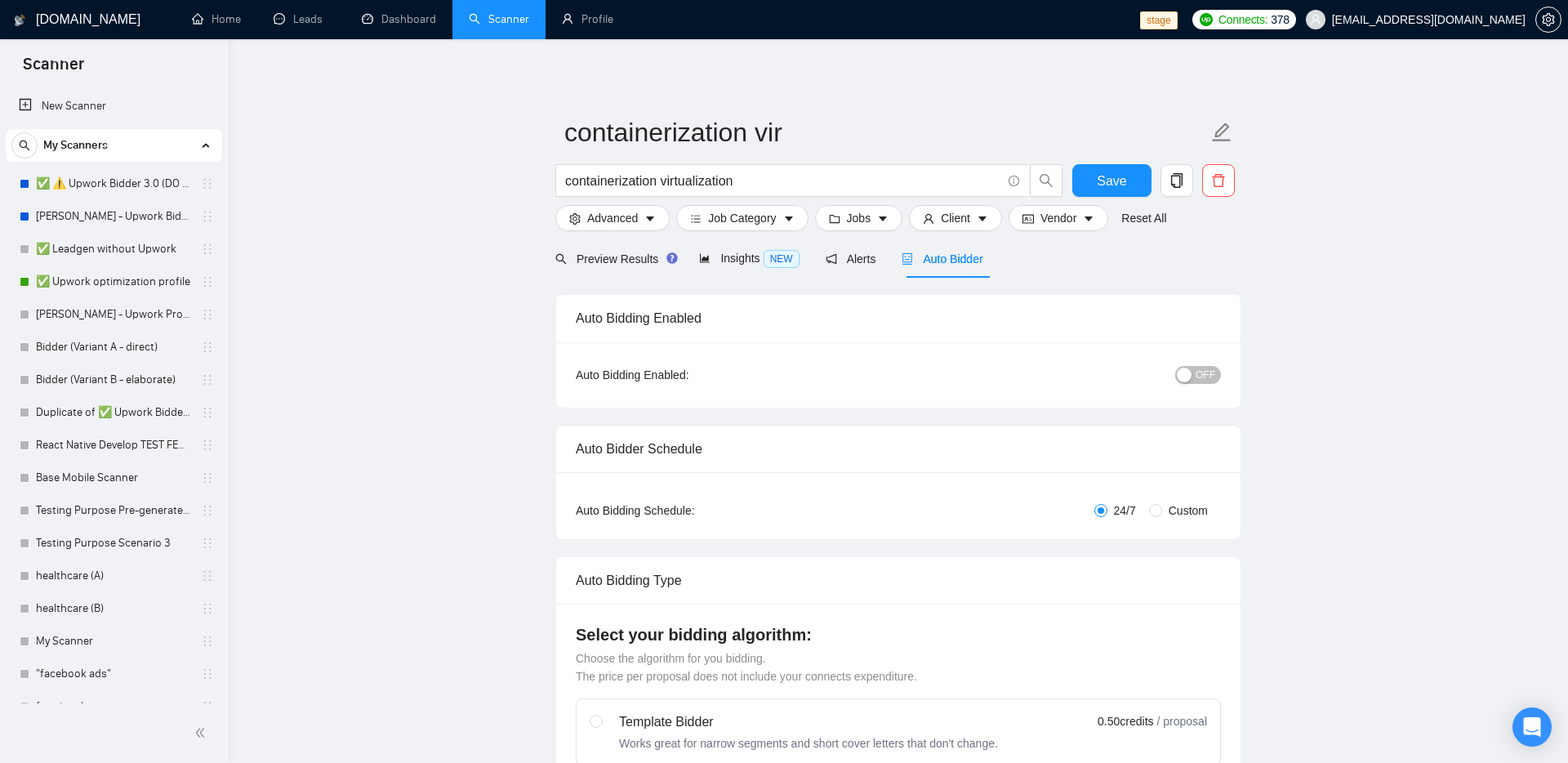
click at [1210, 375] on span "OFF" at bounding box center [1206, 375] width 20 height 18
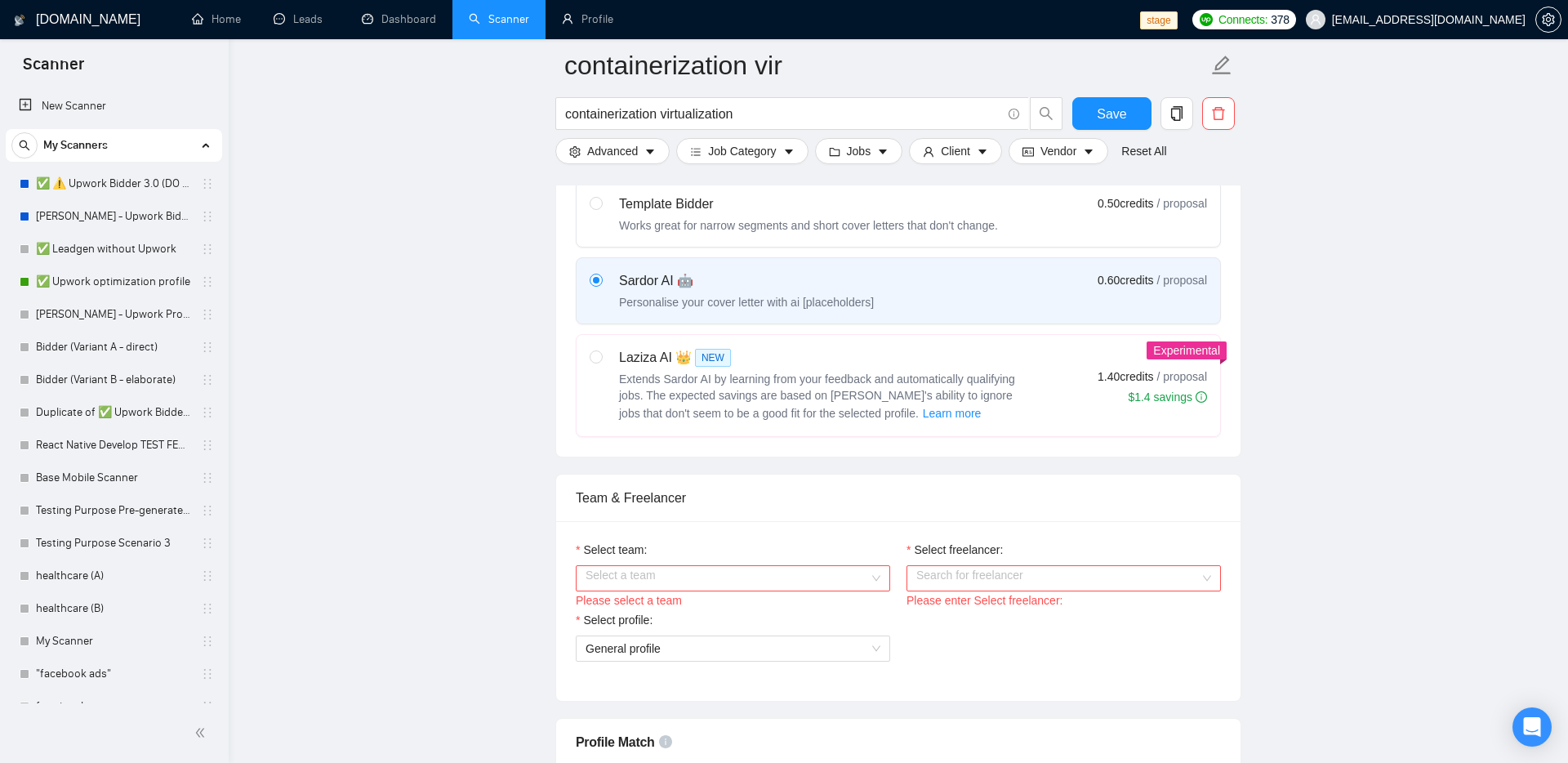
scroll to position [553, 0]
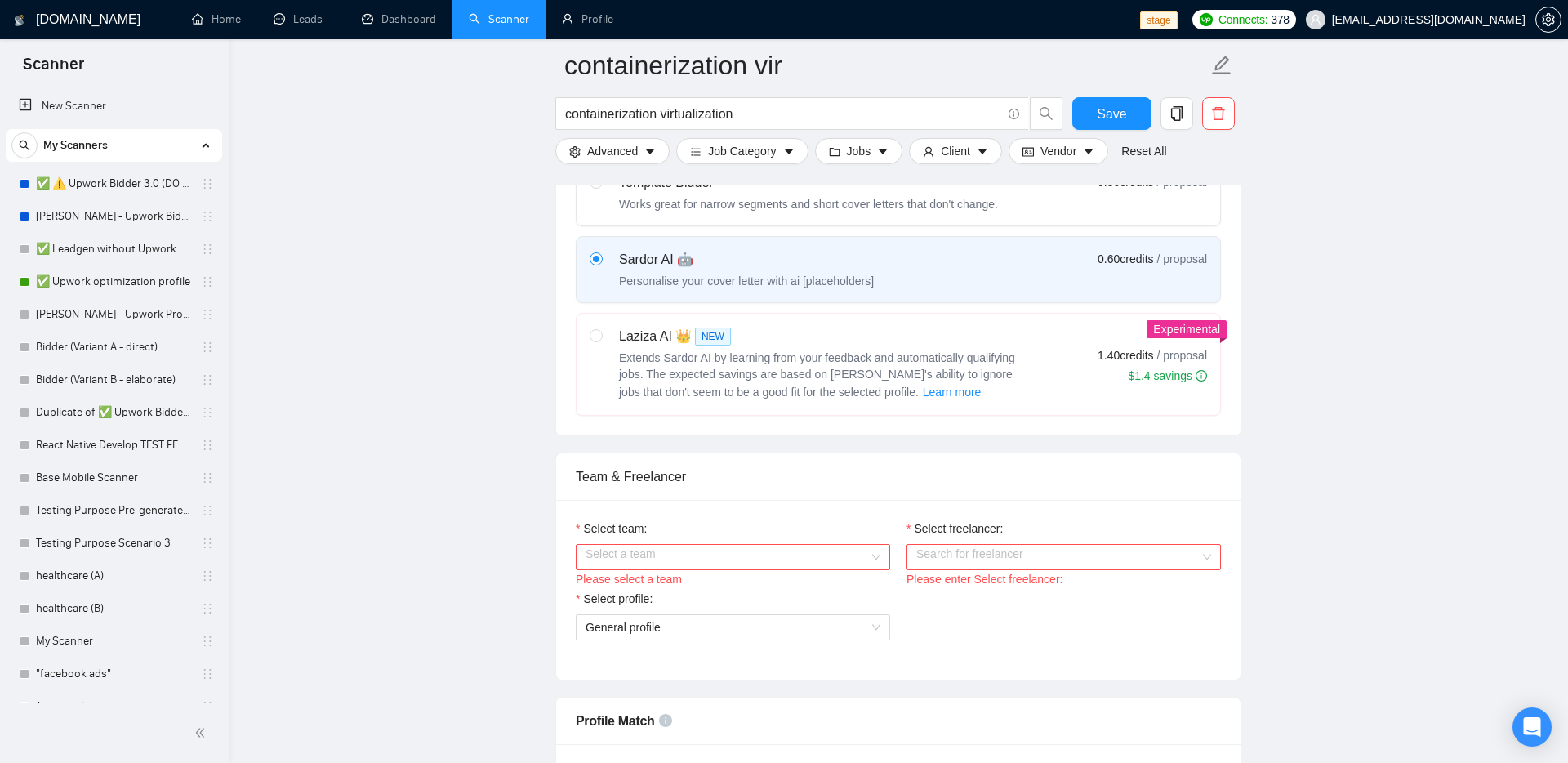
click at [838, 553] on input "Select team:" at bounding box center [727, 557] width 283 height 25
click at [737, 598] on div "WorkWise Agency" at bounding box center [733, 589] width 315 height 26
click at [937, 558] on input "Select freelancer:" at bounding box center [1058, 557] width 283 height 25
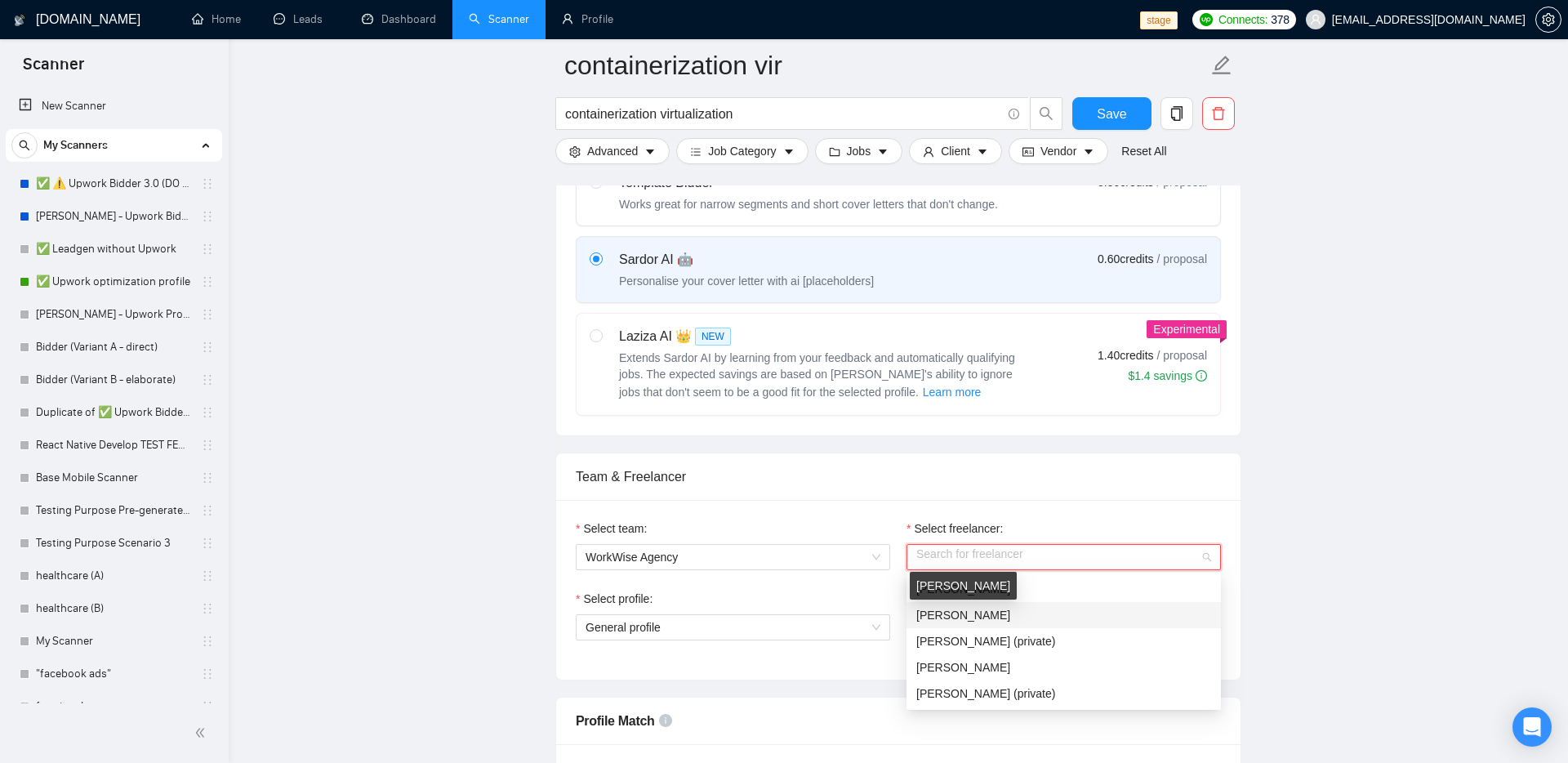
click at [956, 616] on span "[PERSON_NAME]" at bounding box center [963, 615] width 94 height 13
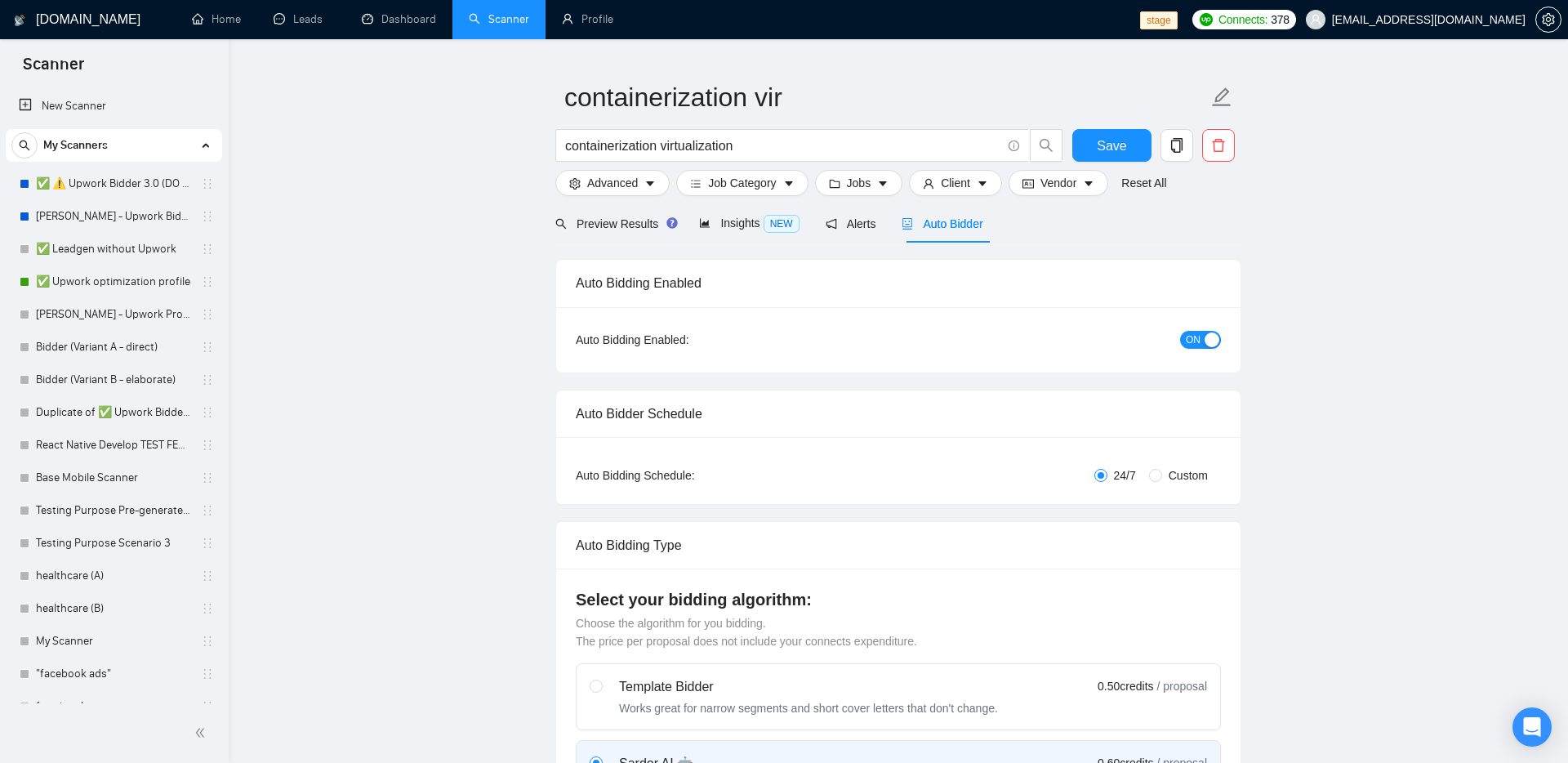
scroll to position [32, 0]
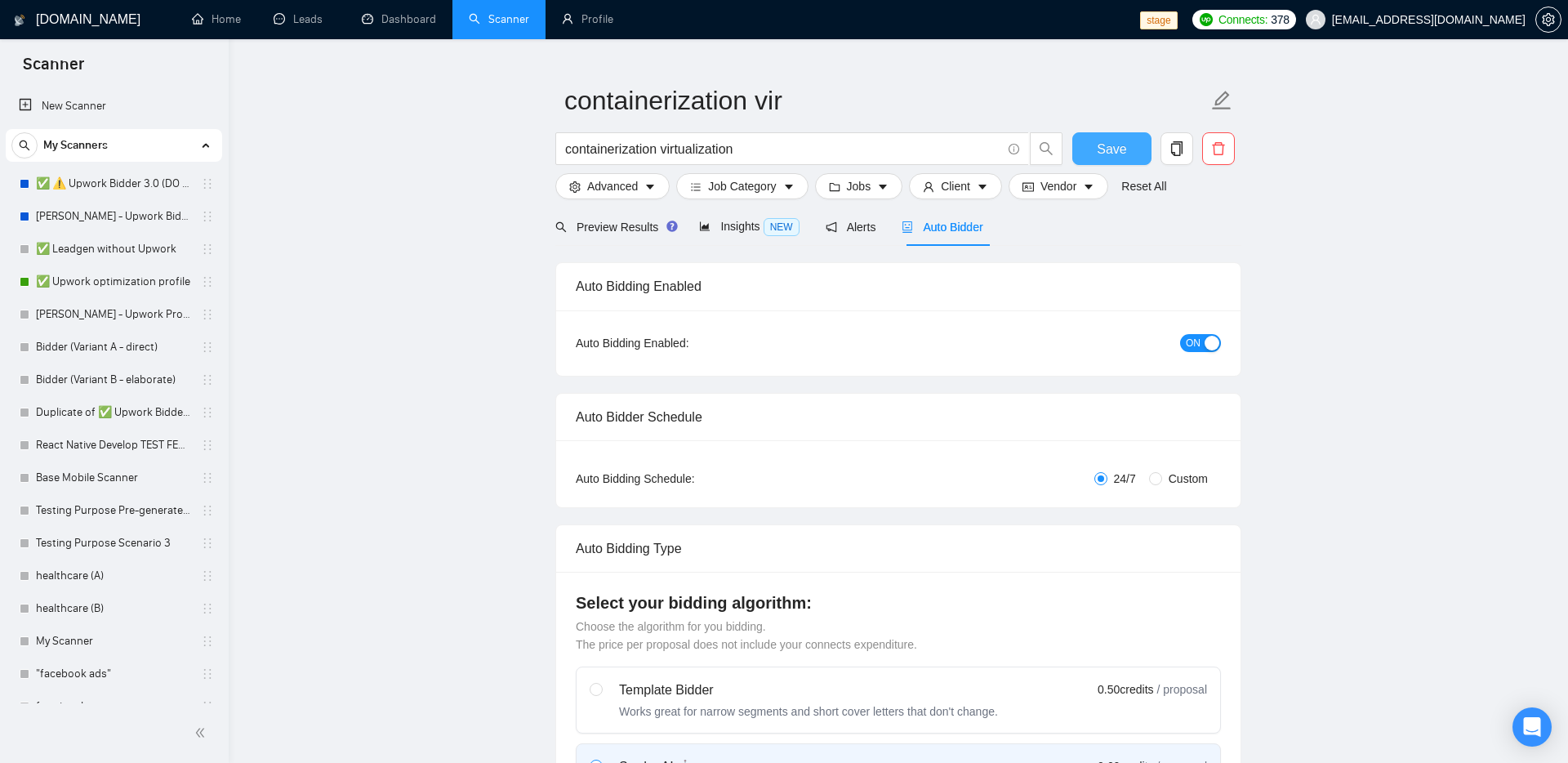
click at [1104, 149] on span "Save" at bounding box center [1112, 149] width 30 height 21
click at [1206, 344] on div "button" at bounding box center [1212, 343] width 15 height 15
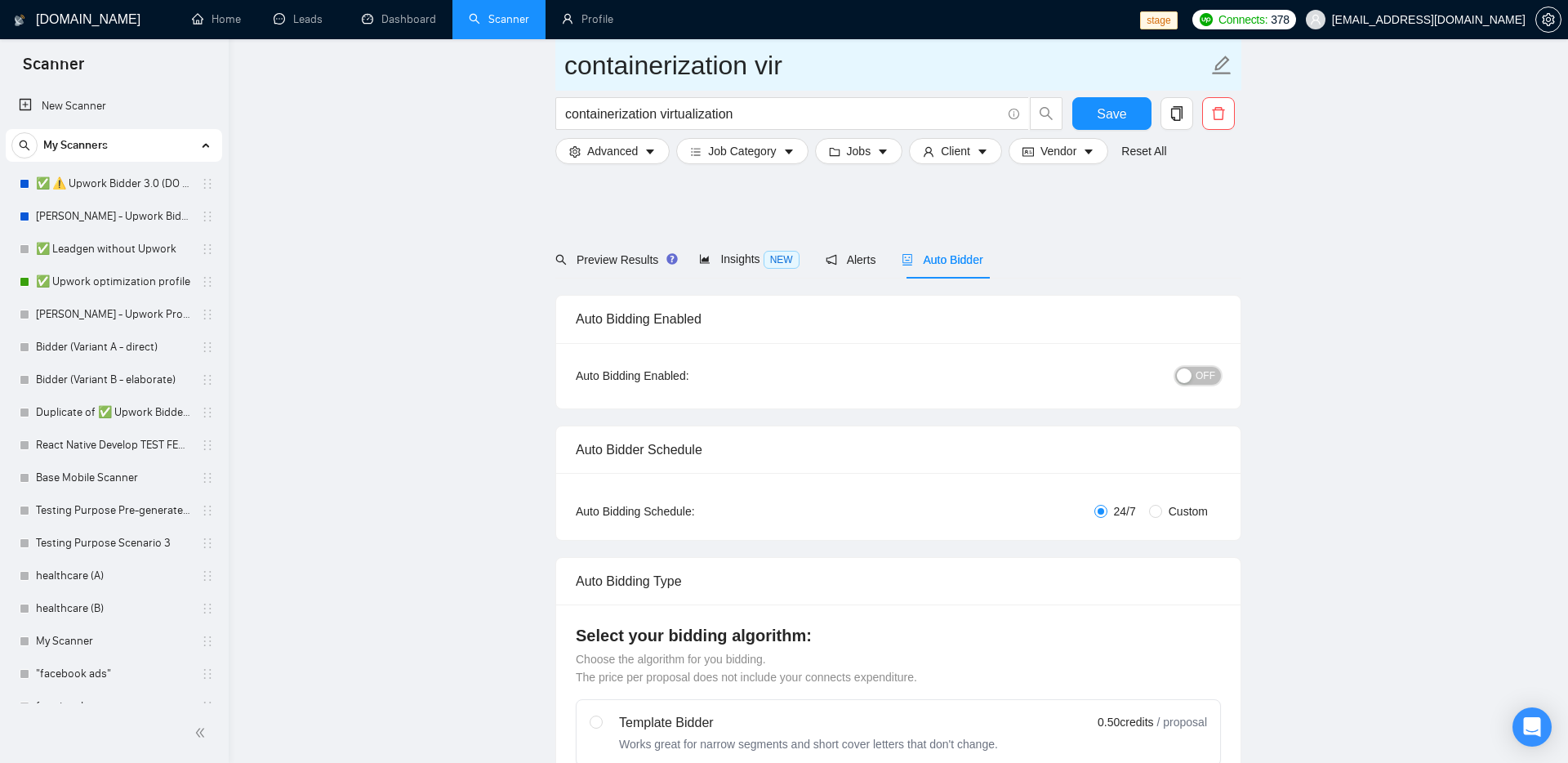
scroll to position [0, 0]
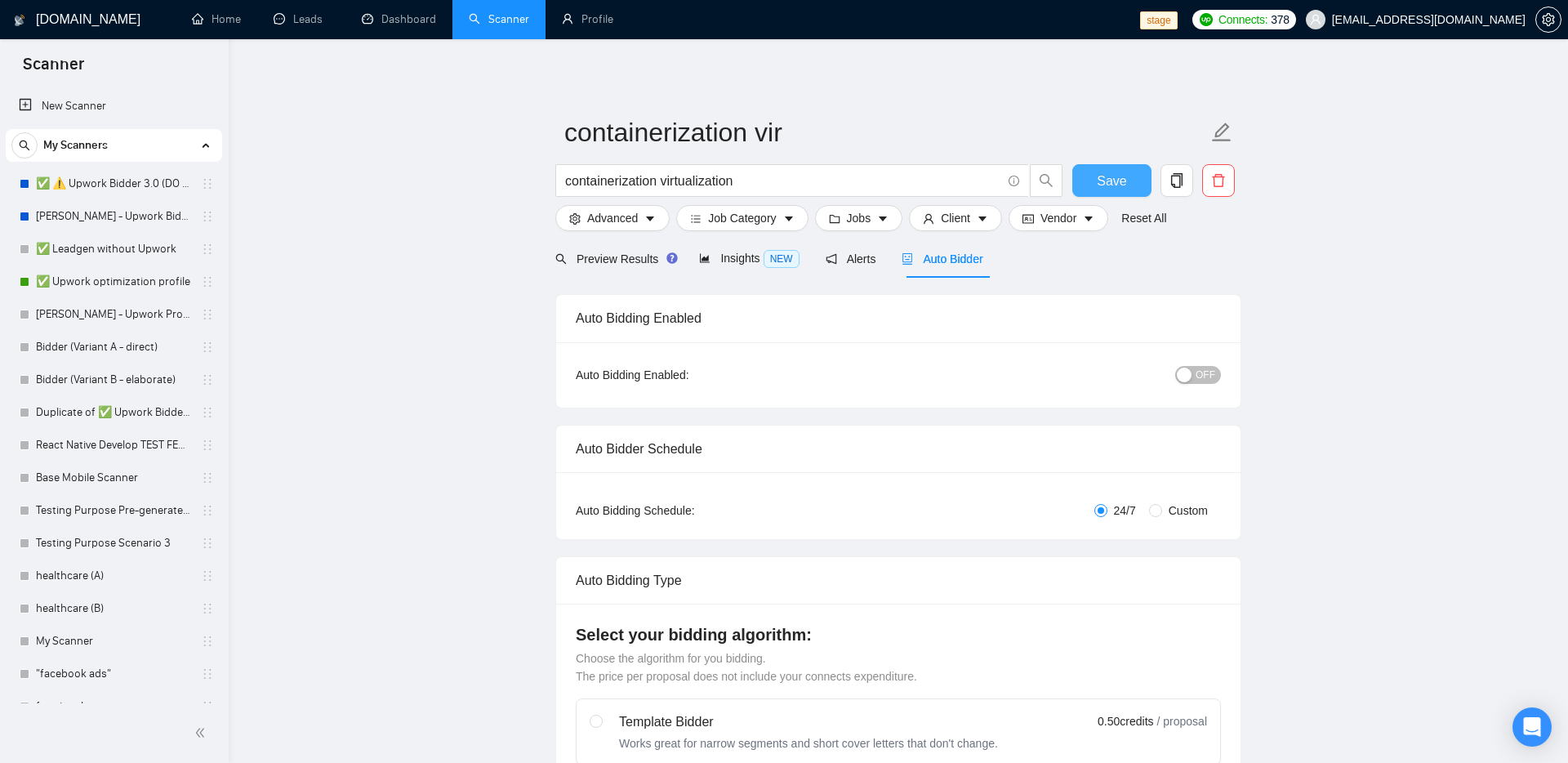
click at [1102, 173] on span "Save" at bounding box center [1112, 181] width 30 height 21
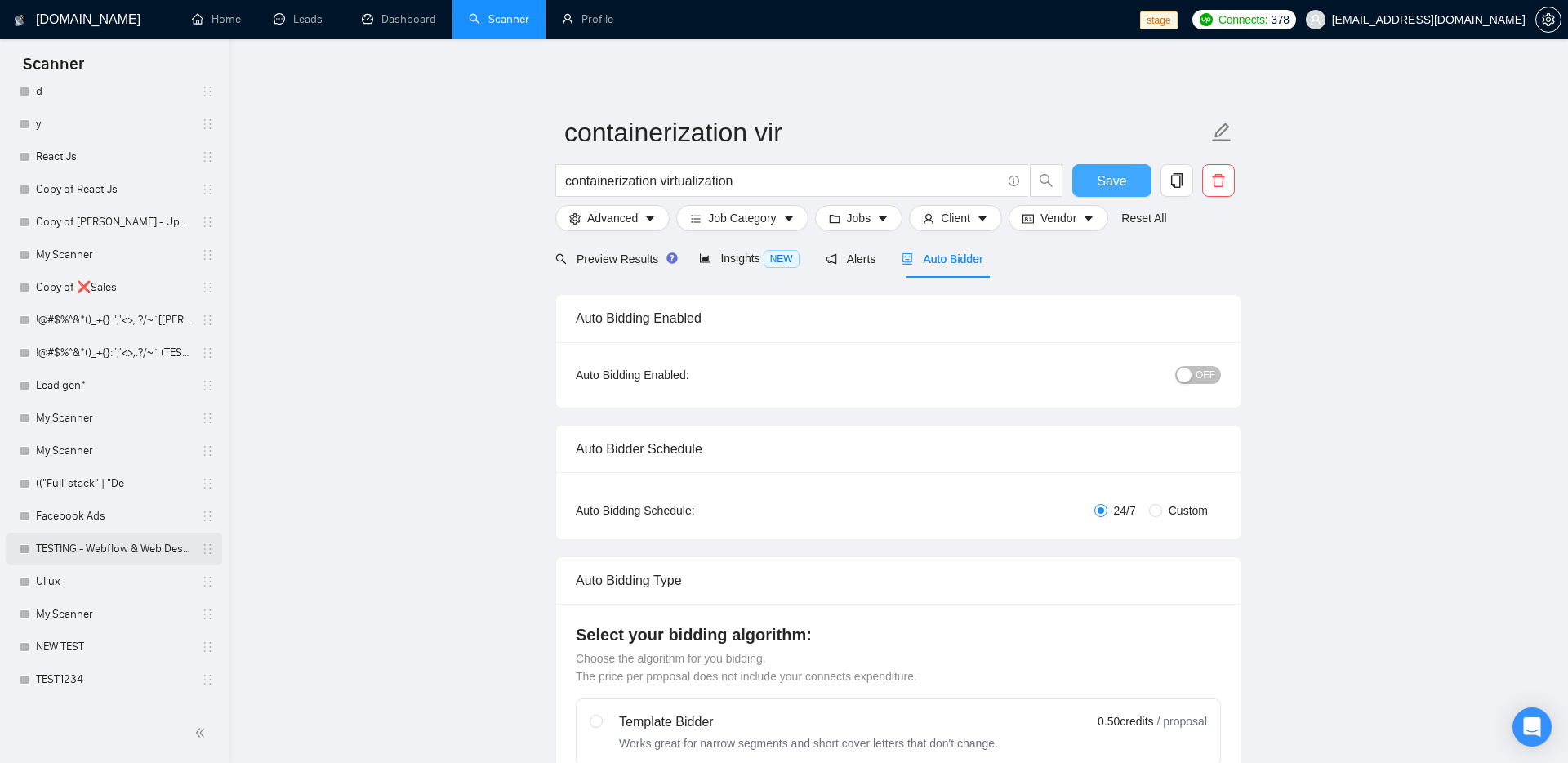
scroll to position [1588, 0]
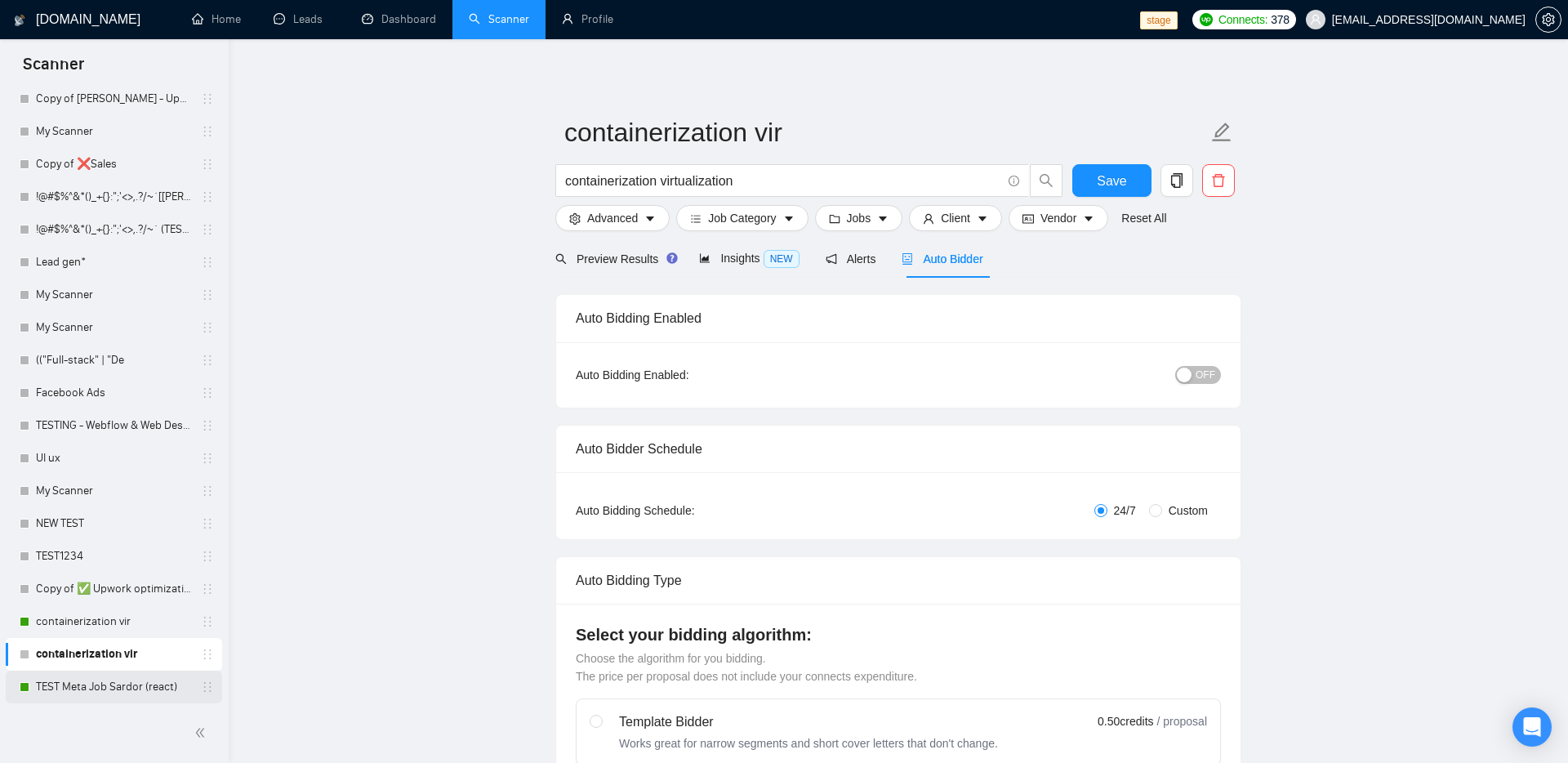
click at [72, 681] on link "TEST Meta Job Sardor (react)" at bounding box center [112, 687] width 155 height 33
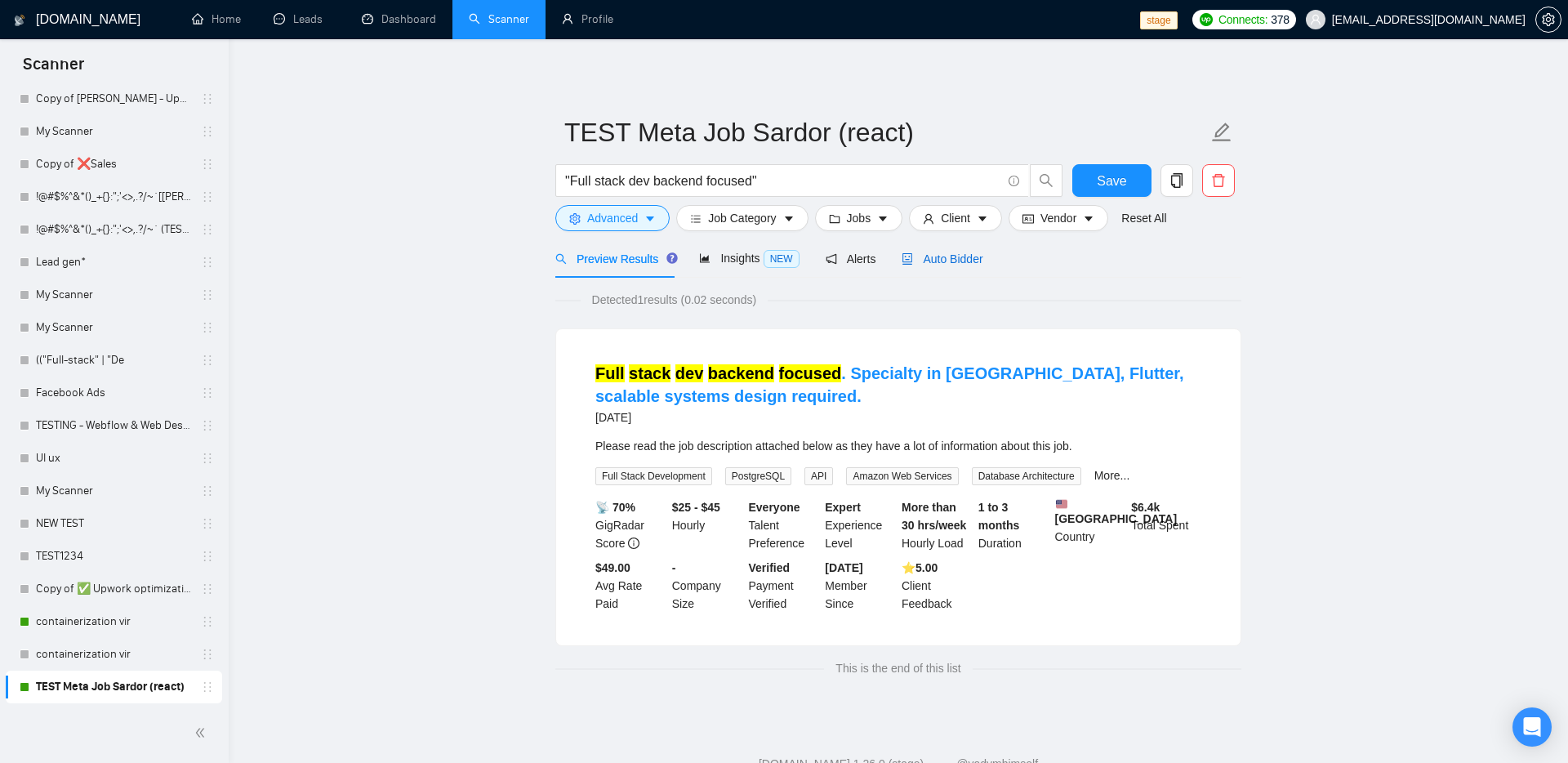
click at [949, 256] on span "Auto Bidder" at bounding box center [942, 259] width 81 height 13
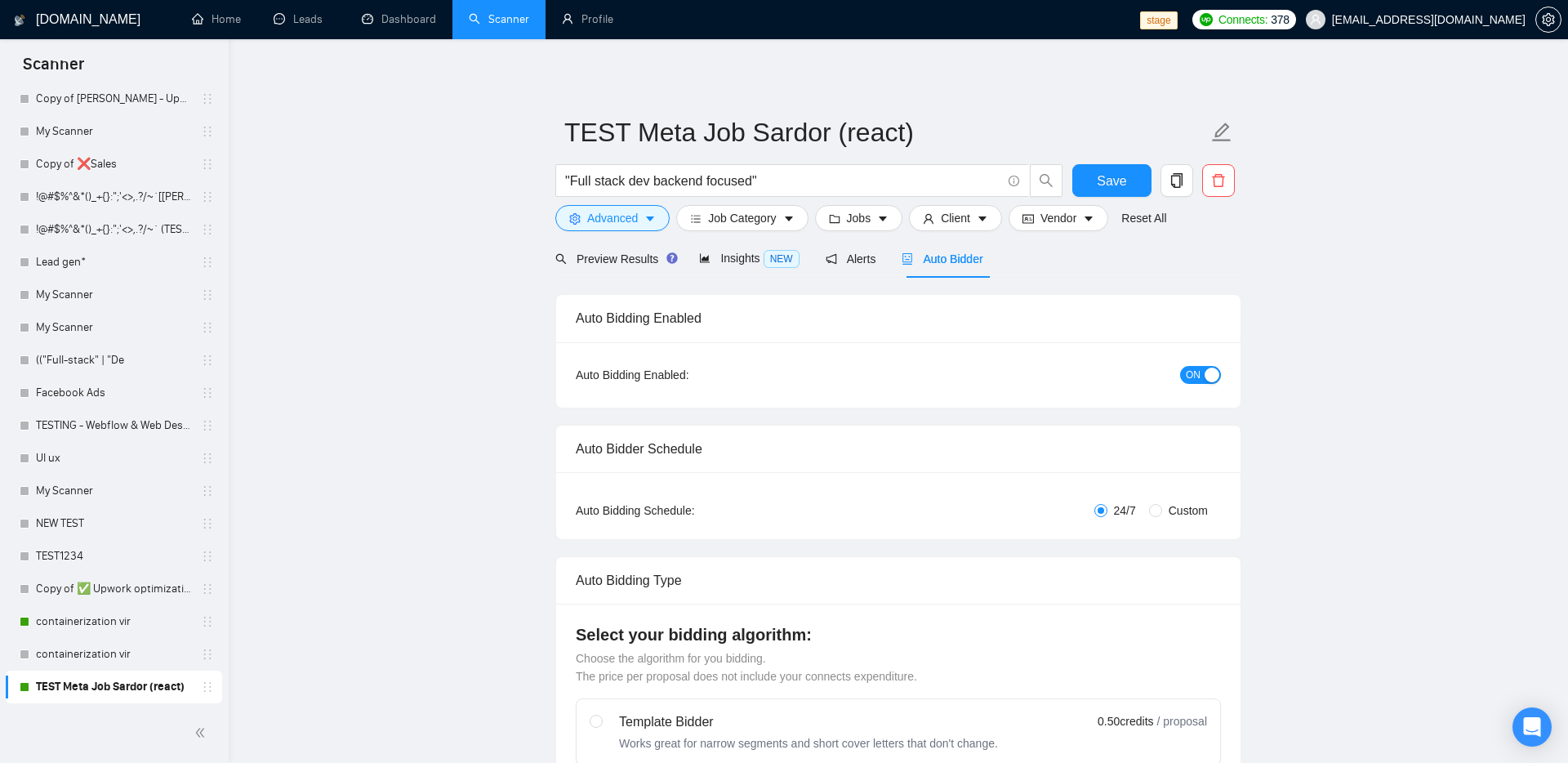
click at [1190, 372] on span "ON" at bounding box center [1193, 375] width 15 height 18
click at [1085, 188] on button "Save" at bounding box center [1112, 180] width 79 height 33
click at [136, 624] on link "containerization vir" at bounding box center [112, 621] width 155 height 33
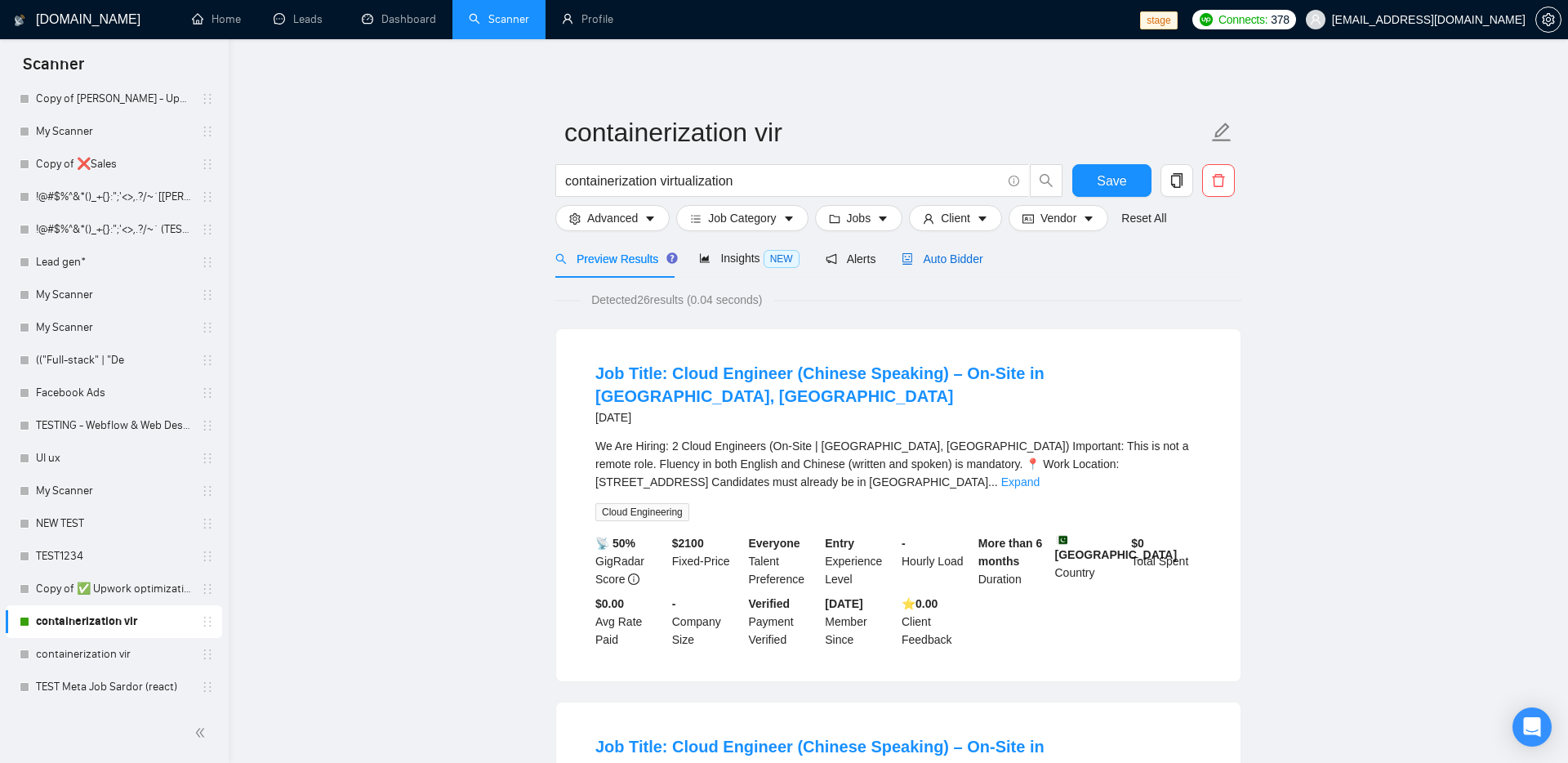
click at [933, 260] on span "Auto Bidder" at bounding box center [942, 259] width 81 height 13
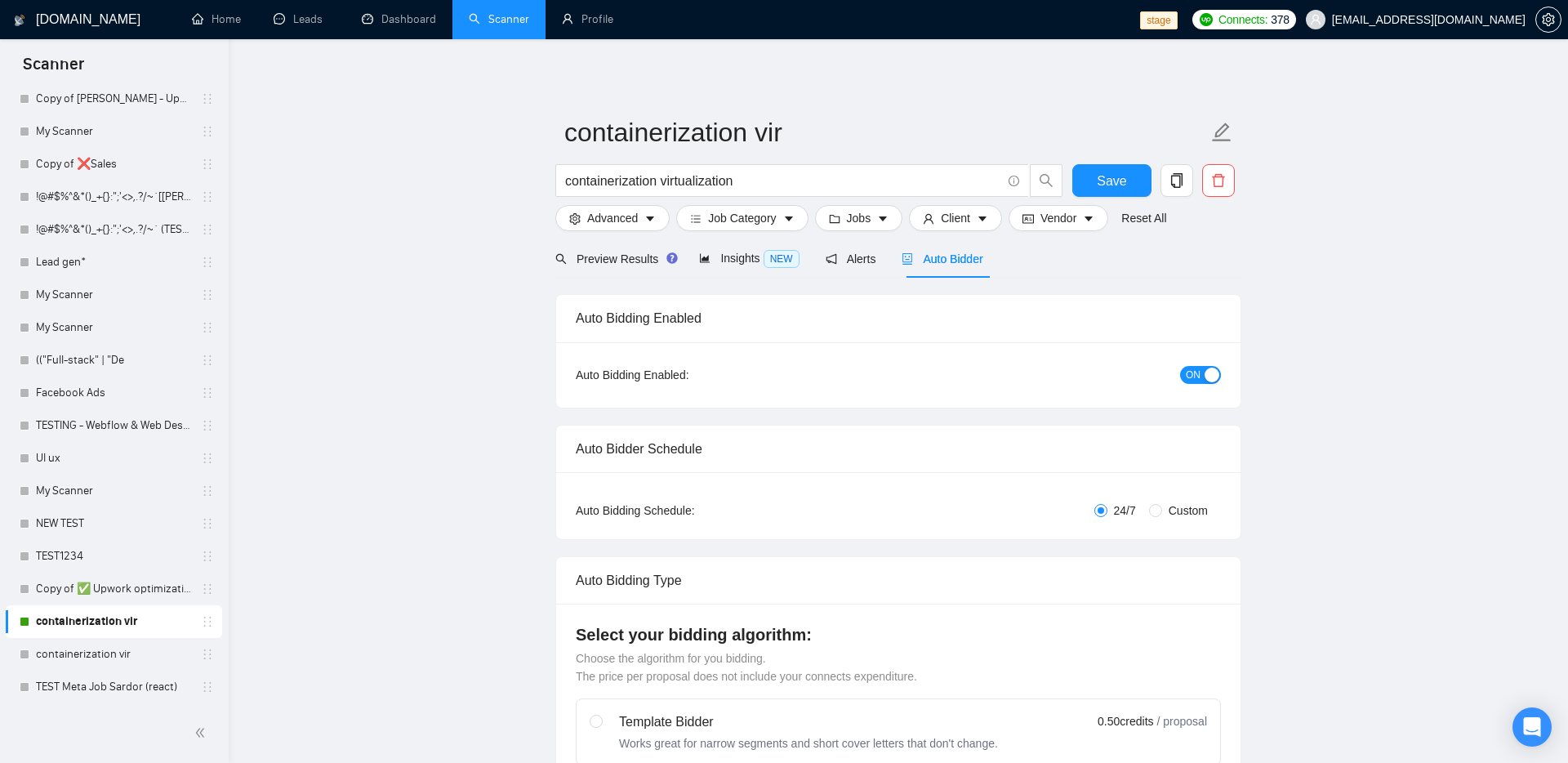
click at [1207, 371] on div "button" at bounding box center [1212, 375] width 15 height 15
click at [1088, 188] on button "Save" at bounding box center [1112, 180] width 79 height 33
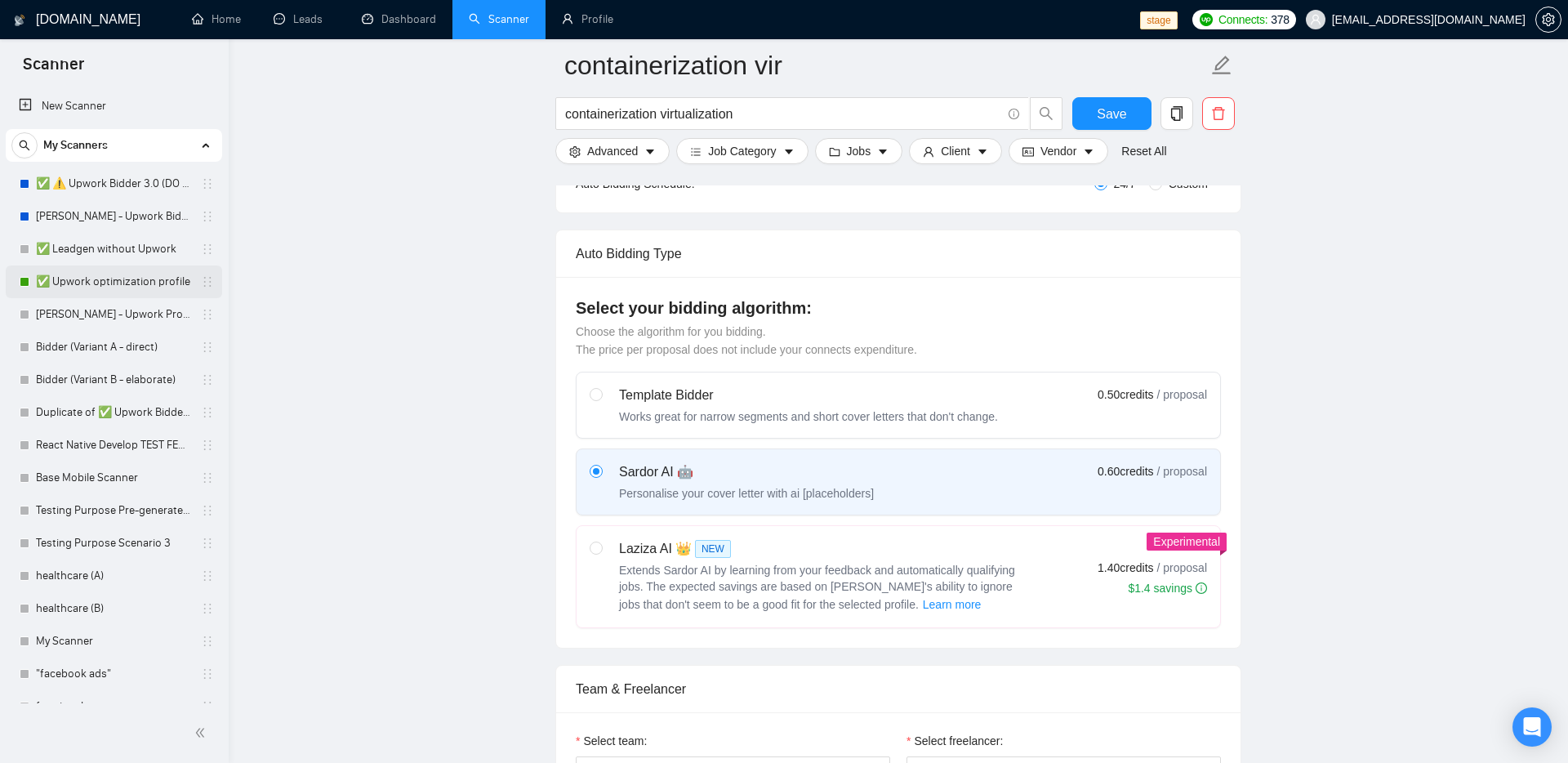
click at [93, 274] on link "✅ Upwork optimization profile" at bounding box center [112, 281] width 155 height 33
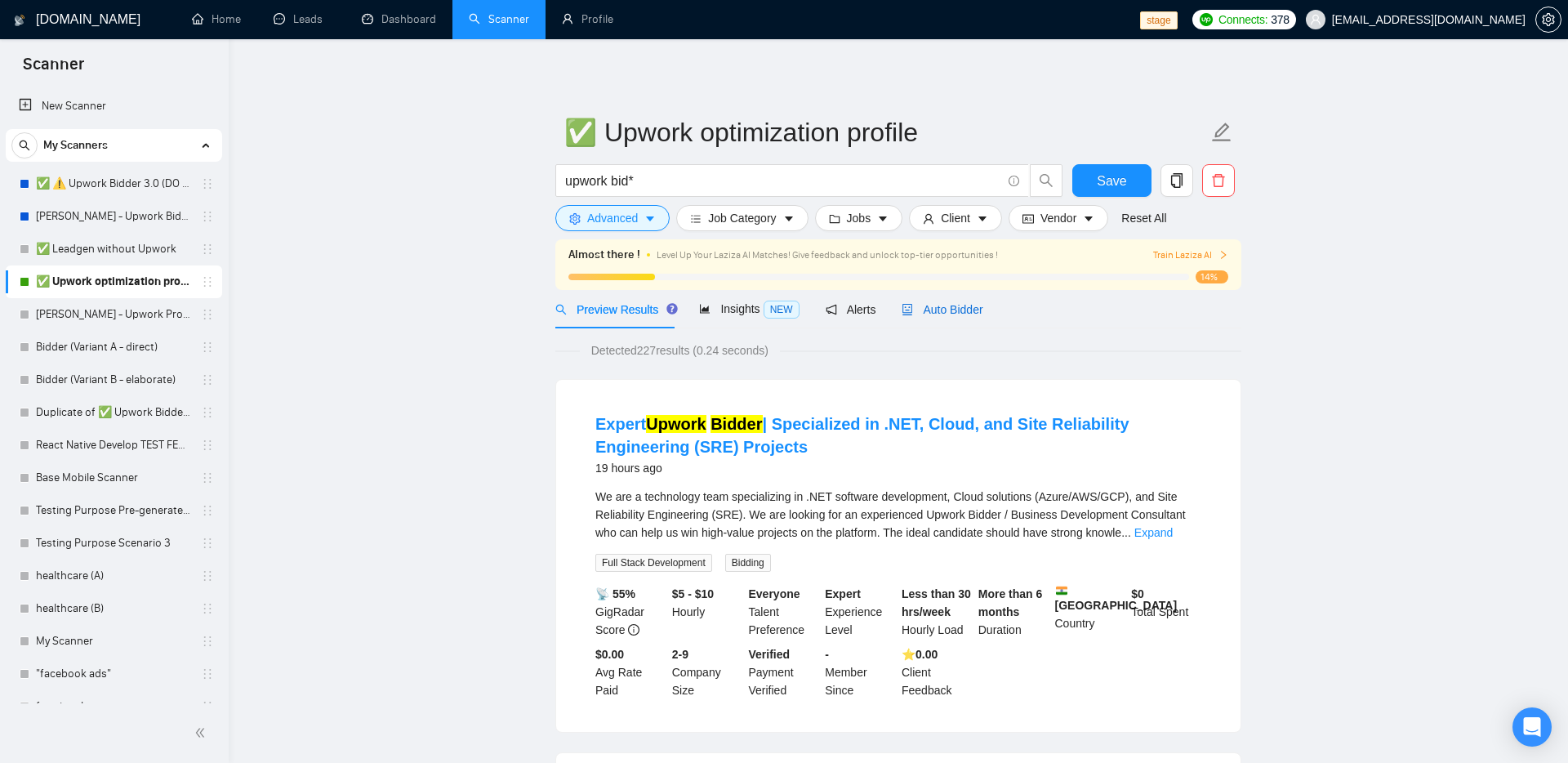
click at [956, 317] on div "Auto Bidder" at bounding box center [942, 310] width 81 height 18
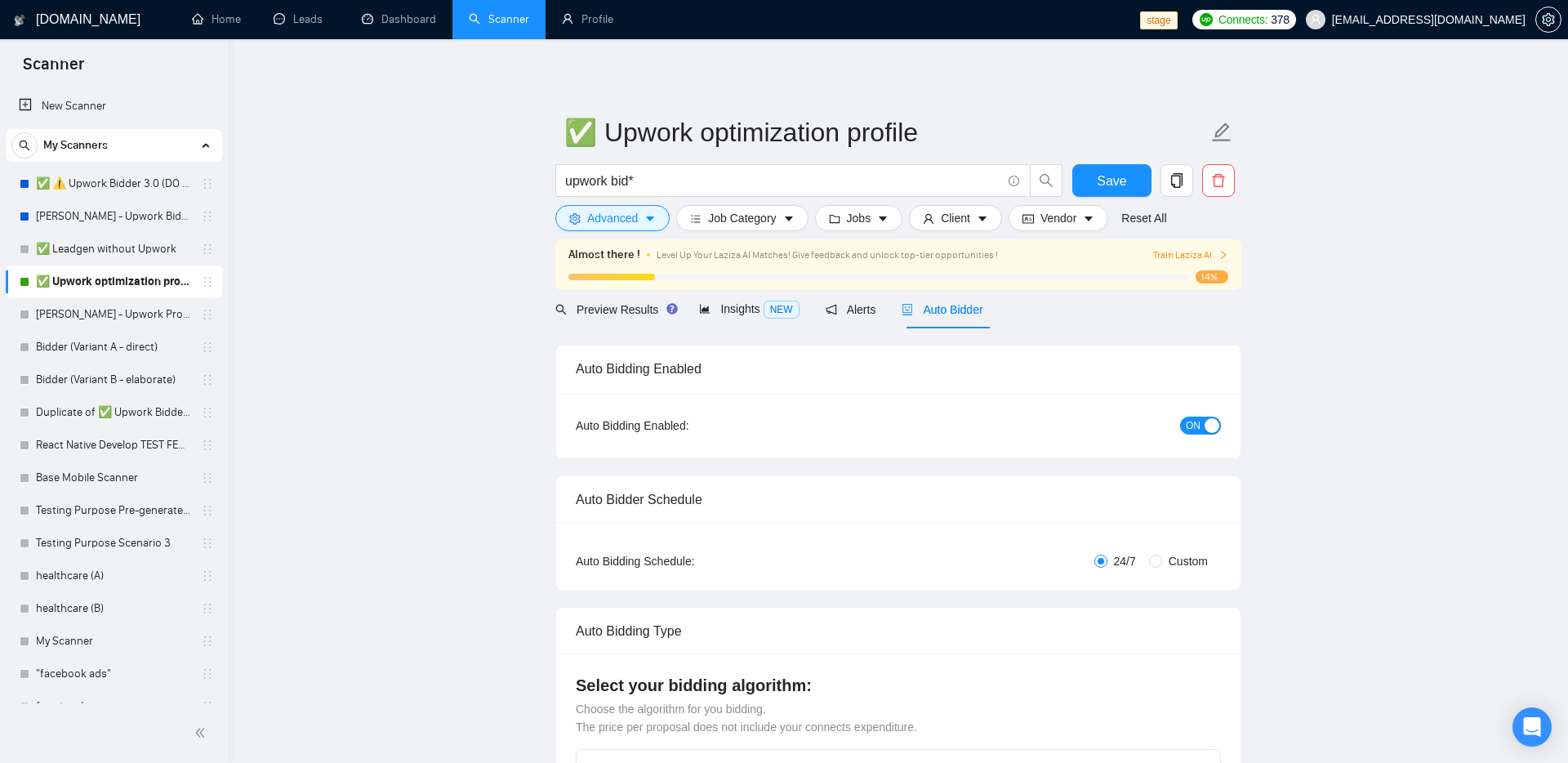
checkbox input "true"
click at [1198, 423] on span "ON" at bounding box center [1193, 425] width 15 height 18
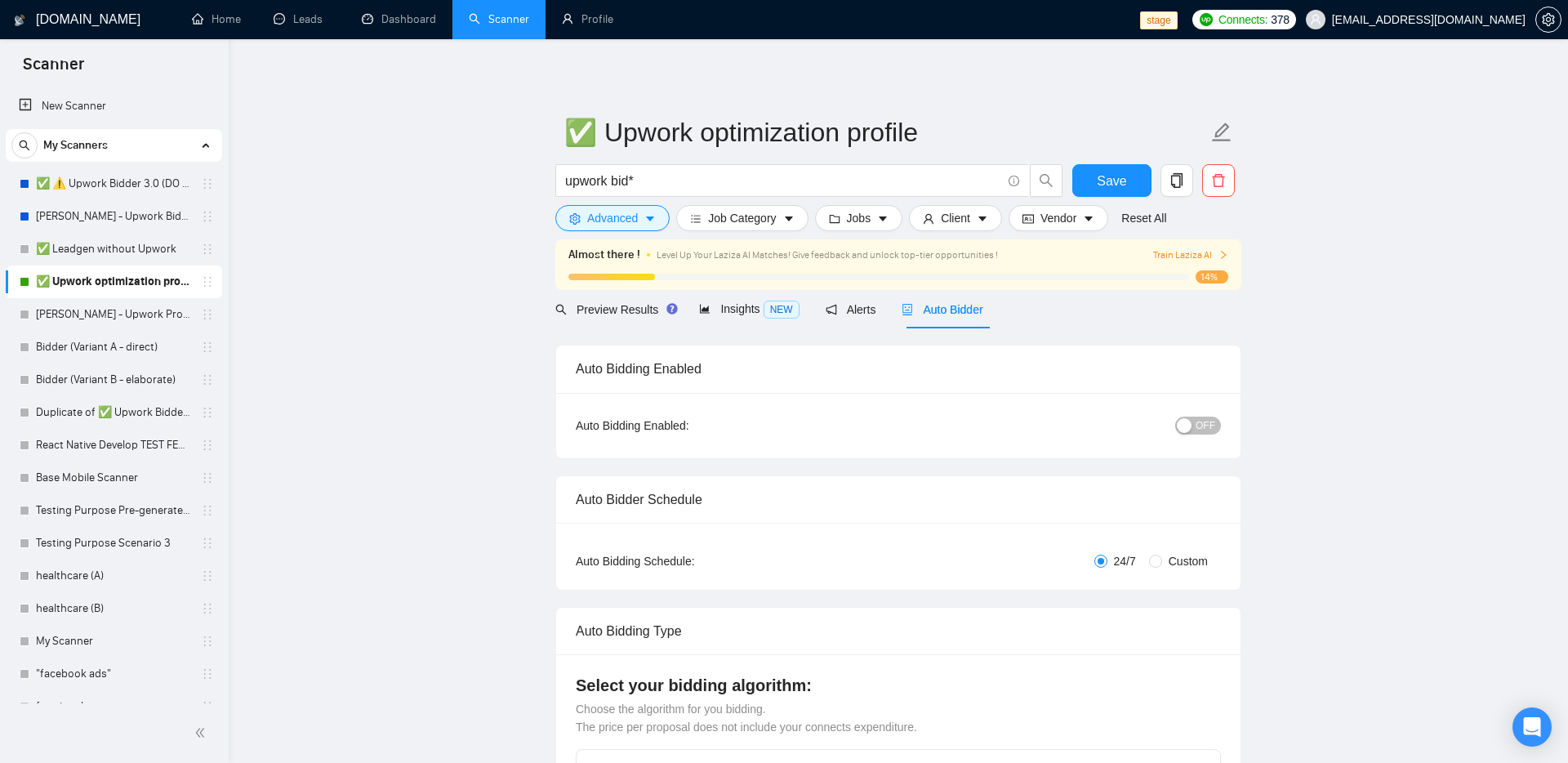
click at [1093, 178] on button "Save" at bounding box center [1112, 180] width 79 height 33
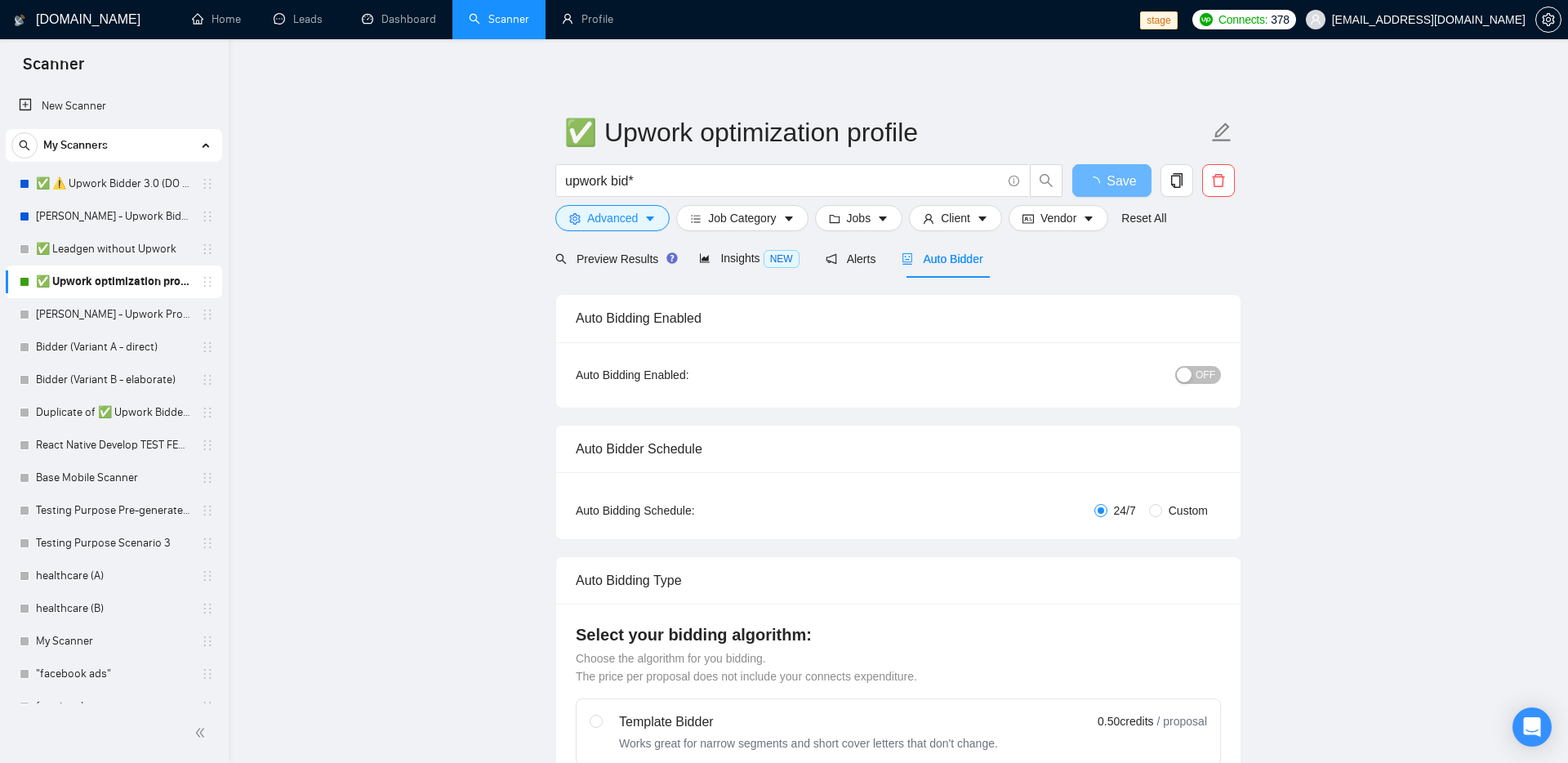
checkbox input "true"
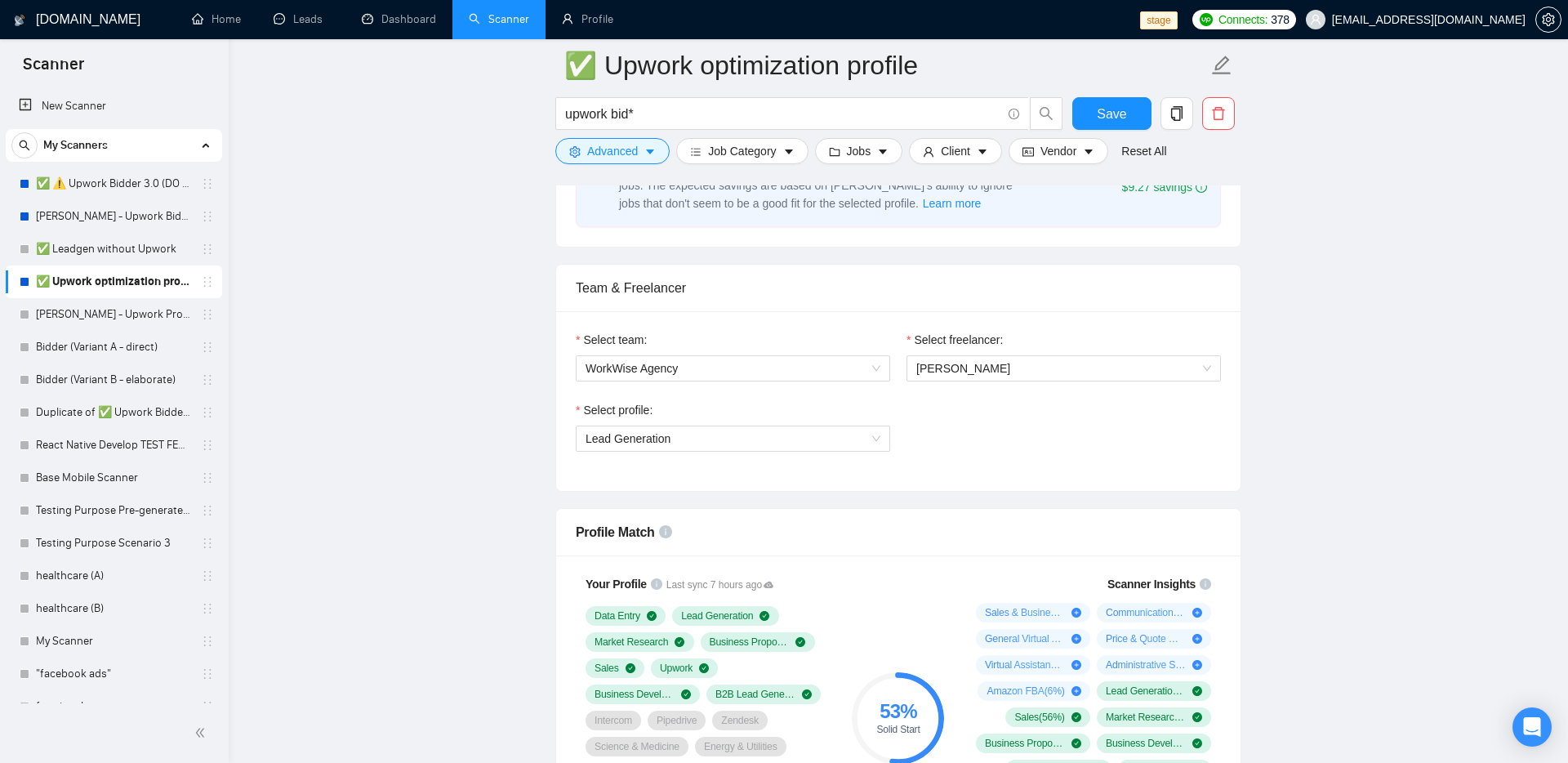
scroll to position [669, 0]
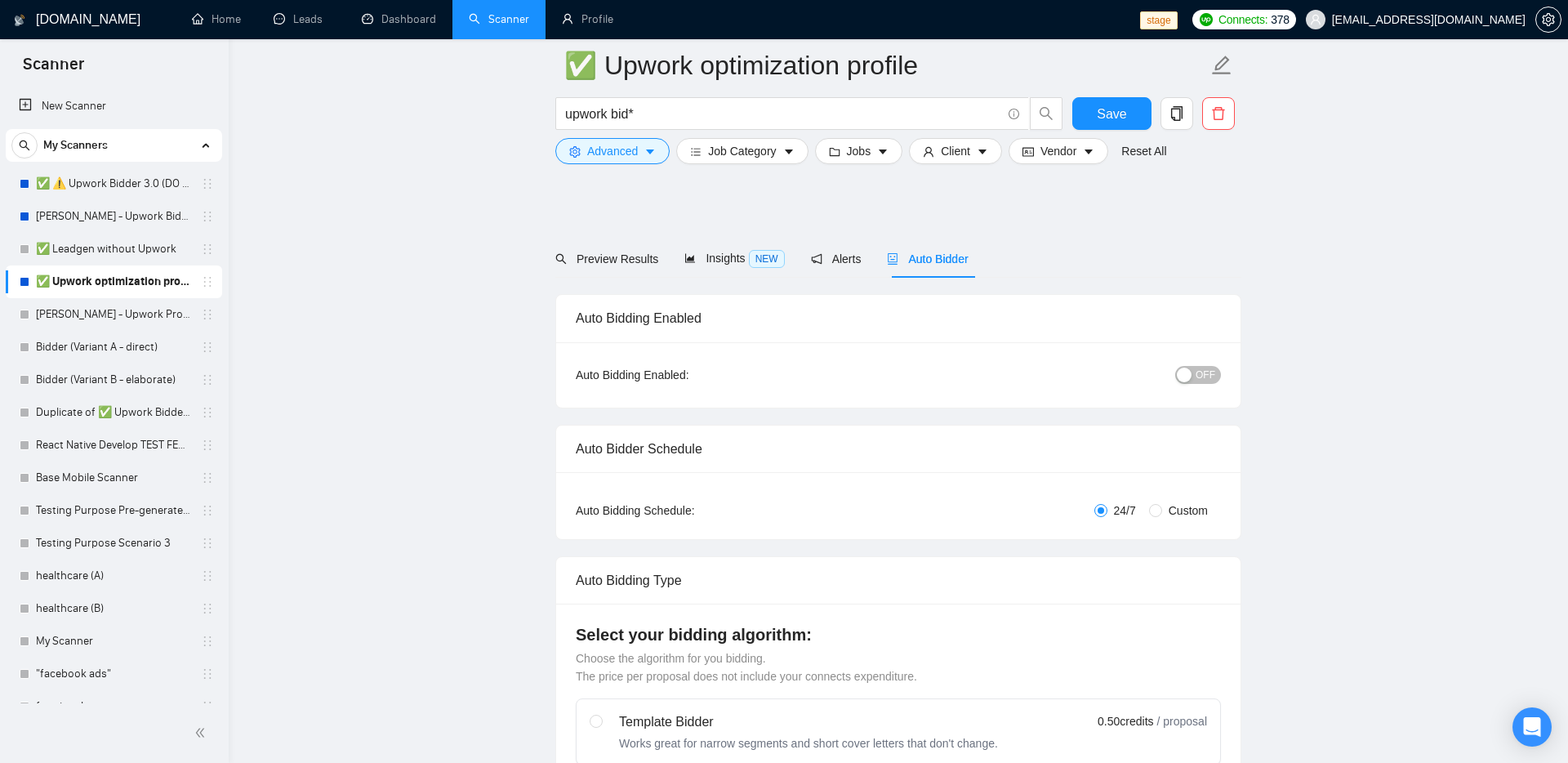
checkbox input "true"
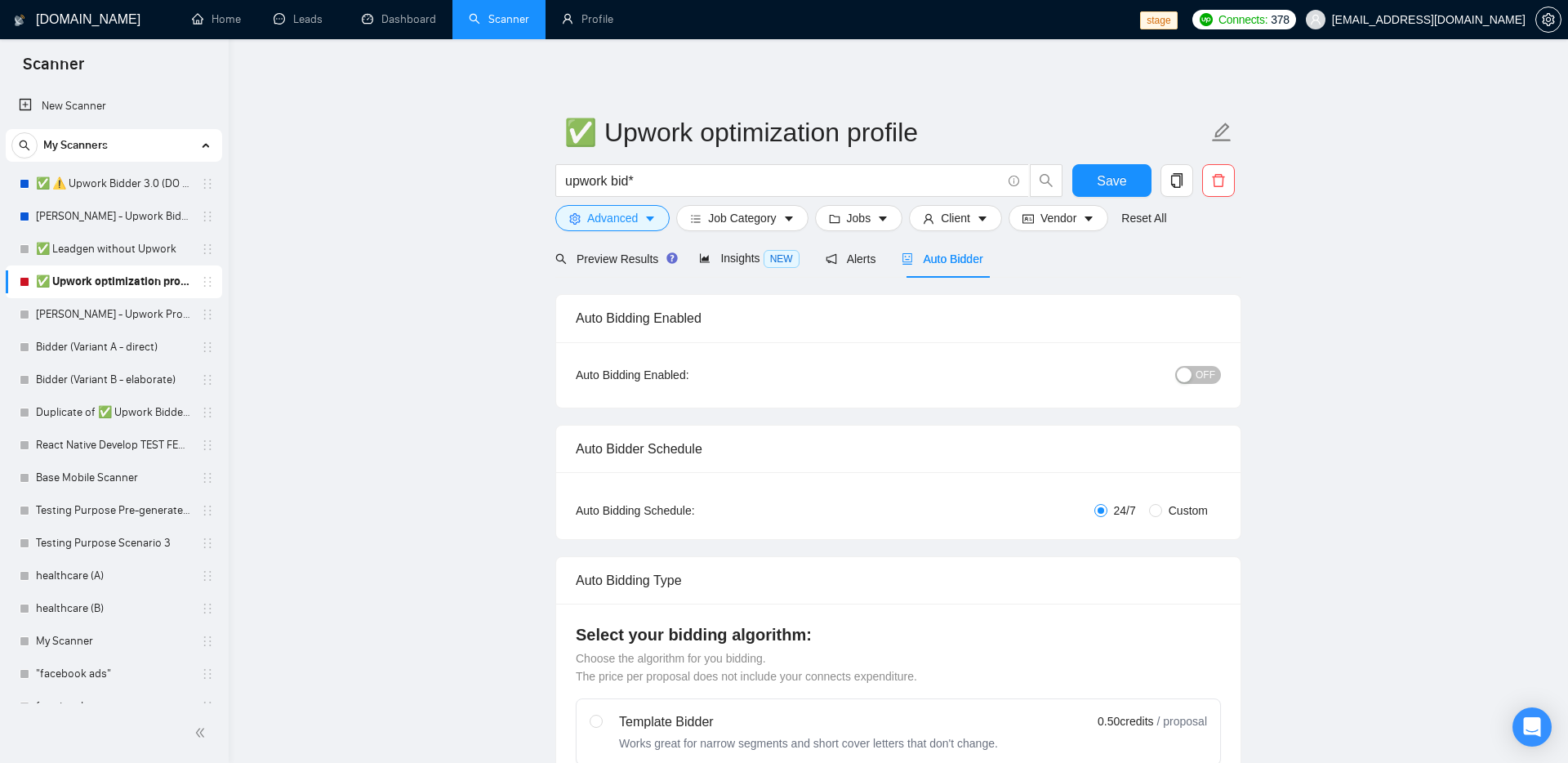
click at [133, 282] on link "✅ Upwork optimization profile" at bounding box center [112, 281] width 155 height 33
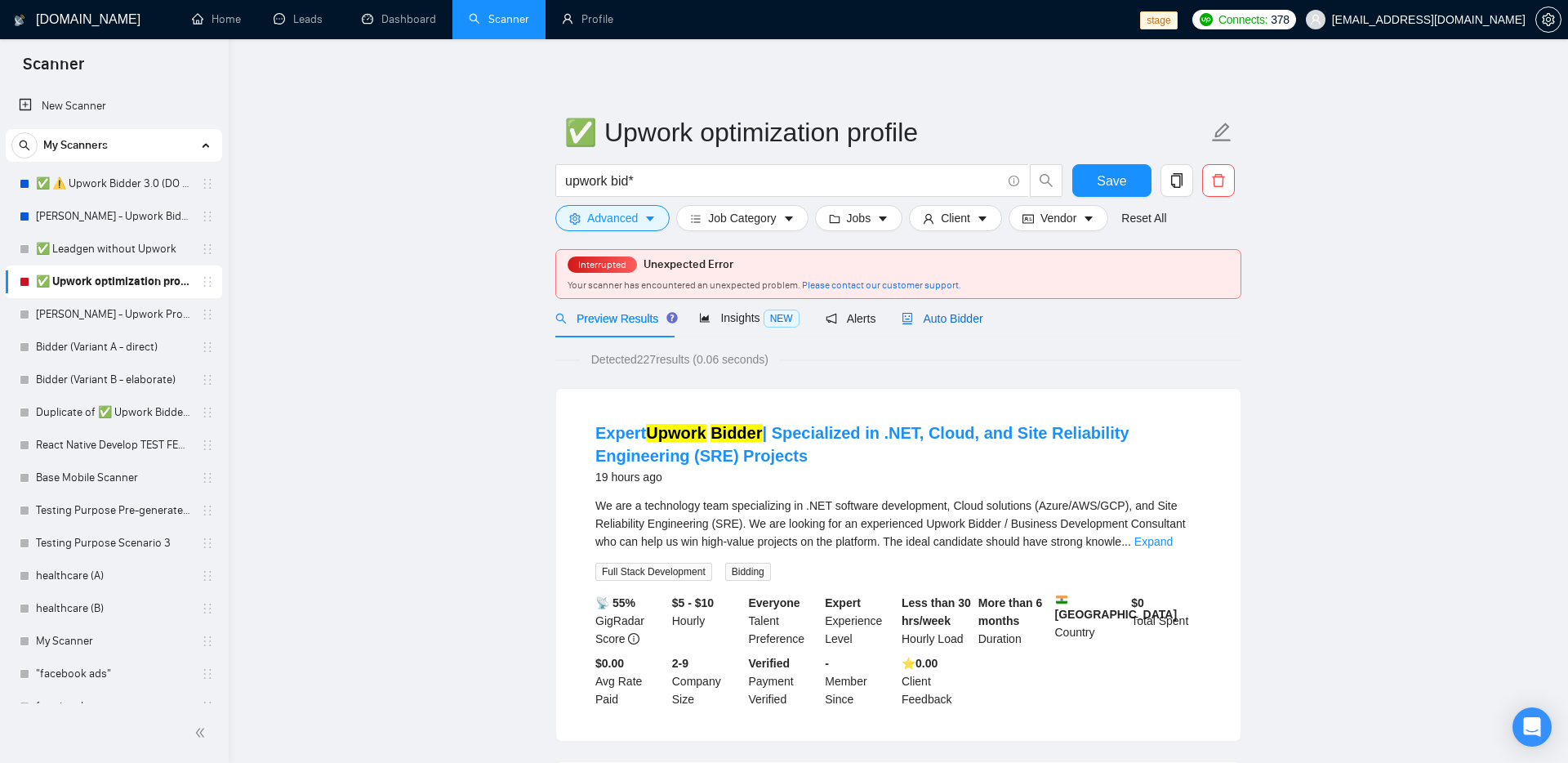
click at [946, 323] on span "Auto Bidder" at bounding box center [942, 318] width 81 height 13
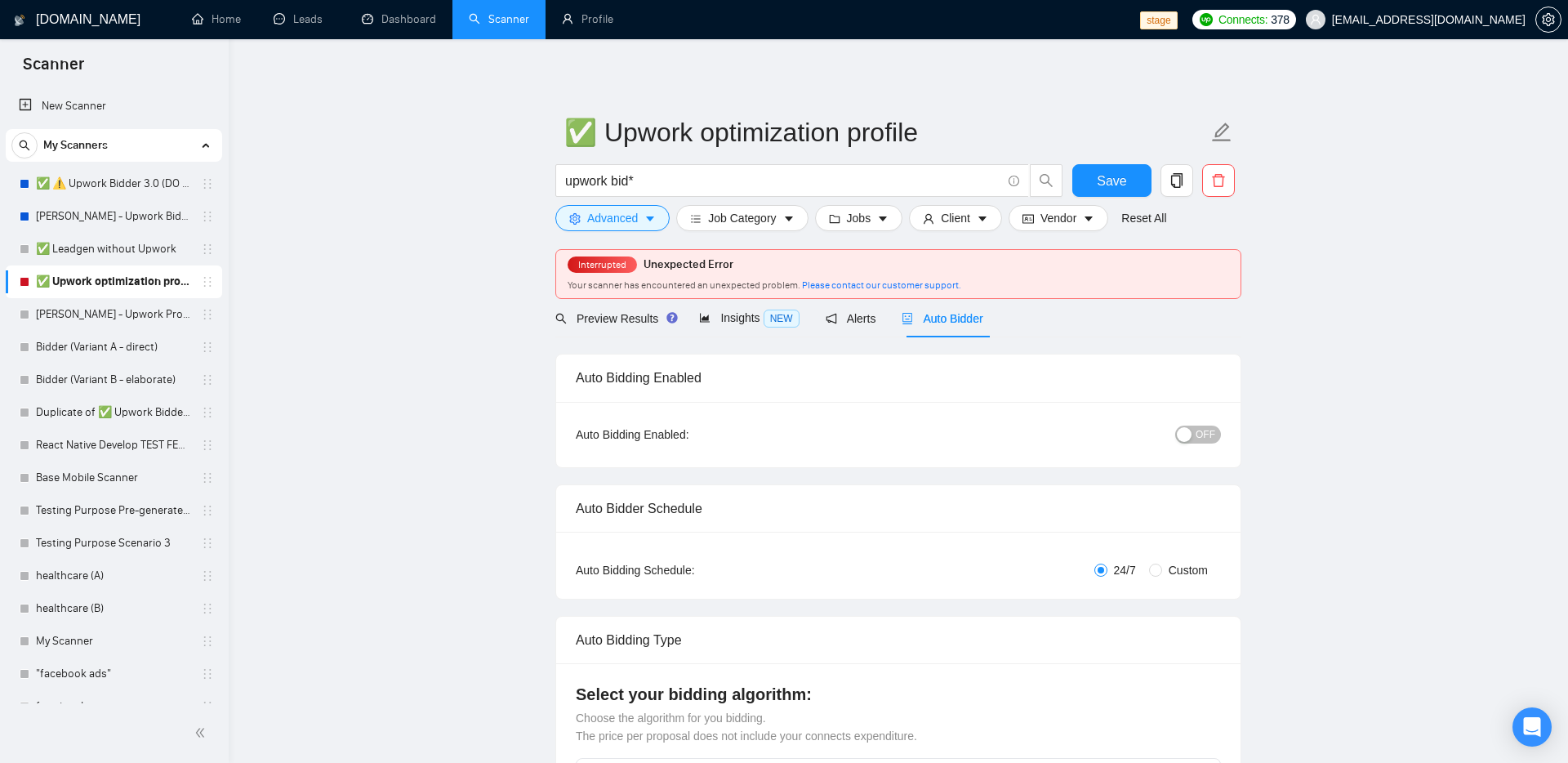
checkbox input "true"
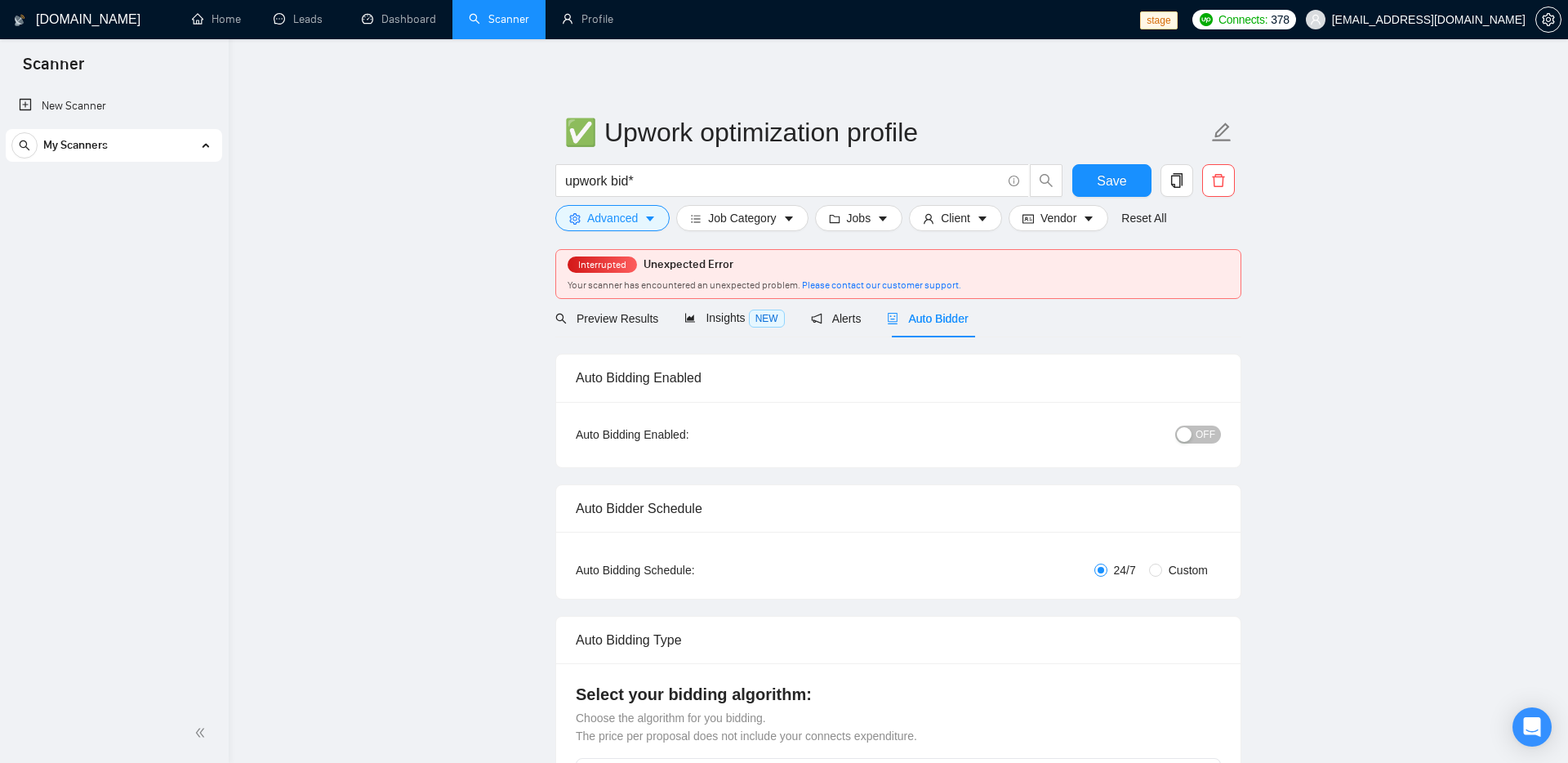
checkbox input "true"
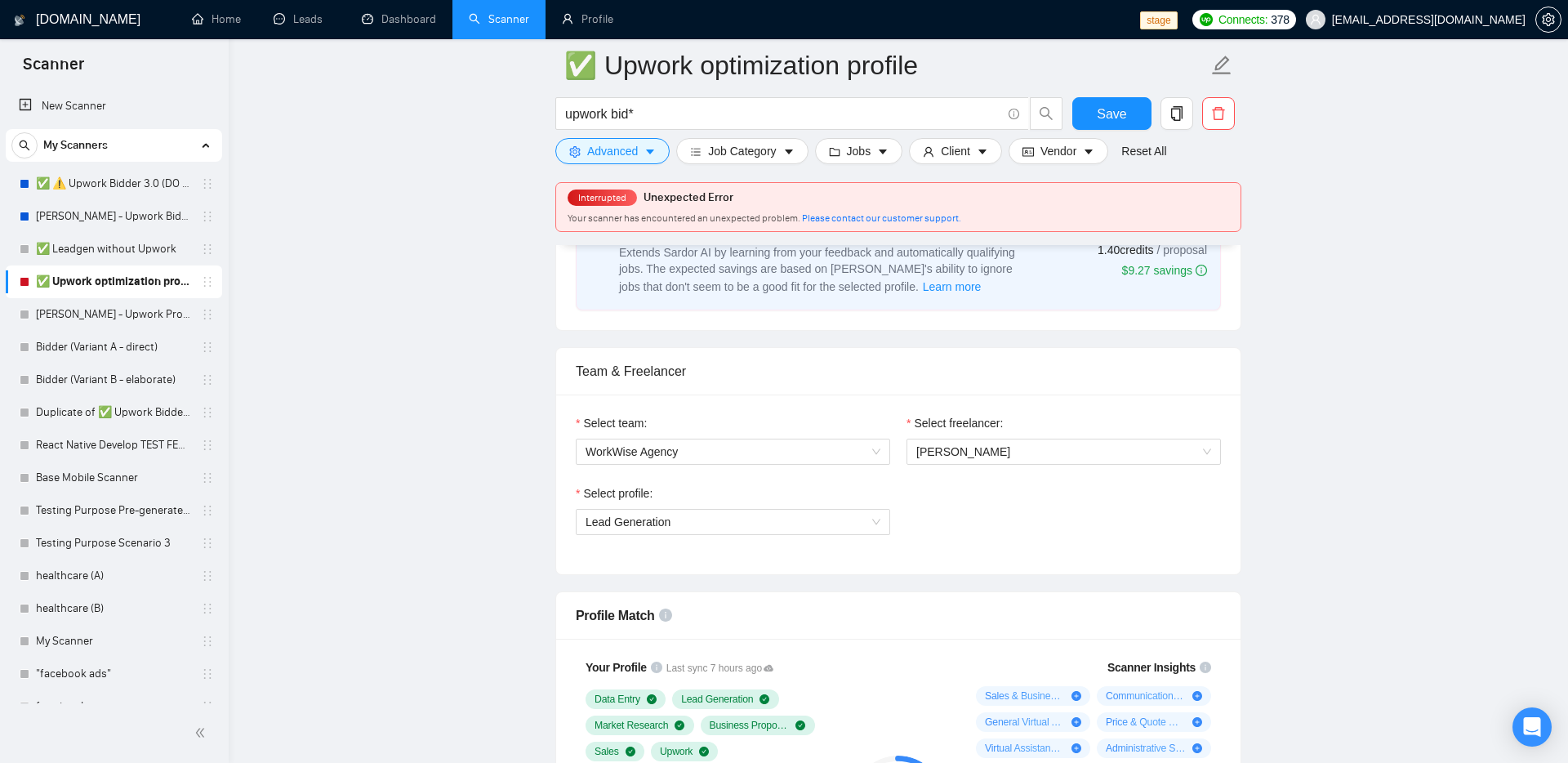
scroll to position [719, 0]
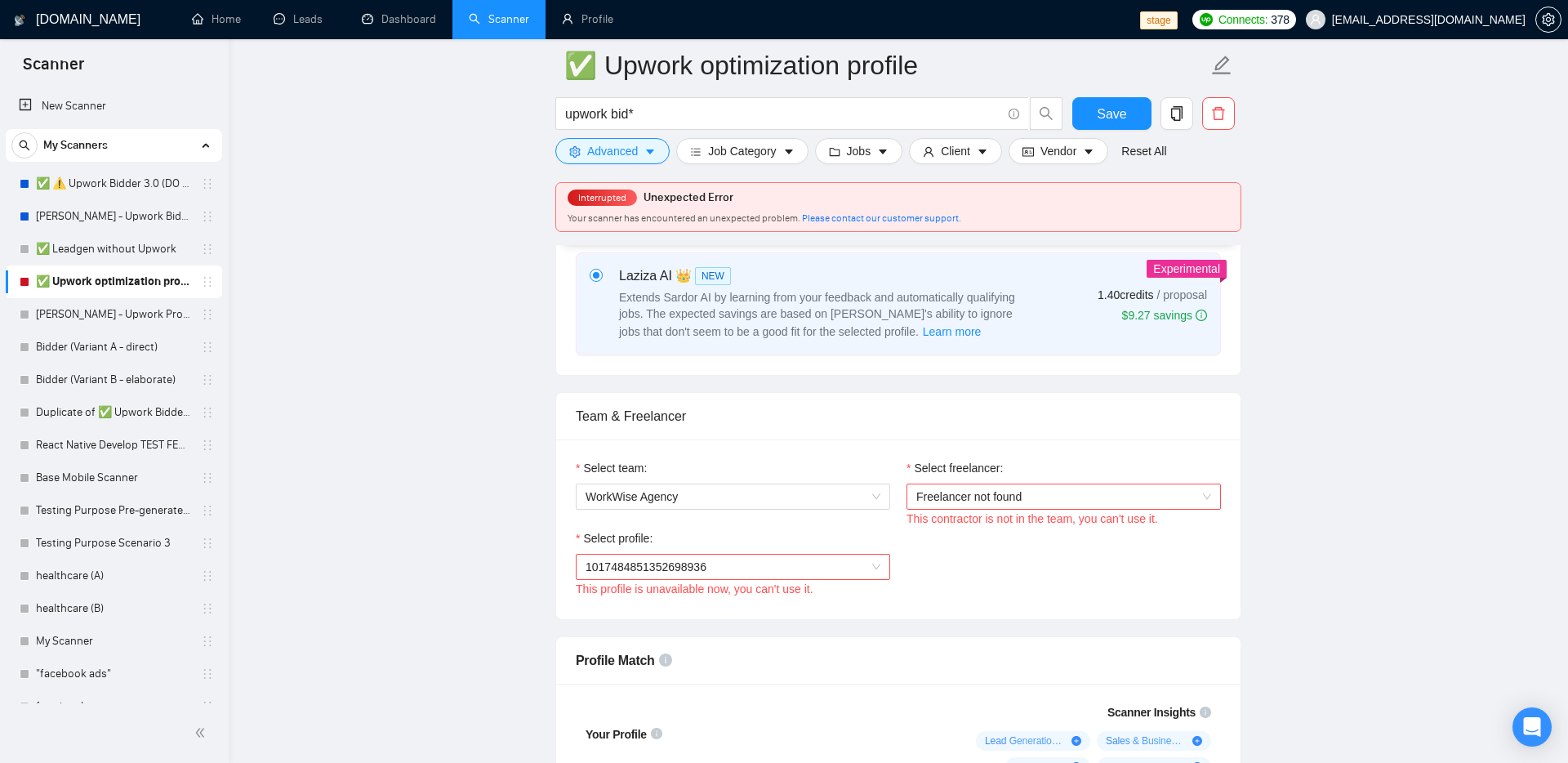
scroll to position [670, 0]
click at [941, 498] on span "Freelancer not found" at bounding box center [1064, 498] width 295 height 25
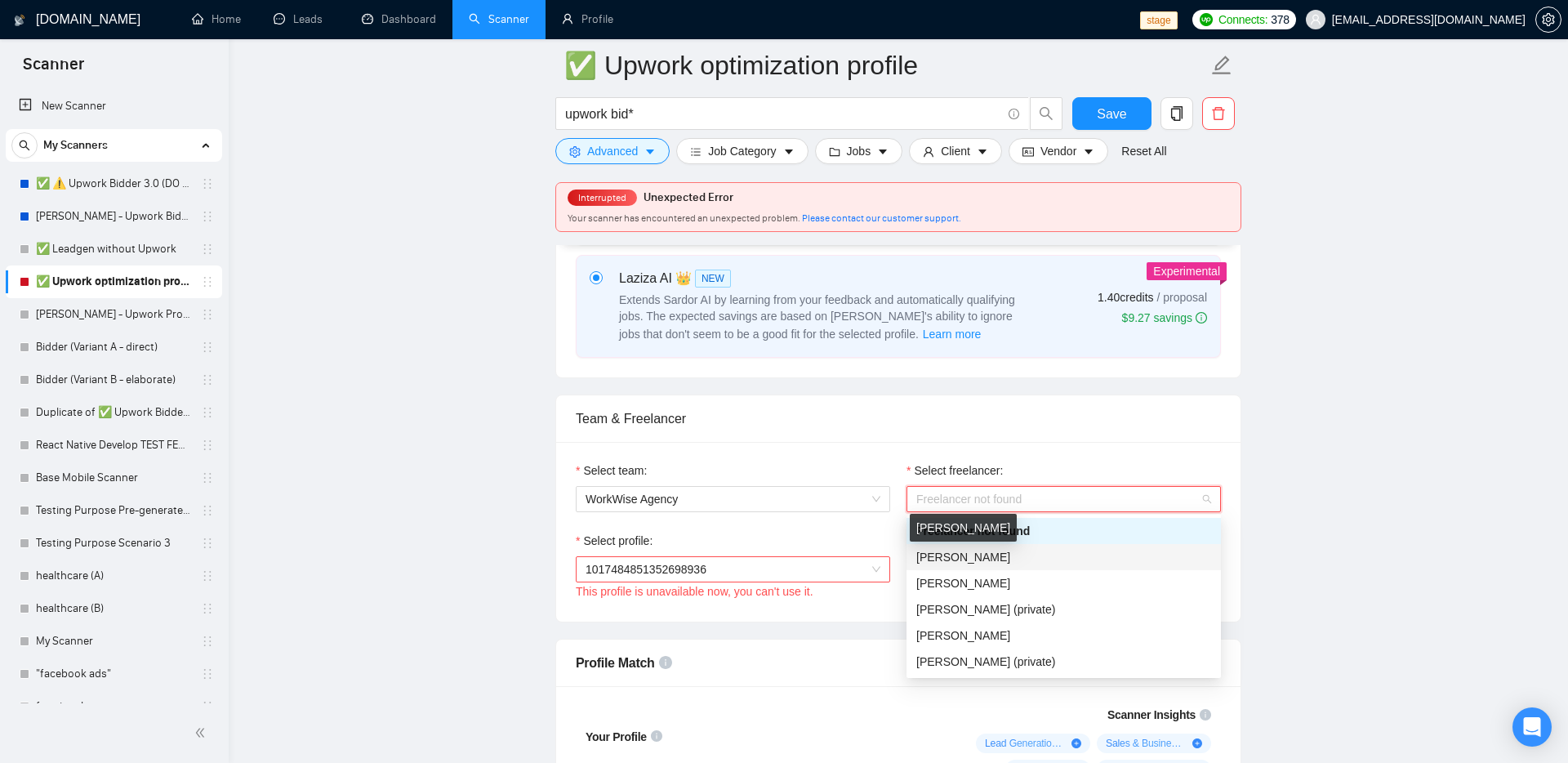
click at [985, 559] on span "[PERSON_NAME]" at bounding box center [963, 557] width 94 height 13
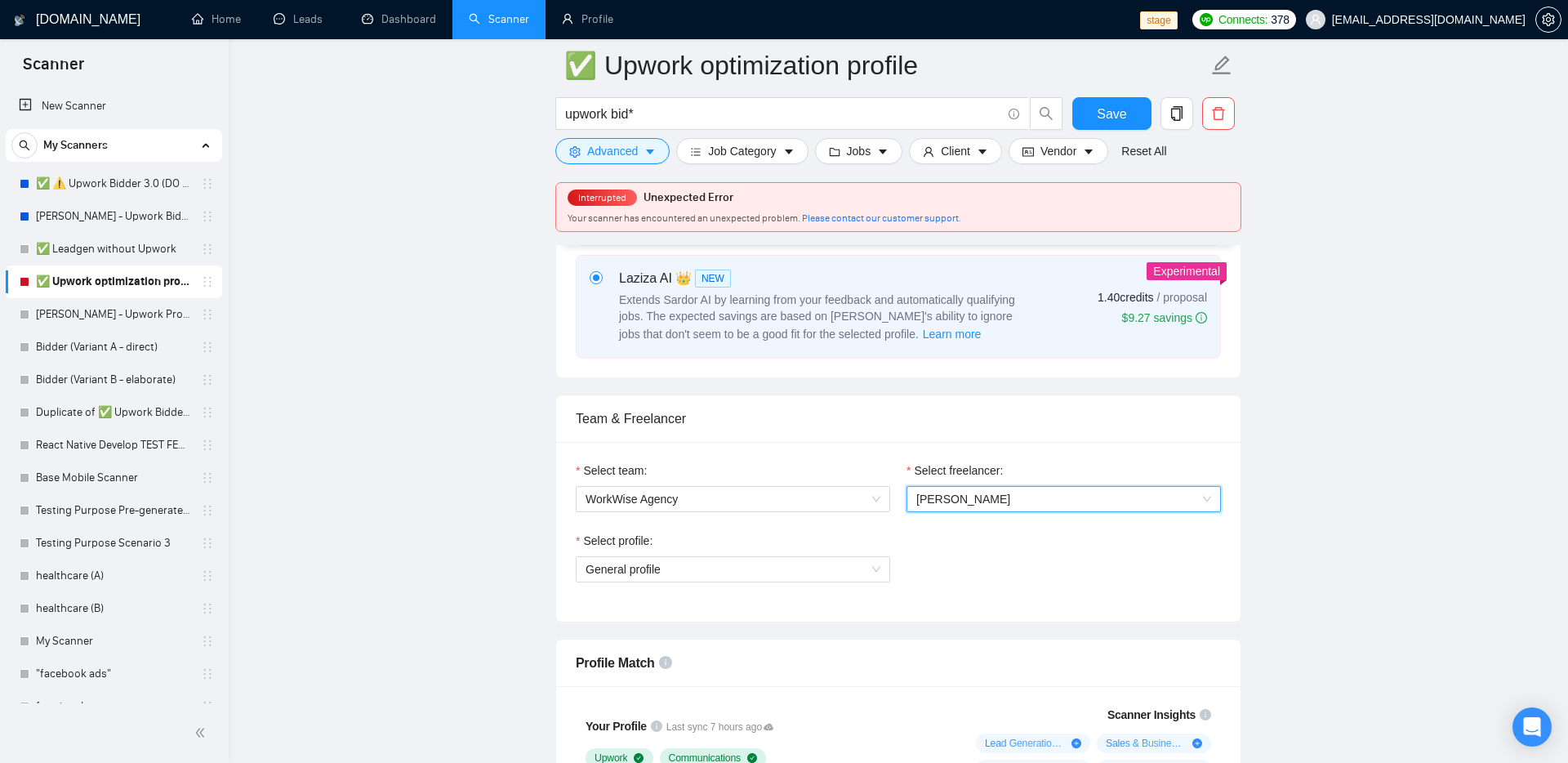
click at [1049, 498] on span "[PERSON_NAME]" at bounding box center [1064, 498] width 295 height 25
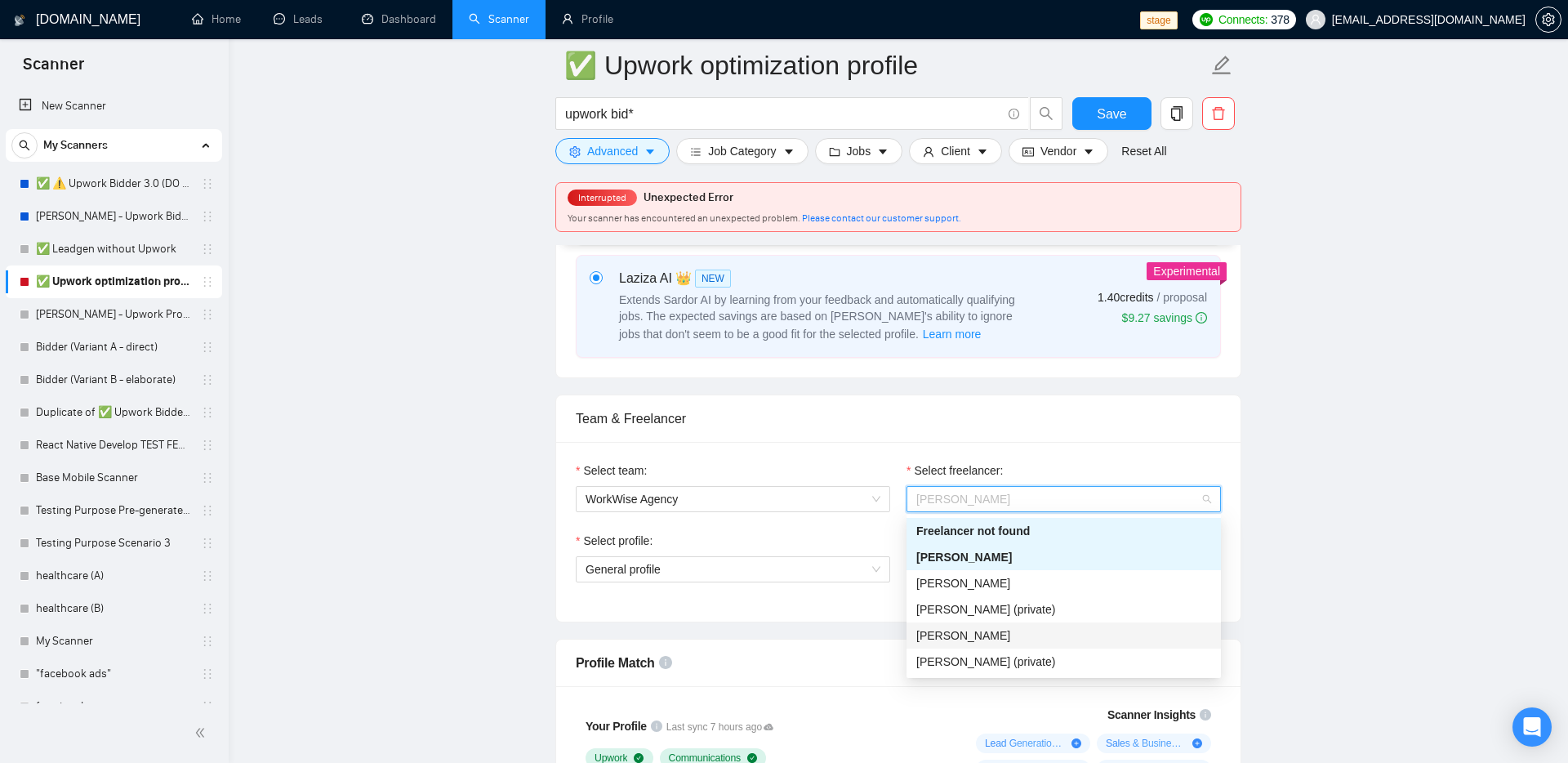
click at [1022, 634] on div "[PERSON_NAME]" at bounding box center [1064, 636] width 295 height 18
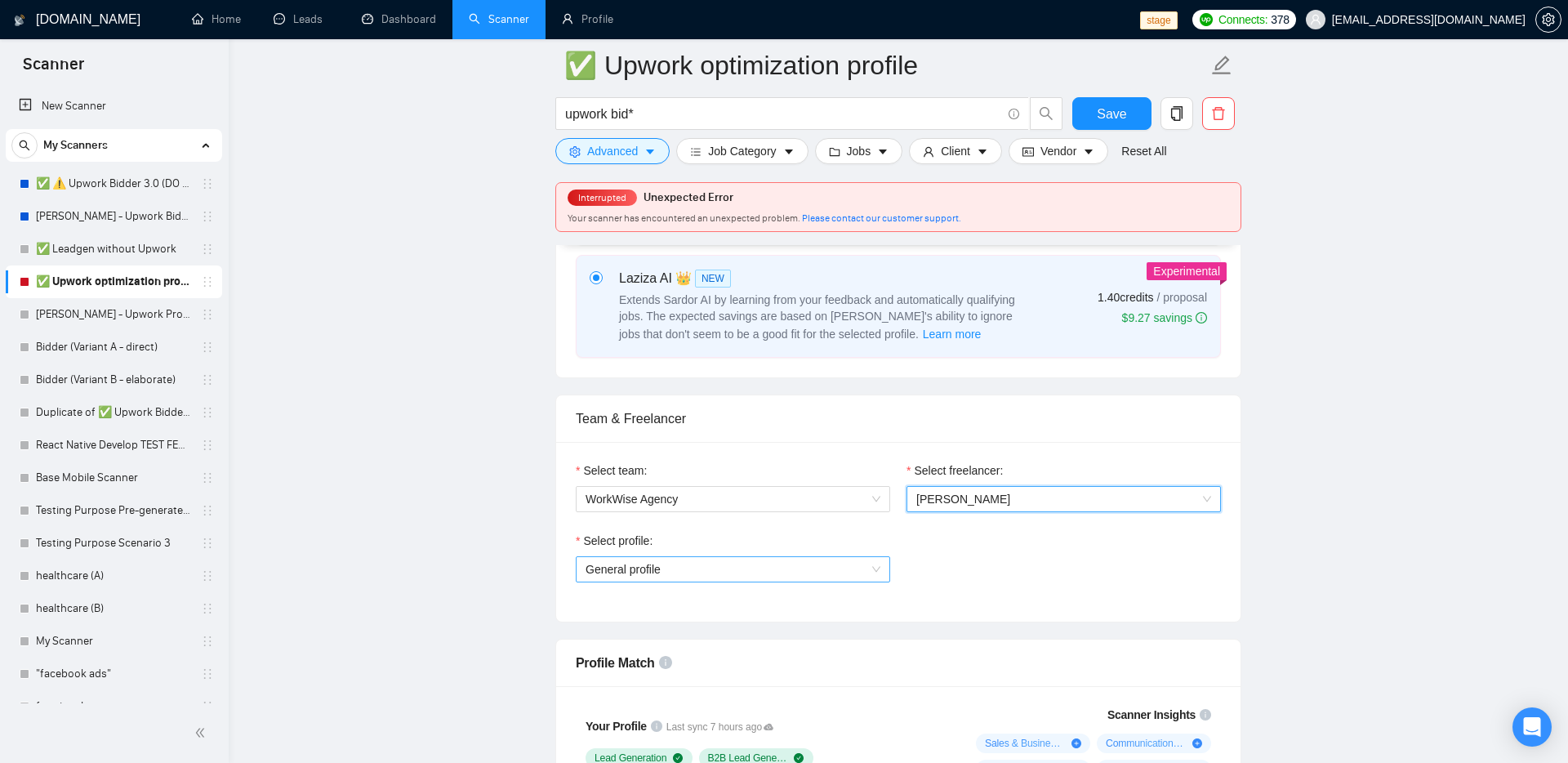
click at [736, 576] on span "General profile" at bounding box center [733, 570] width 295 height 25
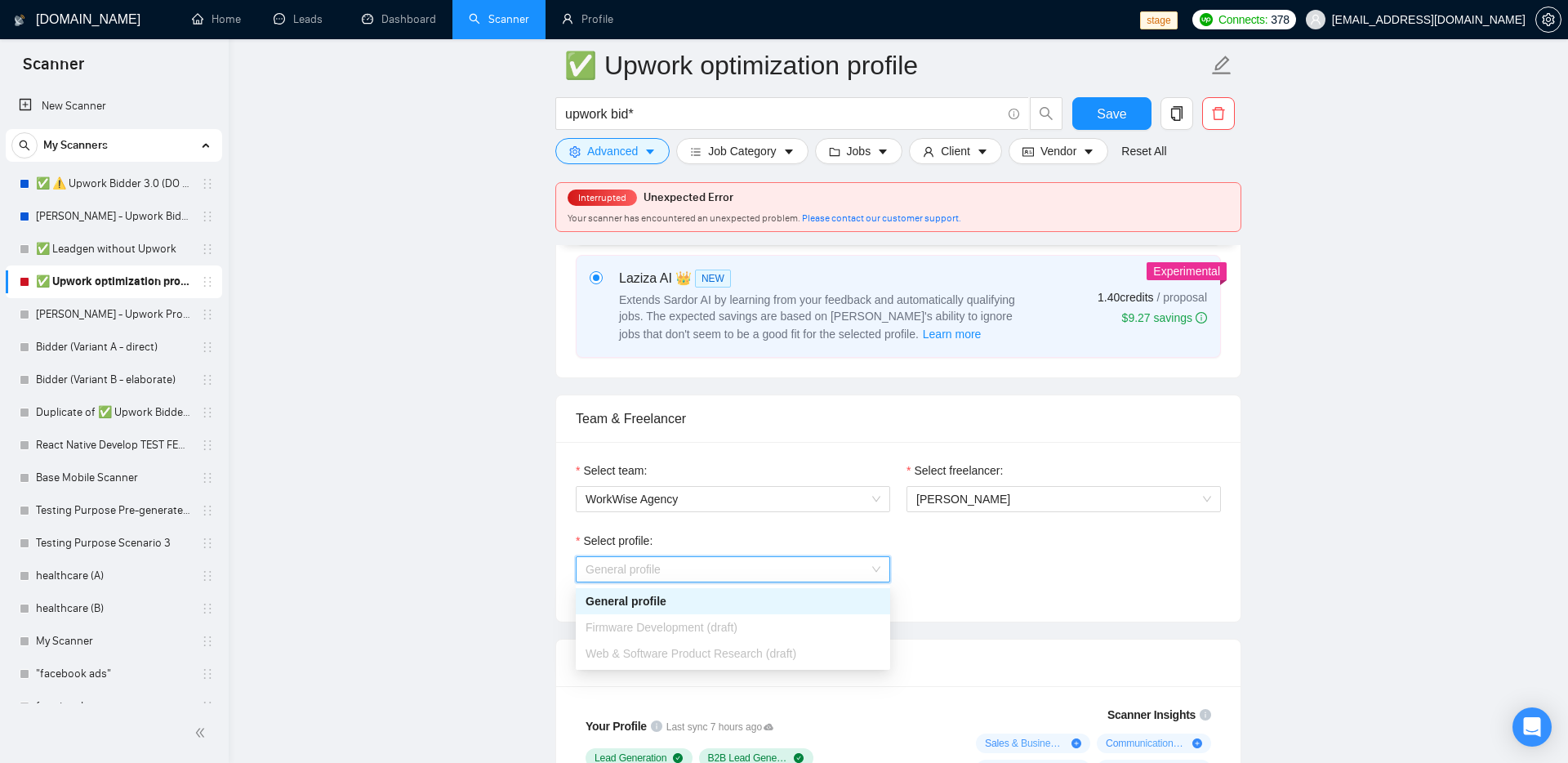
click at [1055, 553] on div "Select profile: General profile" at bounding box center [898, 567] width 662 height 70
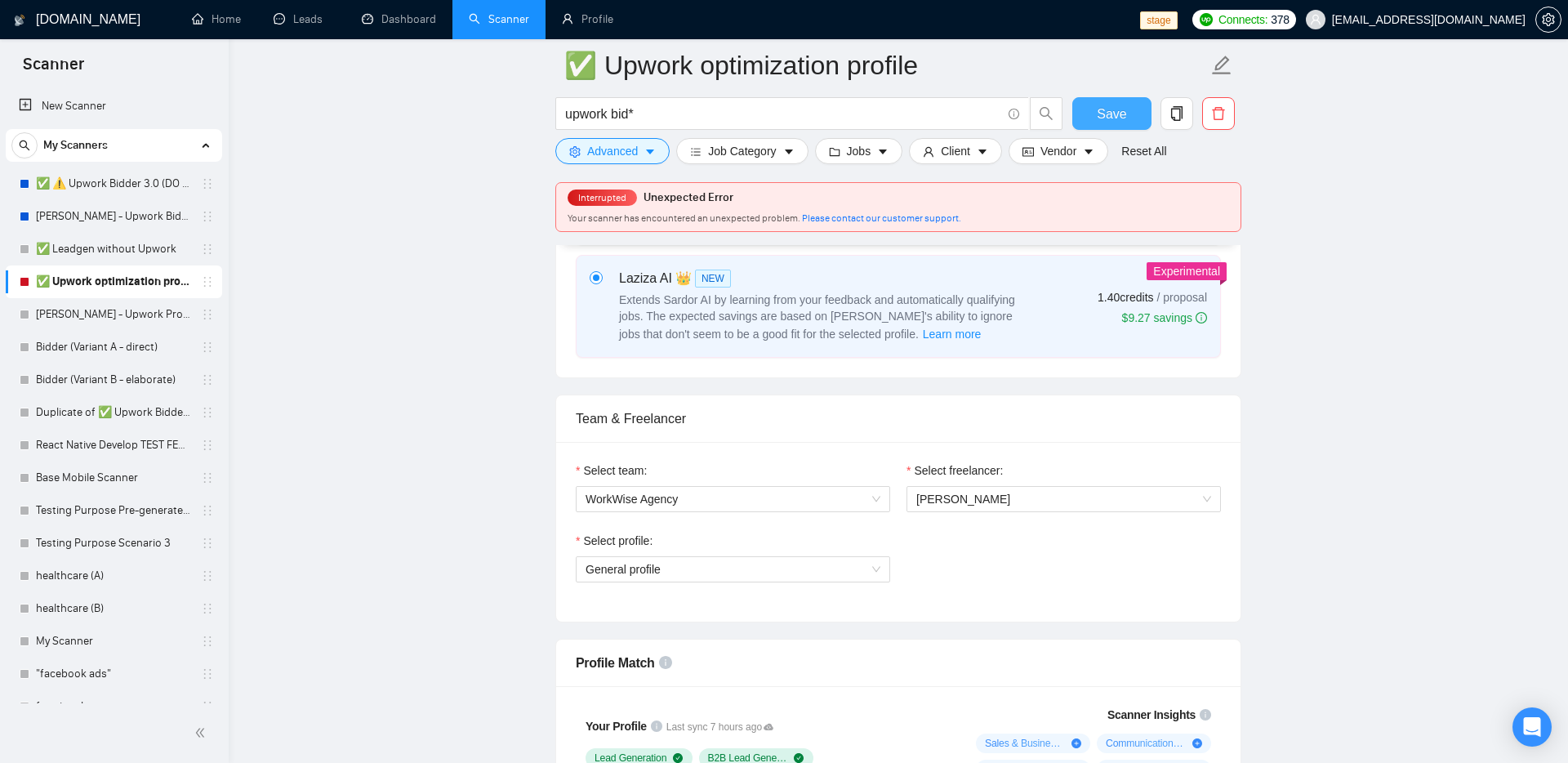
click at [1110, 126] on button "Save" at bounding box center [1112, 114] width 79 height 33
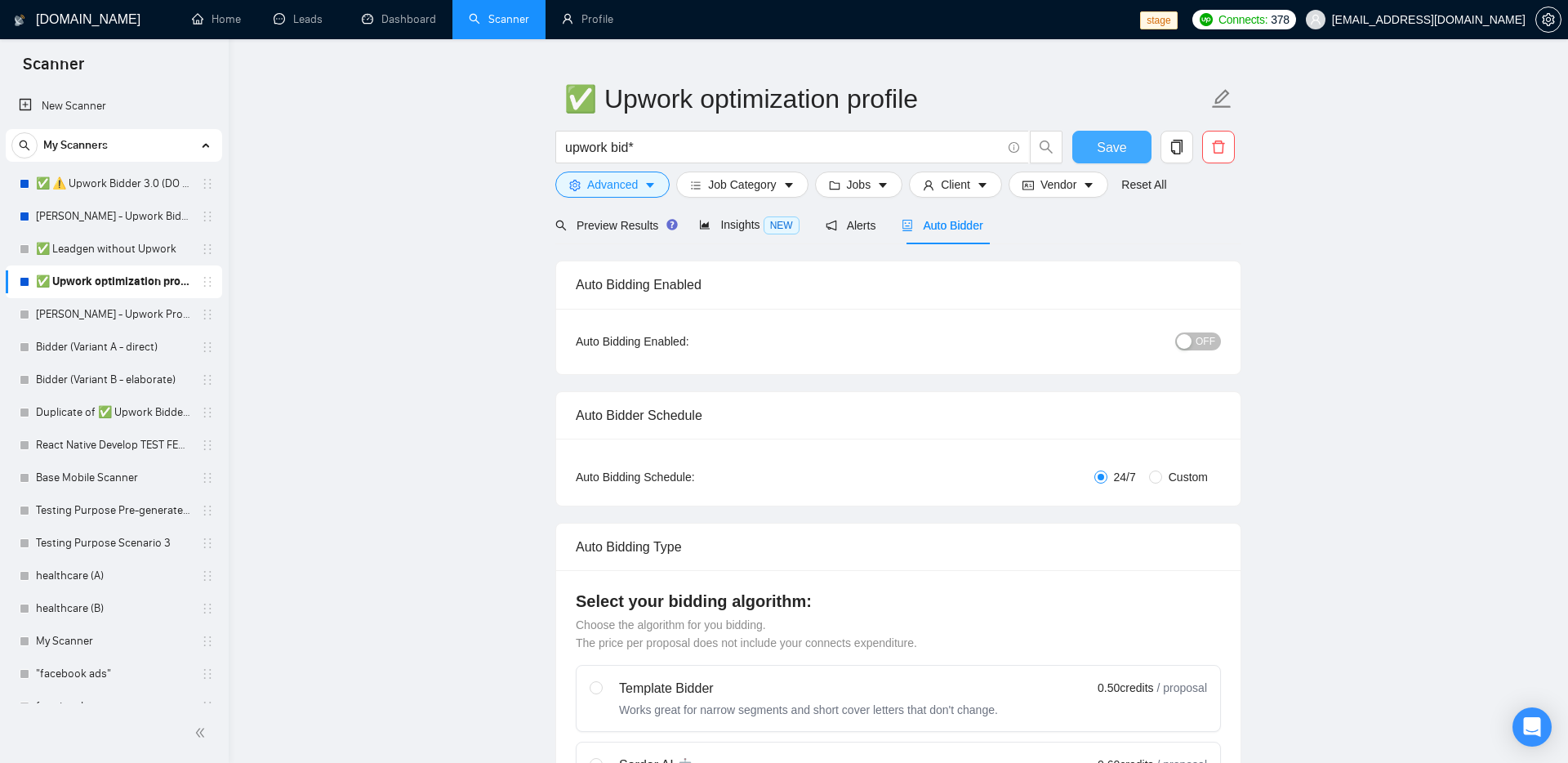
scroll to position [0, 0]
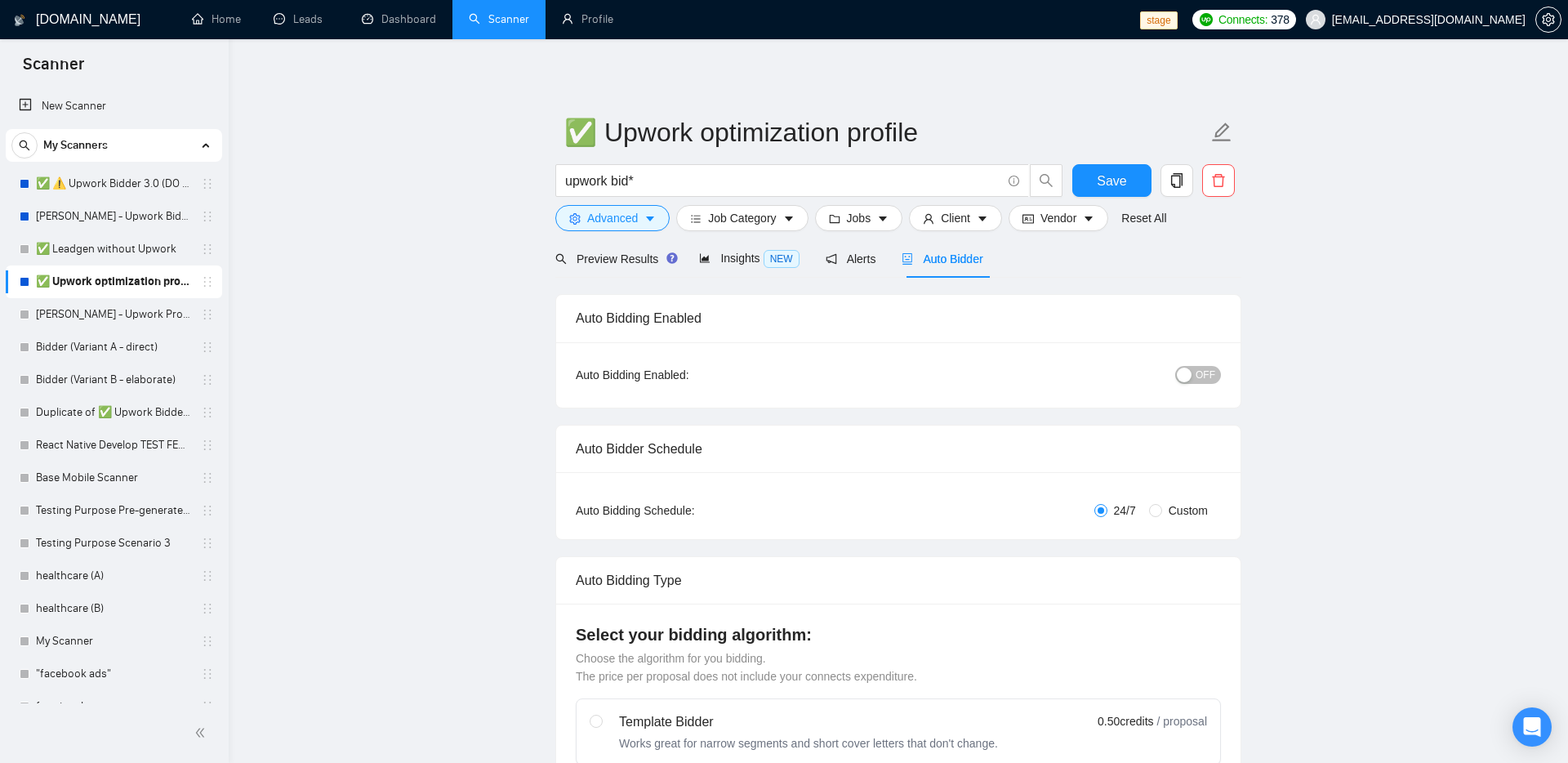
click at [1193, 373] on button "OFF" at bounding box center [1198, 375] width 45 height 18
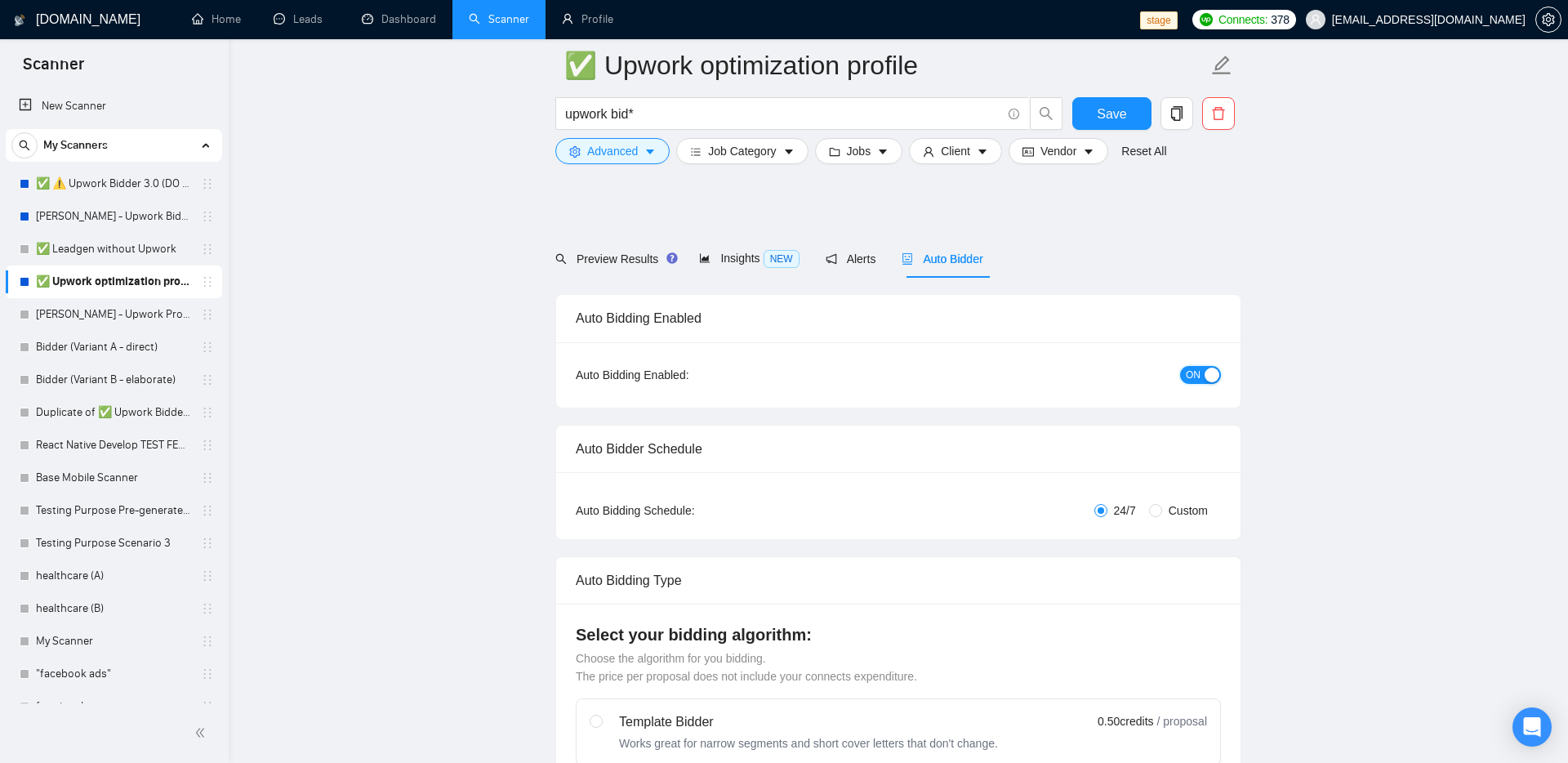
scroll to position [570, 0]
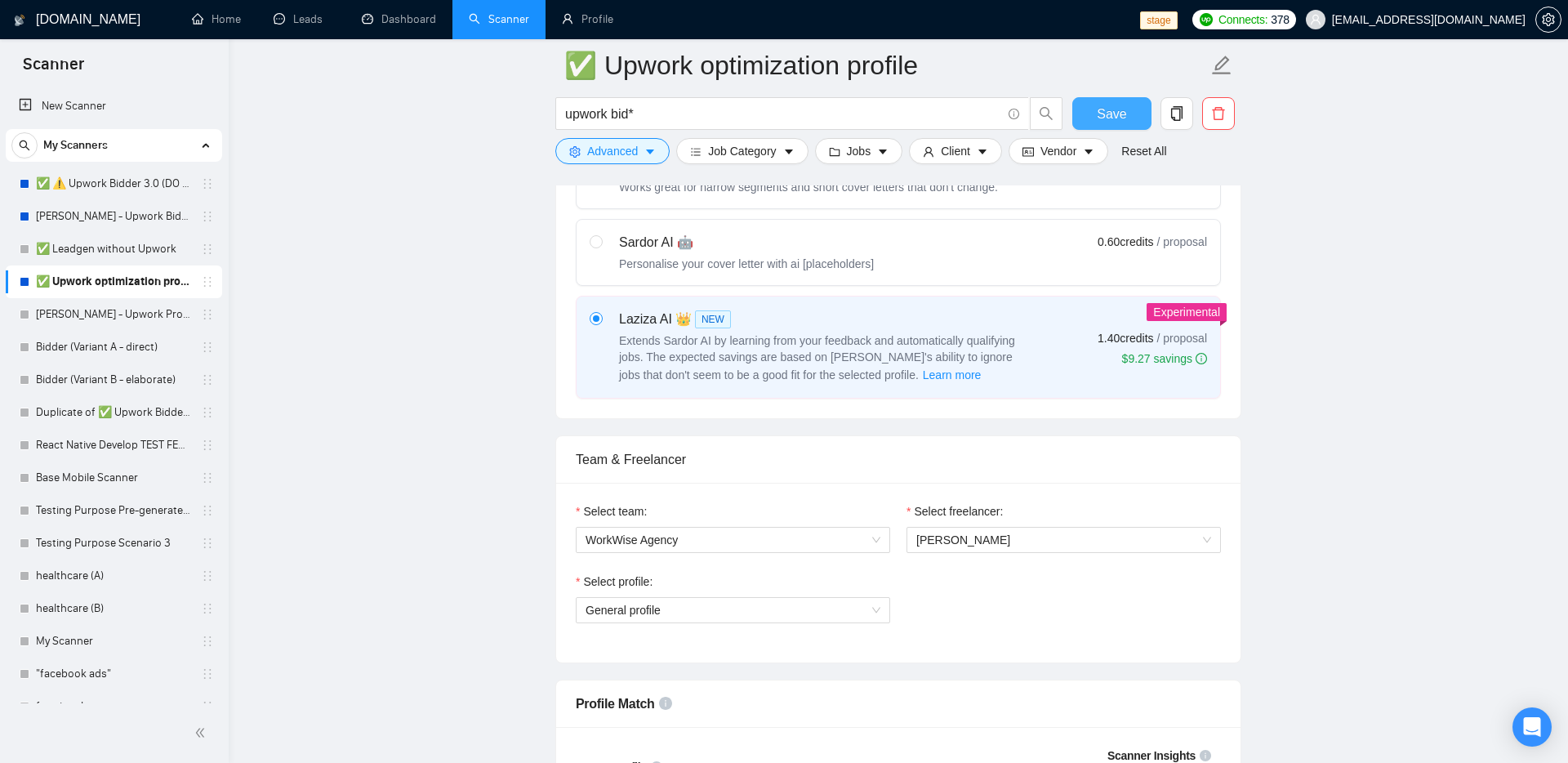
click at [1112, 104] on span "Save" at bounding box center [1112, 114] width 30 height 21
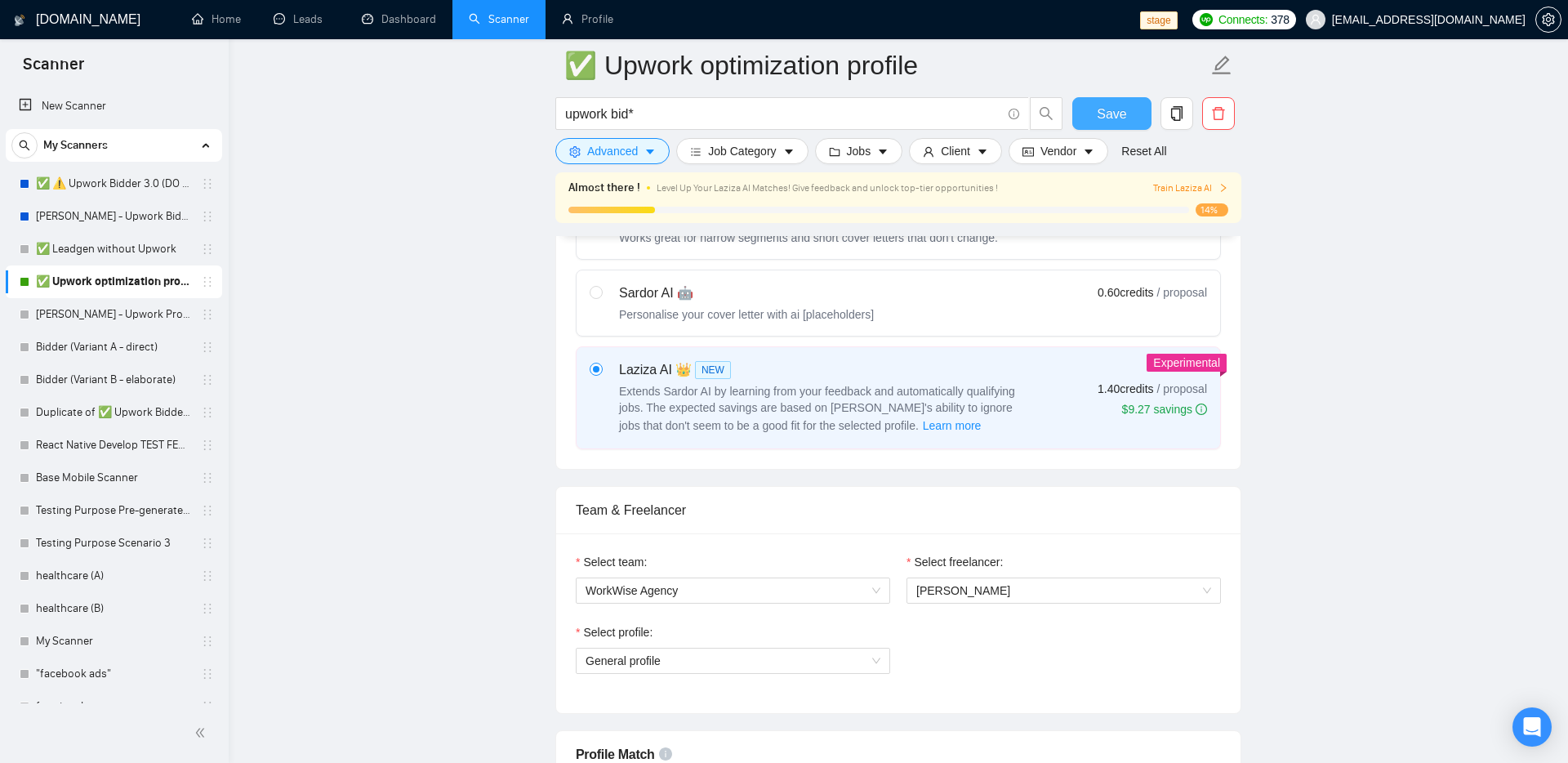
scroll to position [0, 0]
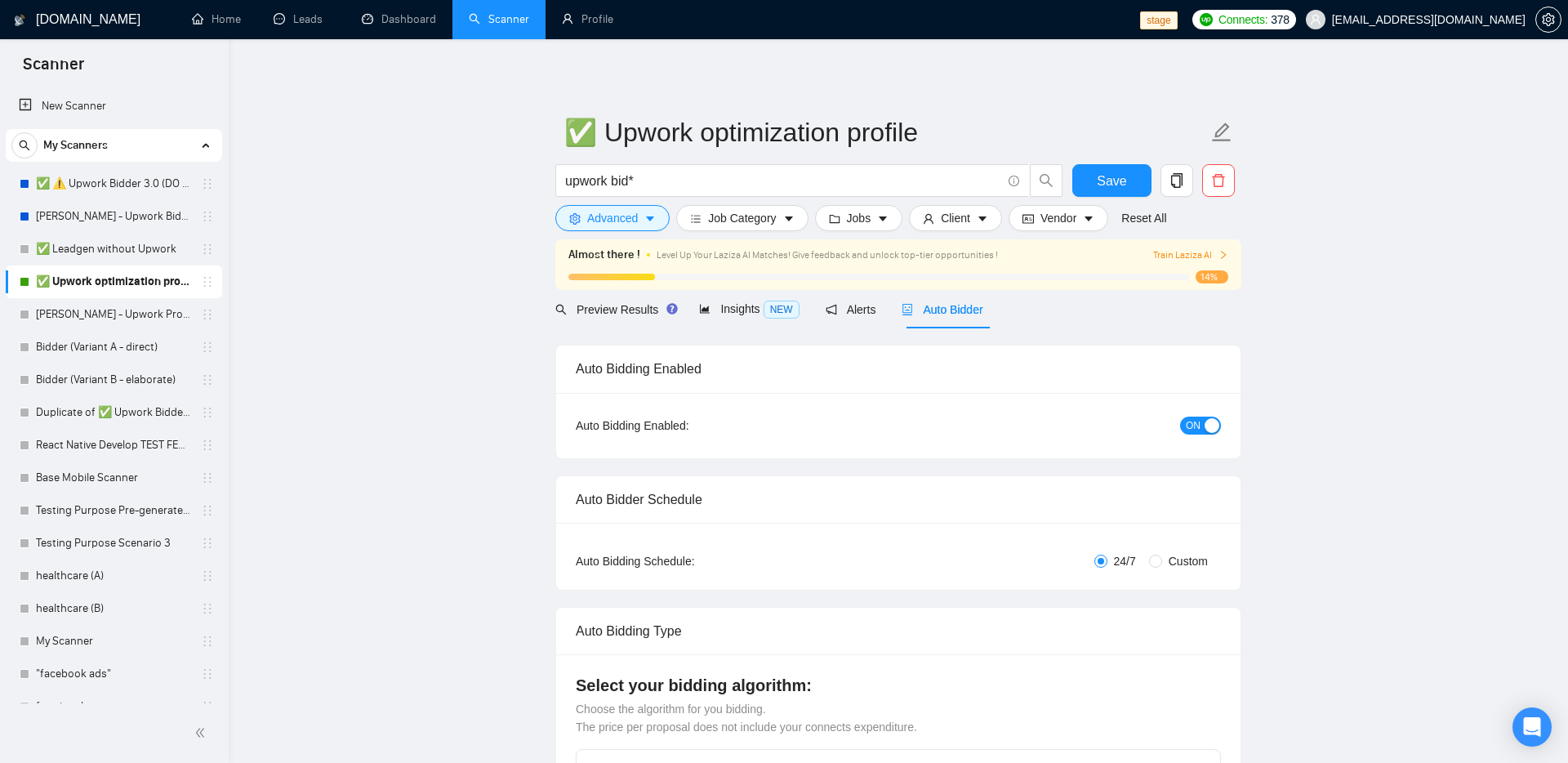
click at [1199, 426] on span "ON" at bounding box center [1193, 425] width 15 height 18
click at [1116, 178] on span "Save" at bounding box center [1112, 181] width 30 height 21
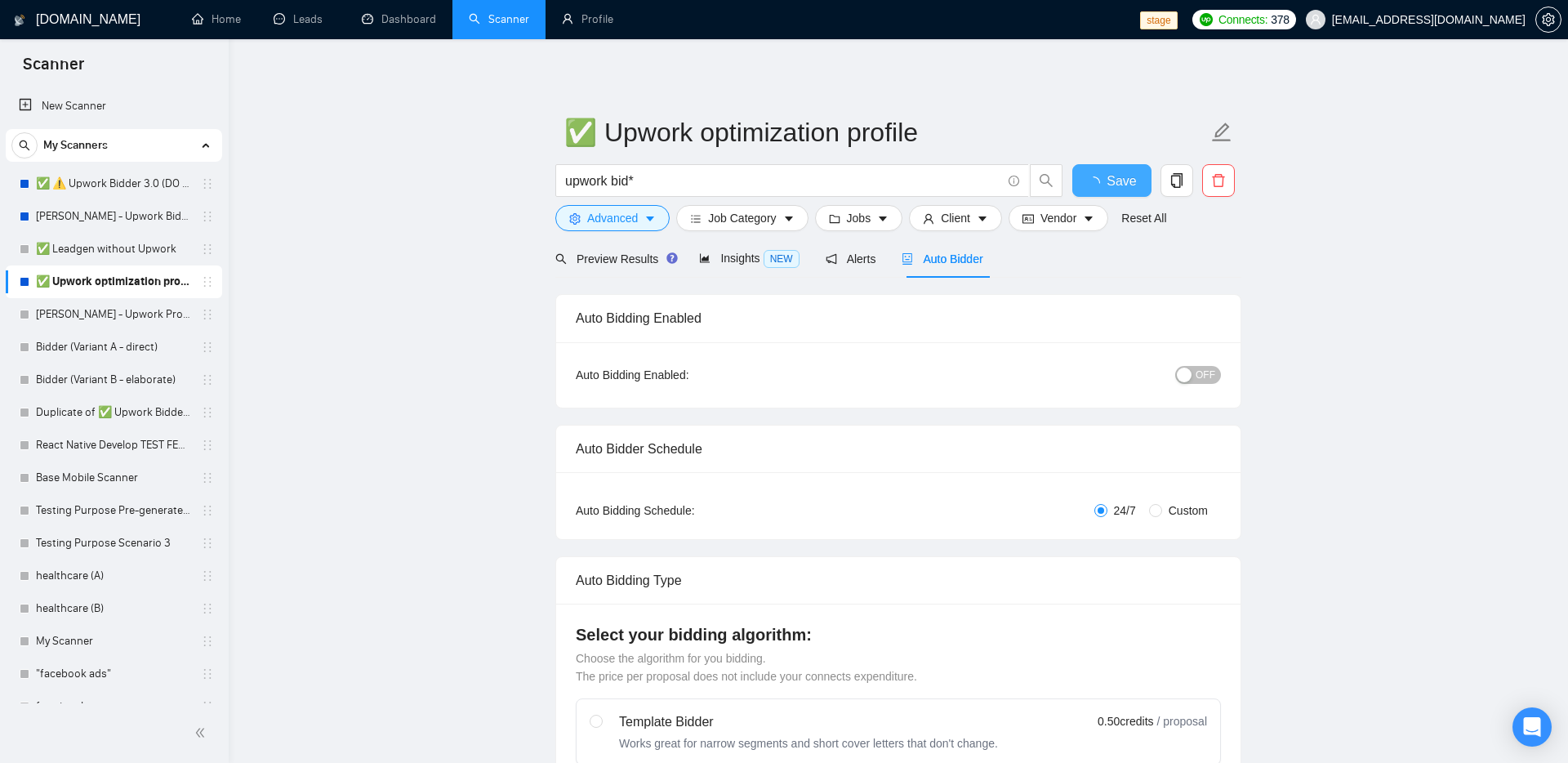
checkbox input "true"
